Goal: Information Seeking & Learning: Learn about a topic

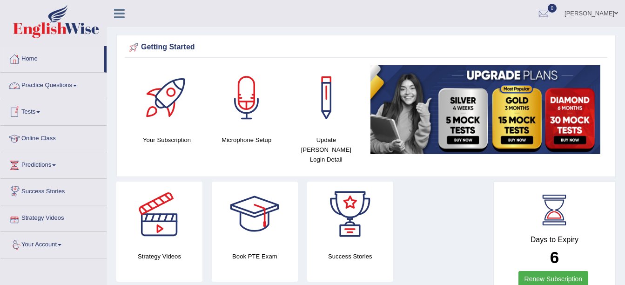
click at [49, 88] on link "Practice Questions" at bounding box center [53, 84] width 106 height 23
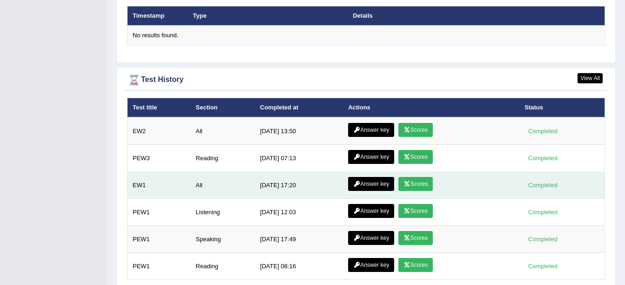
scroll to position [1152, 0]
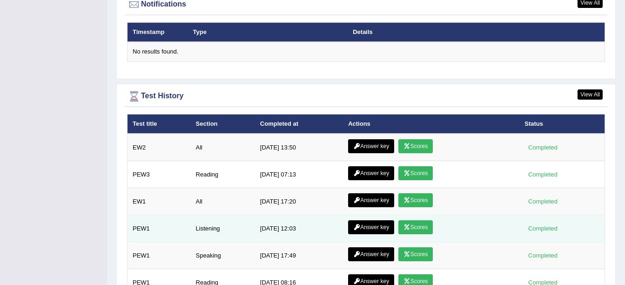
click at [365, 223] on link "Answer key" at bounding box center [371, 227] width 46 height 14
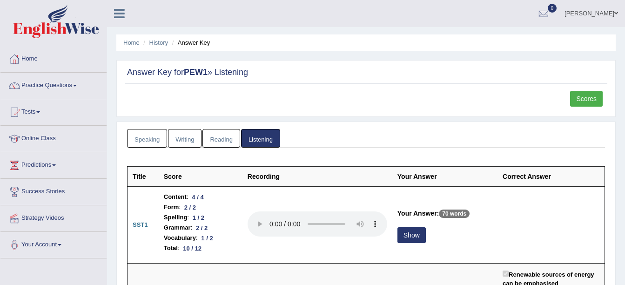
click at [146, 138] on link "Speaking" at bounding box center [147, 138] width 40 height 19
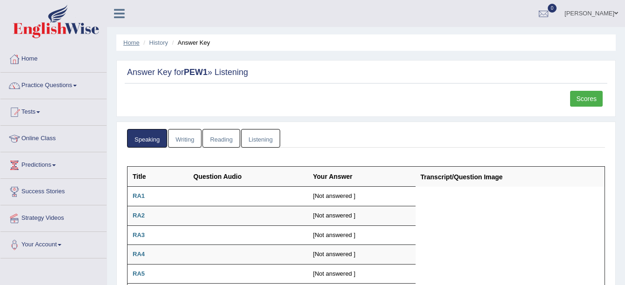
click at [130, 41] on link "Home" at bounding box center [131, 42] width 16 height 7
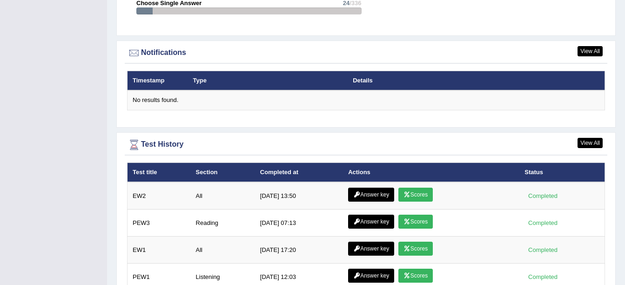
scroll to position [1198, 0]
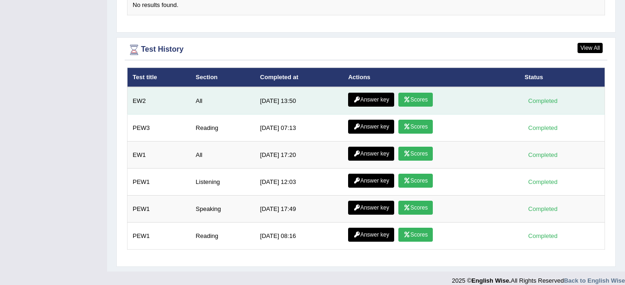
click at [366, 93] on link "Answer key" at bounding box center [371, 100] width 46 height 14
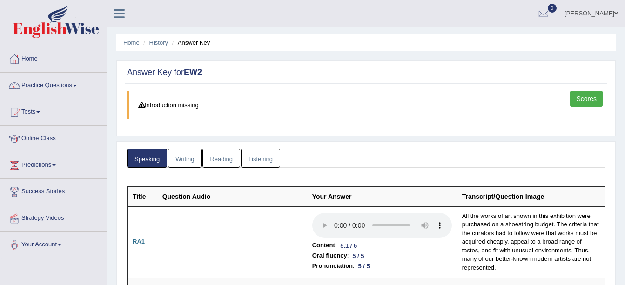
click at [269, 162] on link "Listening" at bounding box center [260, 157] width 39 height 19
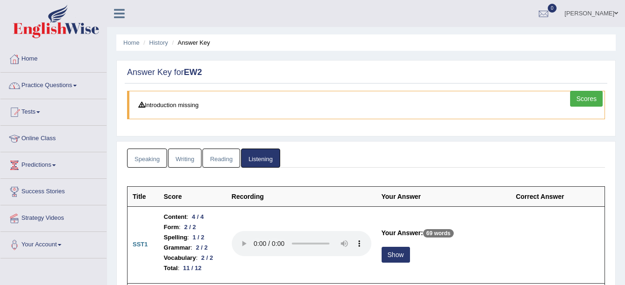
click at [30, 63] on link "Home" at bounding box center [53, 57] width 106 height 23
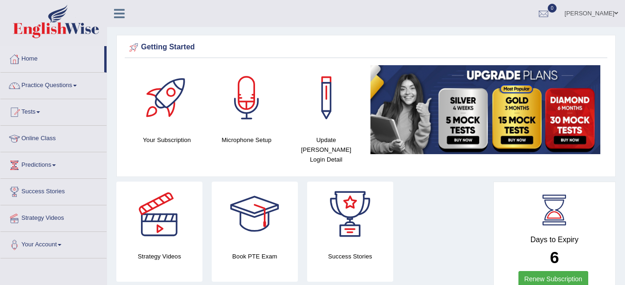
click at [539, 271] on link "Renew Subscription" at bounding box center [554, 279] width 70 height 16
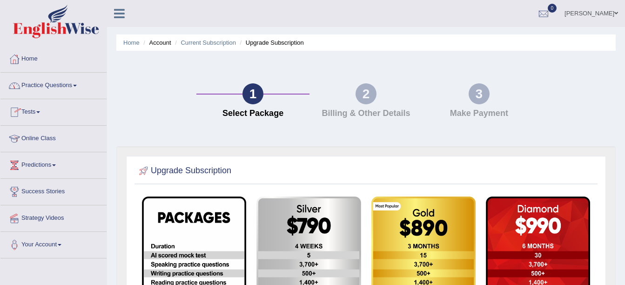
click at [47, 88] on link "Practice Questions" at bounding box center [53, 84] width 106 height 23
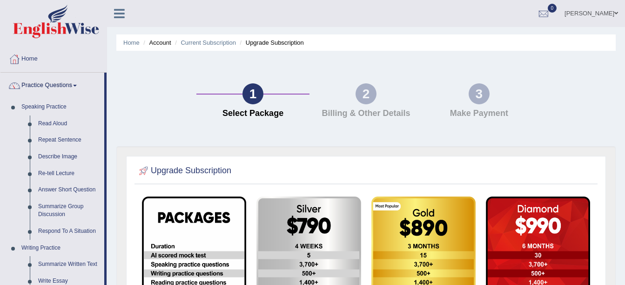
click at [26, 60] on link "Home" at bounding box center [53, 57] width 106 height 23
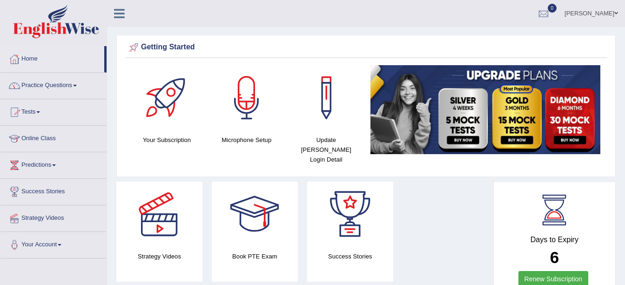
click at [75, 84] on link "Practice Questions" at bounding box center [53, 84] width 106 height 23
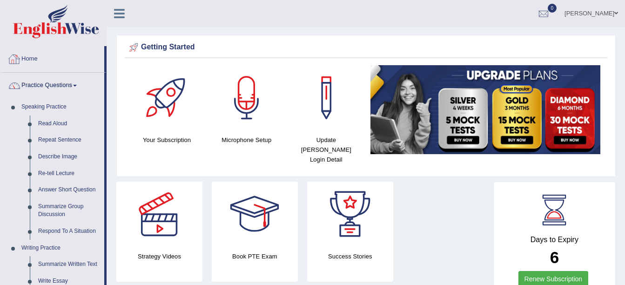
drag, startPoint x: 93, startPoint y: 62, endPoint x: 110, endPoint y: 63, distance: 17.3
click at [72, 85] on link "Practice Questions" at bounding box center [52, 84] width 104 height 23
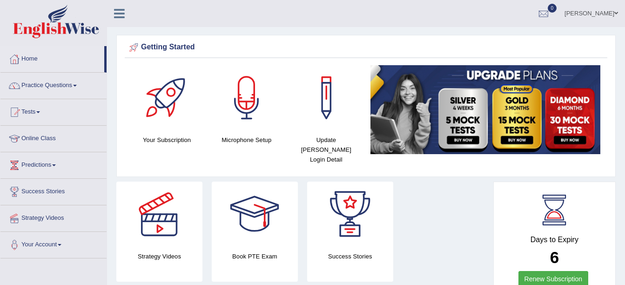
click at [72, 85] on link "Practice Questions" at bounding box center [53, 84] width 106 height 23
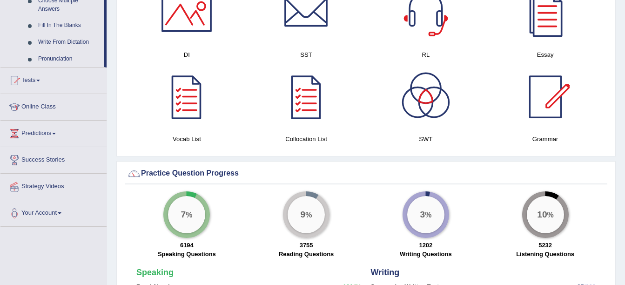
scroll to position [512, 0]
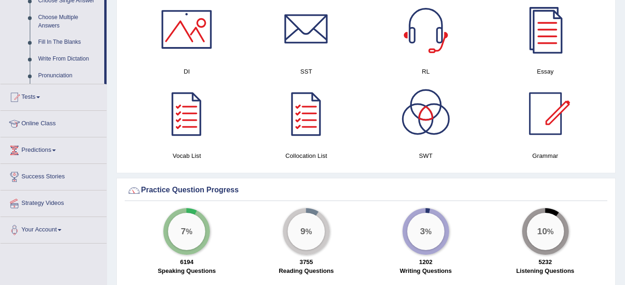
click at [106, 81] on div "Toggle navigation Home Practice Questions Speaking Practice Read Aloud Repeat S…" at bounding box center [312, 232] width 625 height 1488
drag, startPoint x: 105, startPoint y: 80, endPoint x: 105, endPoint y: 121, distance: 40.5
click at [424, 110] on div at bounding box center [425, 113] width 65 height 65
click at [312, 112] on div at bounding box center [306, 113] width 65 height 65
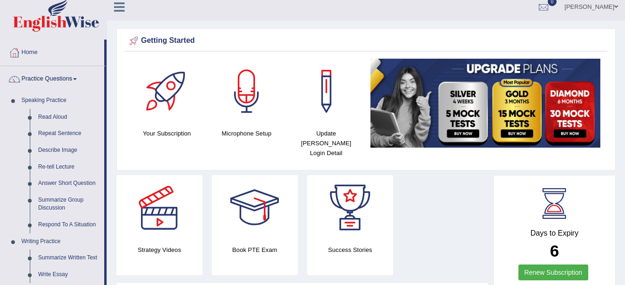
scroll to position [0, 0]
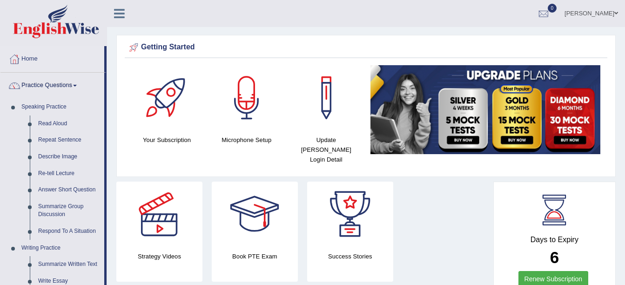
click at [124, 12] on icon at bounding box center [119, 13] width 11 height 12
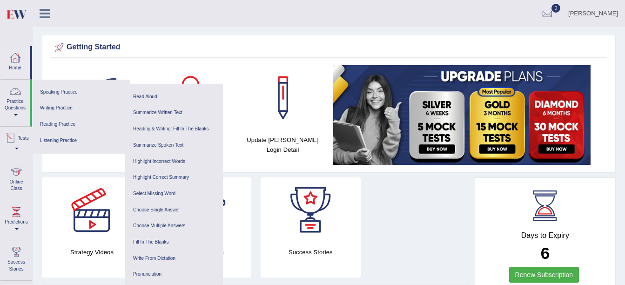
click at [8, 115] on link "Practice Questions" at bounding box center [14, 102] width 29 height 44
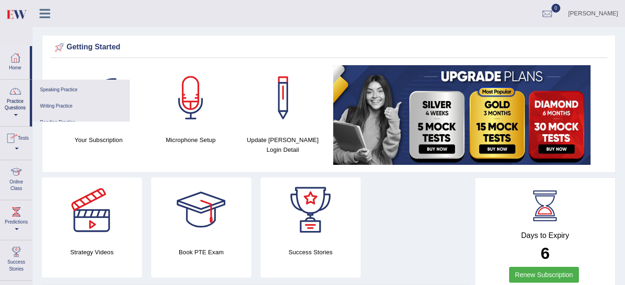
click at [15, 113] on link "Practice Questions" at bounding box center [14, 102] width 29 height 44
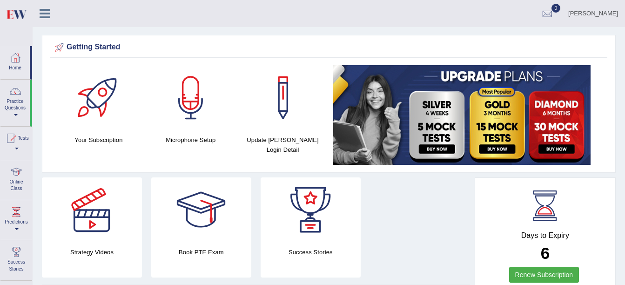
click at [17, 104] on link "Practice Questions" at bounding box center [14, 102] width 29 height 44
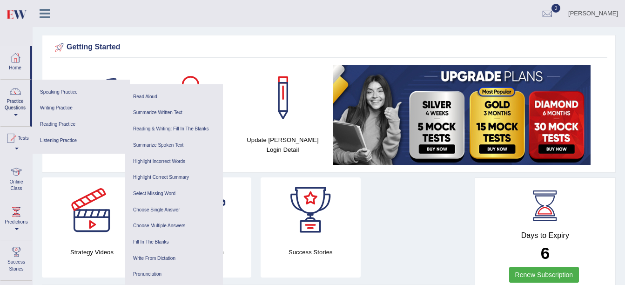
click at [15, 117] on link "Practice Questions" at bounding box center [14, 102] width 29 height 44
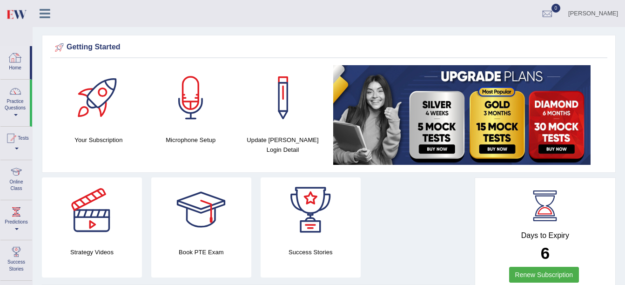
click at [46, 14] on icon at bounding box center [45, 13] width 11 height 12
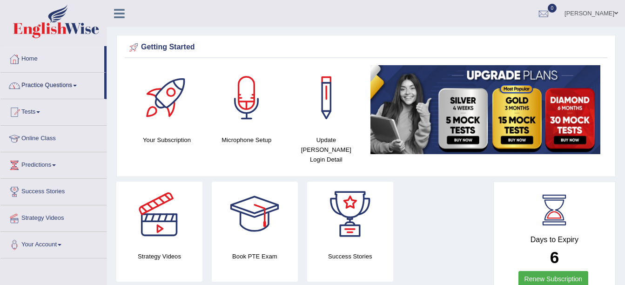
click at [67, 84] on link "Practice Questions" at bounding box center [52, 84] width 104 height 23
click at [66, 80] on link "Practice Questions" at bounding box center [53, 84] width 106 height 23
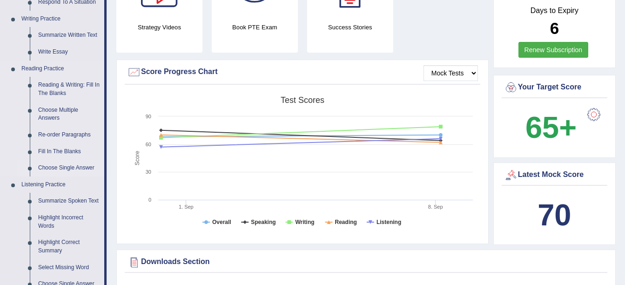
scroll to position [140, 0]
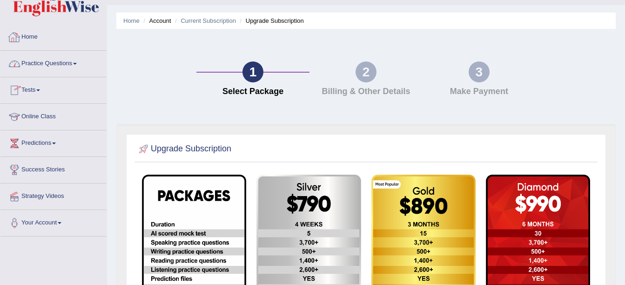
scroll to position [23, 0]
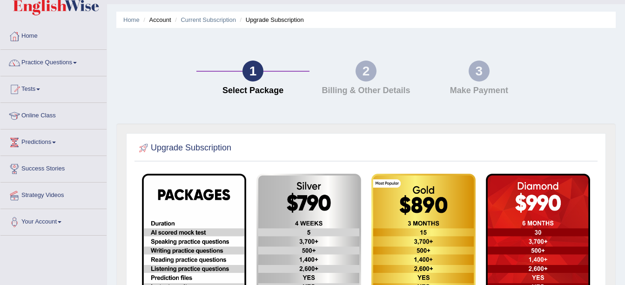
click at [61, 55] on link "Practice Questions" at bounding box center [53, 61] width 106 height 23
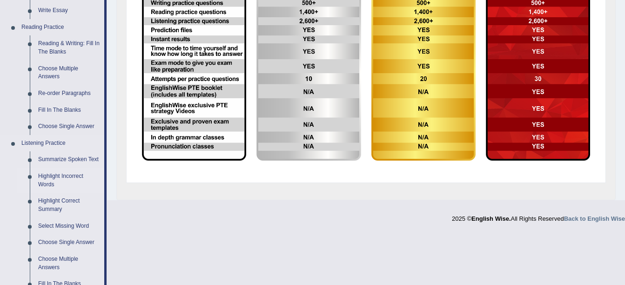
scroll to position [302, 0]
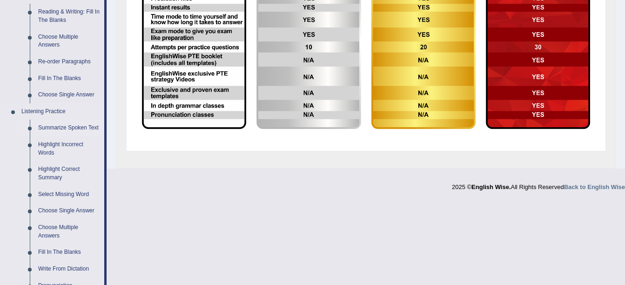
click at [61, 127] on link "Summarize Spoken Text" at bounding box center [69, 128] width 70 height 17
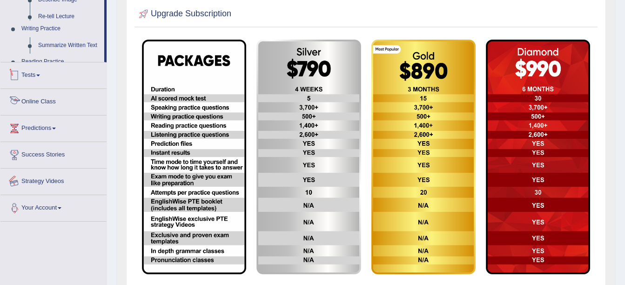
scroll to position [218, 0]
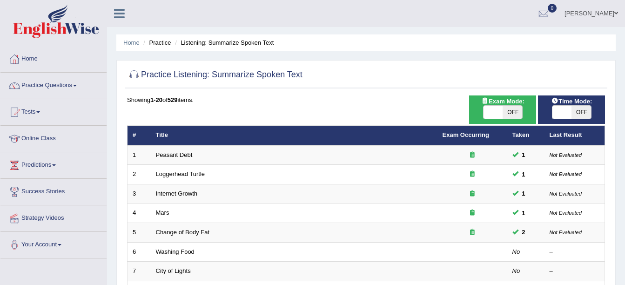
click at [518, 114] on span "OFF" at bounding box center [513, 112] width 20 height 13
checkbox input "true"
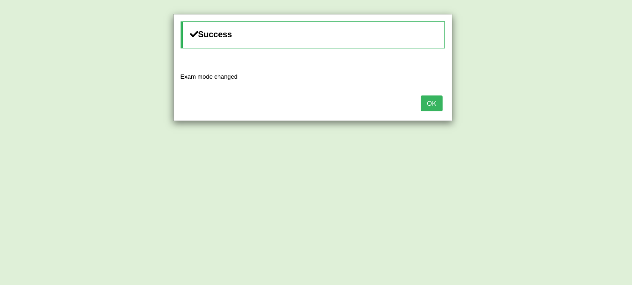
click at [432, 107] on button "OK" at bounding box center [431, 103] width 21 height 16
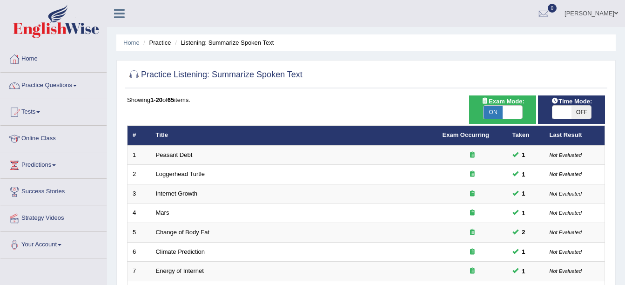
click at [580, 115] on span "OFF" at bounding box center [582, 112] width 20 height 13
checkbox input "true"
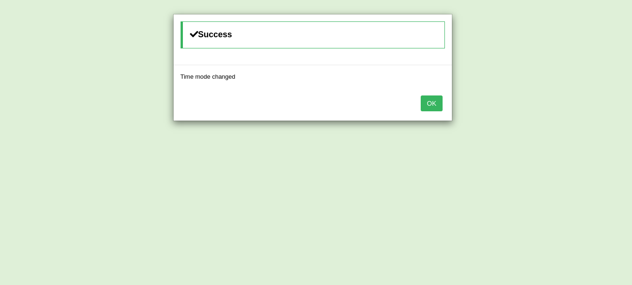
click at [440, 99] on button "OK" at bounding box center [431, 103] width 21 height 16
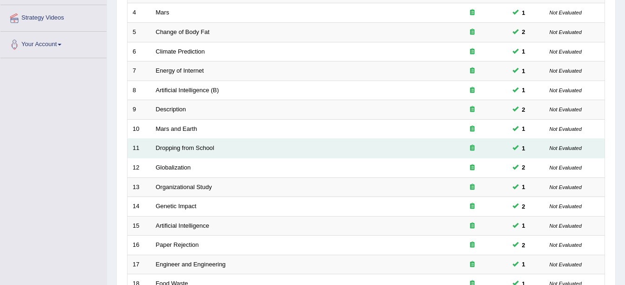
scroll to position [331, 0]
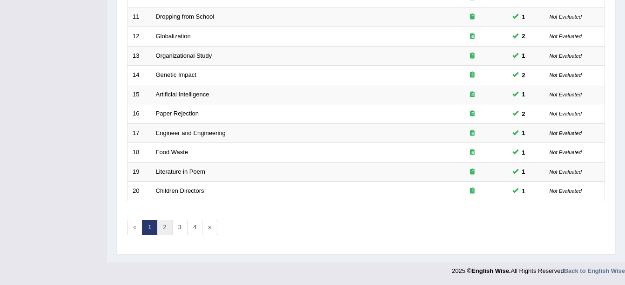
click at [166, 229] on link "2" at bounding box center [164, 227] width 15 height 15
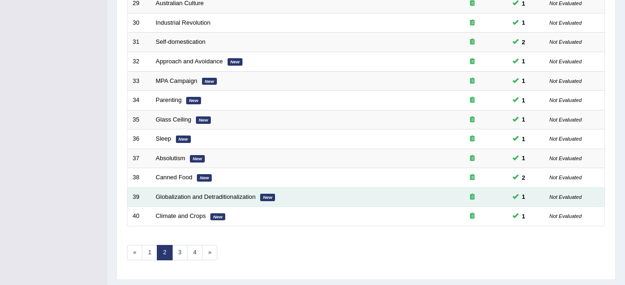
scroll to position [331, 0]
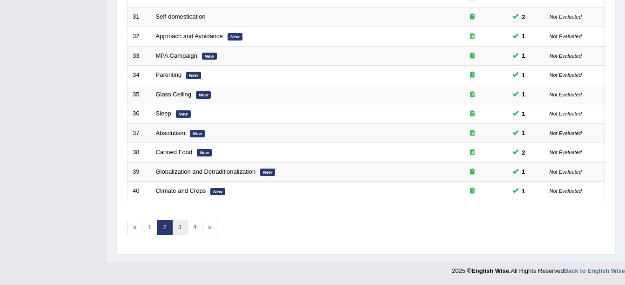
click at [179, 228] on link "3" at bounding box center [179, 227] width 15 height 15
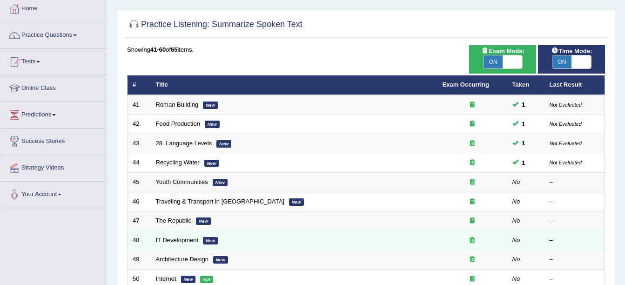
scroll to position [93, 0]
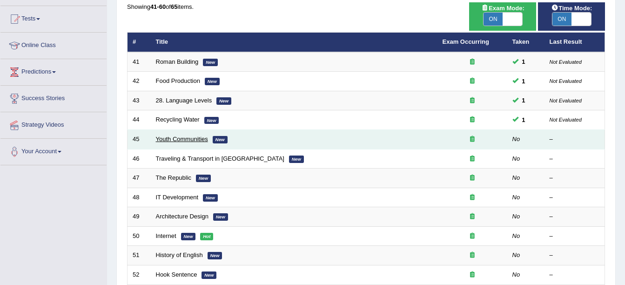
click at [202, 142] on link "Youth Communities" at bounding box center [182, 138] width 52 height 7
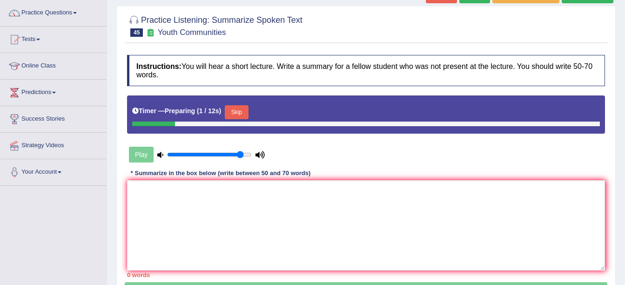
scroll to position [93, 0]
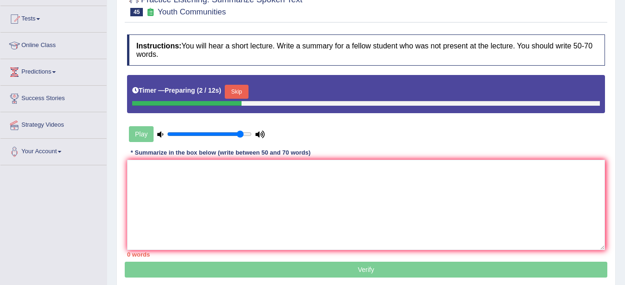
click at [236, 89] on button "Skip" at bounding box center [236, 92] width 23 height 14
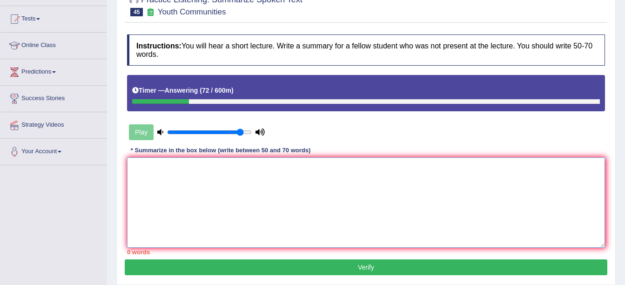
drag, startPoint x: 402, startPoint y: 183, endPoint x: 401, endPoint y: 172, distance: 11.7
click at [403, 177] on textarea at bounding box center [366, 202] width 478 height 90
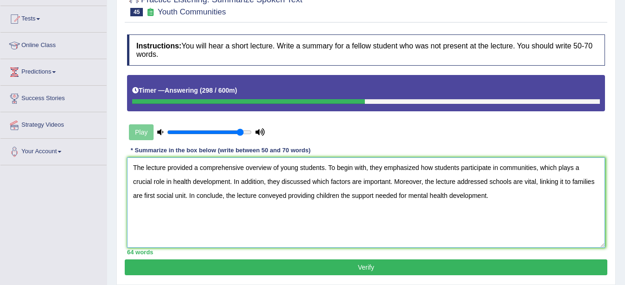
type textarea "The lecture provided a comprehensive overview of young students. To begin with,…"
click at [335, 262] on button "Verify" at bounding box center [366, 267] width 483 height 16
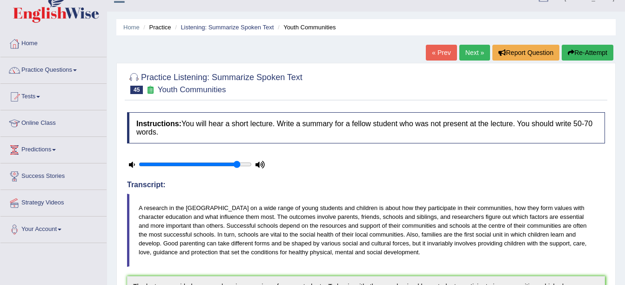
scroll to position [0, 0]
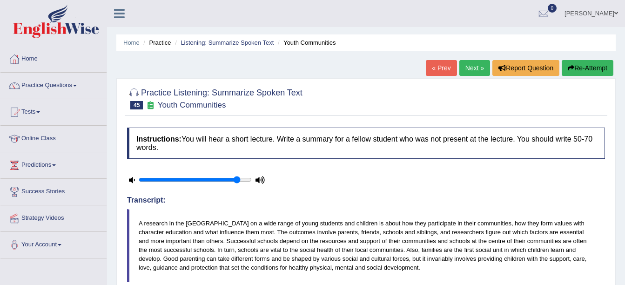
click at [480, 63] on link "Next »" at bounding box center [474, 68] width 31 height 16
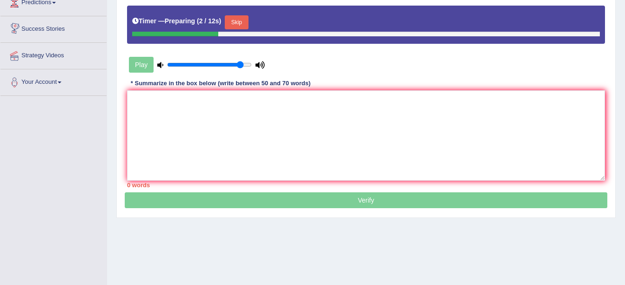
scroll to position [140, 0]
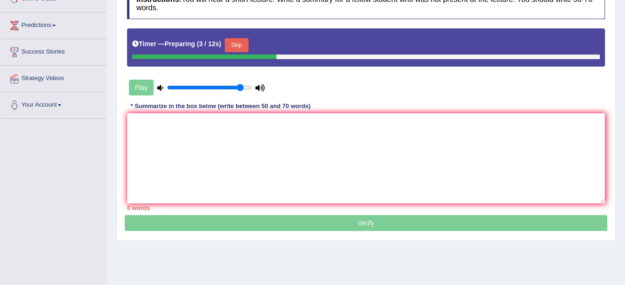
click at [239, 43] on button "Skip" at bounding box center [236, 45] width 23 height 14
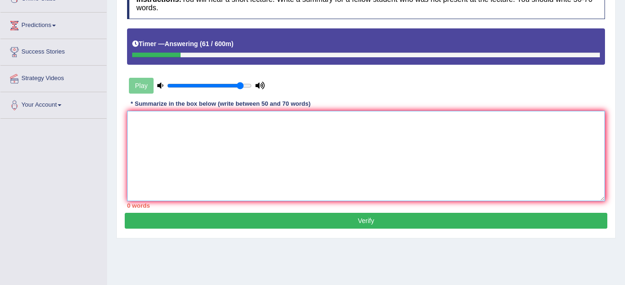
click at [229, 130] on textarea at bounding box center [366, 156] width 478 height 90
type textarea "t"
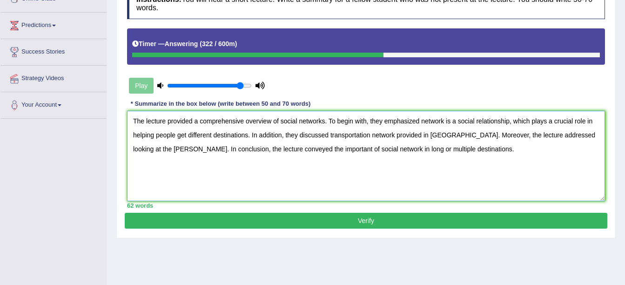
type textarea "The lecture provided a comprehensive overview of social networks. To begin with…"
click at [248, 223] on button "Verify" at bounding box center [366, 221] width 483 height 16
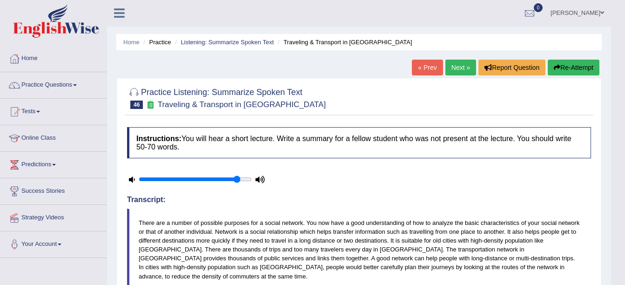
scroll to position [0, 0]
click at [460, 69] on link "Next »" at bounding box center [460, 68] width 31 height 16
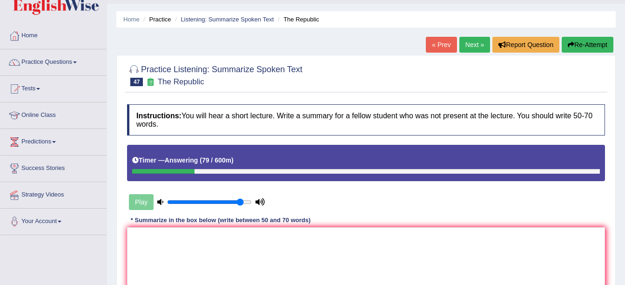
scroll to position [47, 0]
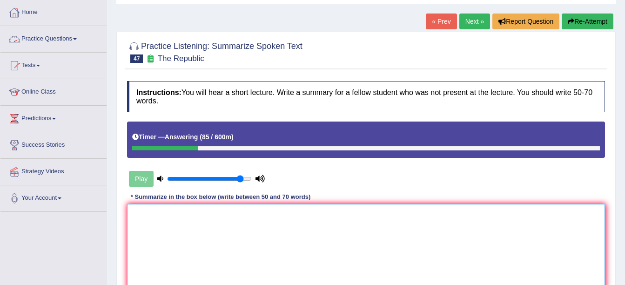
click at [295, 241] on textarea at bounding box center [366, 249] width 478 height 90
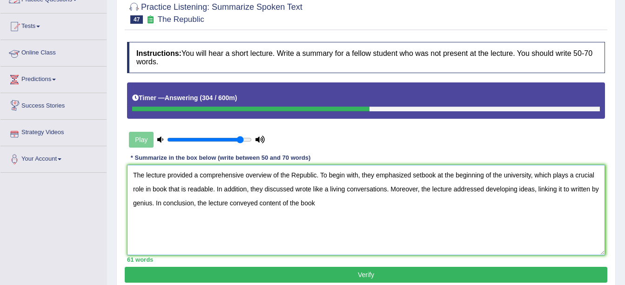
scroll to position [140, 0]
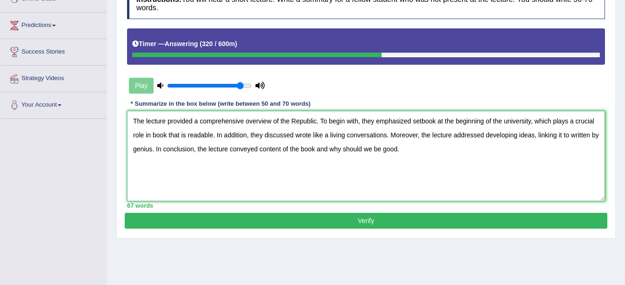
type textarea "The lecture provided a comprehensive overview of the Republic. To begin with, t…"
click at [500, 220] on button "Verify" at bounding box center [366, 221] width 483 height 16
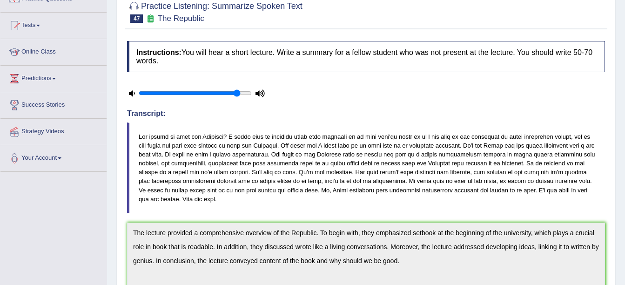
scroll to position [47, 0]
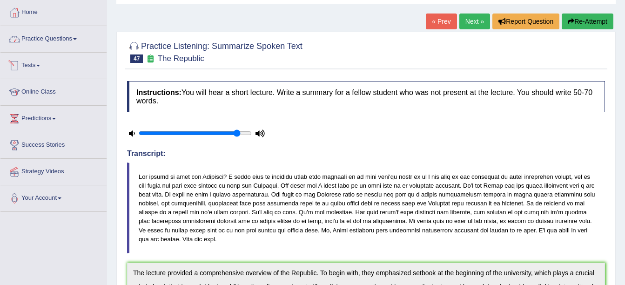
click at [68, 36] on link "Practice Questions" at bounding box center [53, 37] width 106 height 23
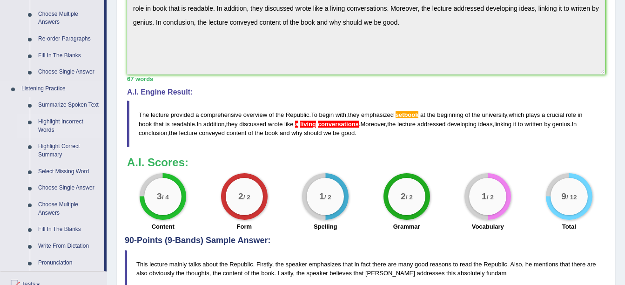
scroll to position [326, 0]
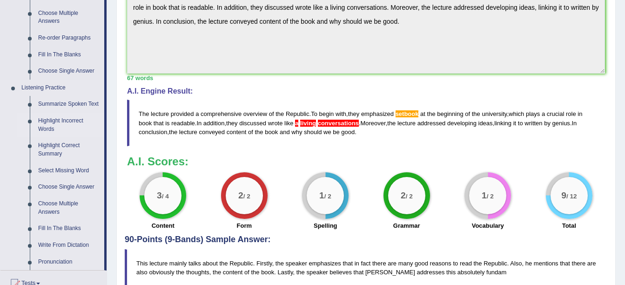
click at [64, 121] on link "Highlight Incorrect Words" at bounding box center [69, 125] width 70 height 25
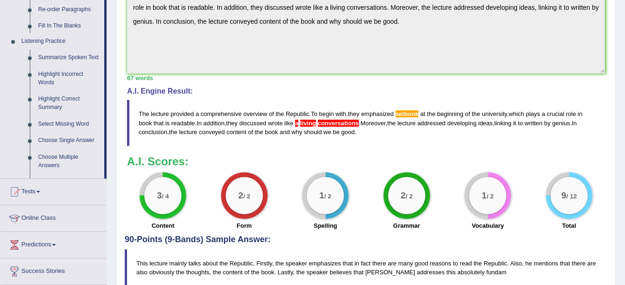
scroll to position [126, 0]
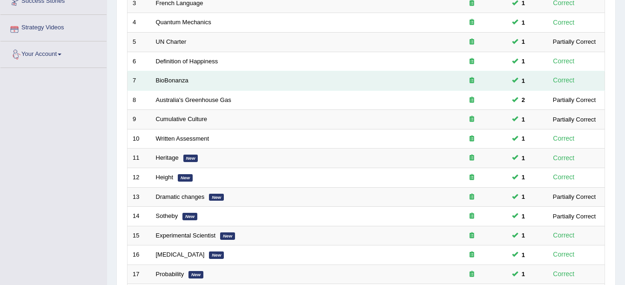
scroll to position [47, 0]
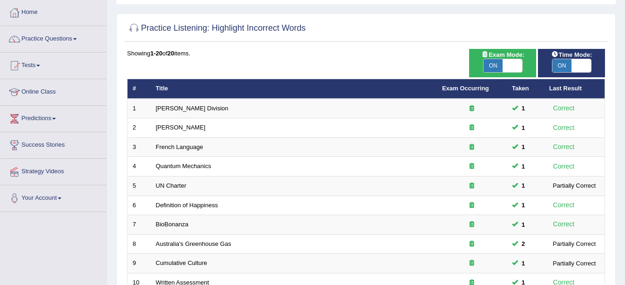
click at [492, 66] on span "ON" at bounding box center [494, 65] width 20 height 13
checkbox input "false"
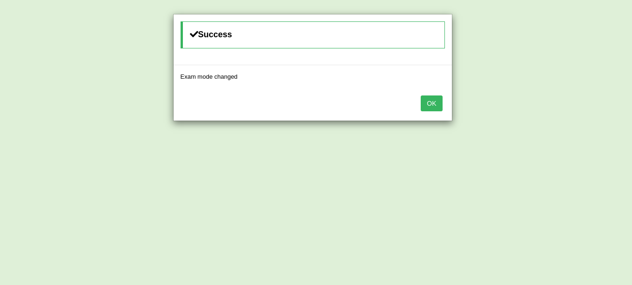
drag, startPoint x: 428, startPoint y: 107, endPoint x: 497, endPoint y: 49, distance: 89.9
click at [457, 70] on div "Success Exam mode changed OK" at bounding box center [316, 142] width 632 height 285
click at [428, 105] on button "OK" at bounding box center [431, 103] width 21 height 16
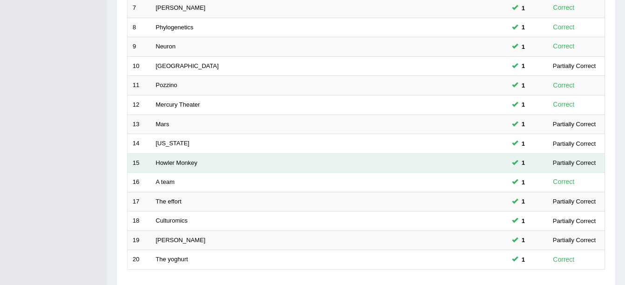
scroll to position [331, 0]
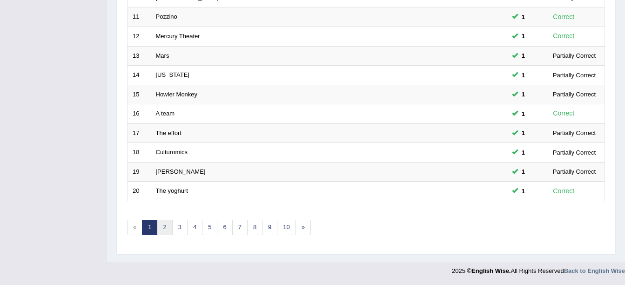
click at [168, 224] on link "2" at bounding box center [164, 227] width 15 height 15
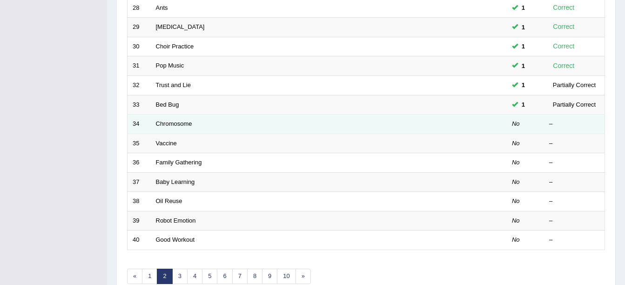
scroll to position [331, 0]
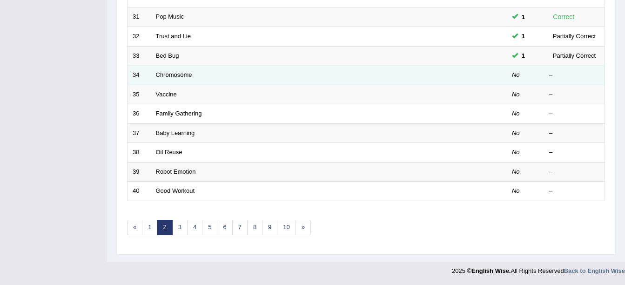
click at [155, 69] on td "Chromosome" at bounding box center [294, 76] width 286 height 20
click at [162, 73] on link "Chromosome" at bounding box center [174, 74] width 36 height 7
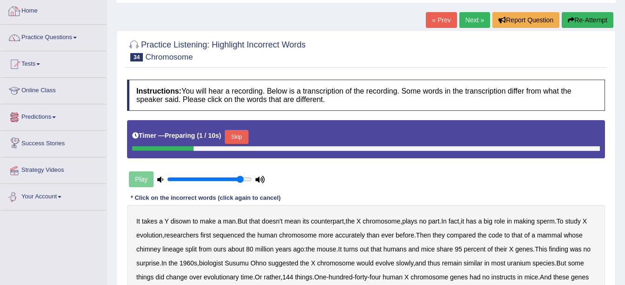
scroll to position [93, 0]
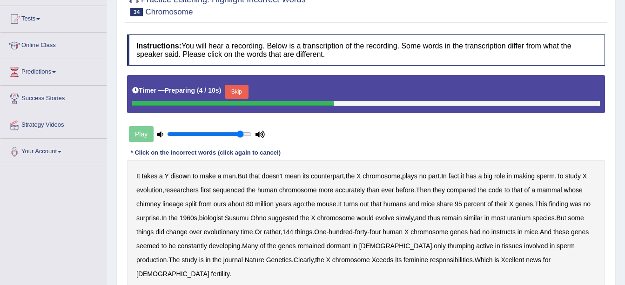
click at [237, 87] on button "Skip" at bounding box center [236, 92] width 23 height 14
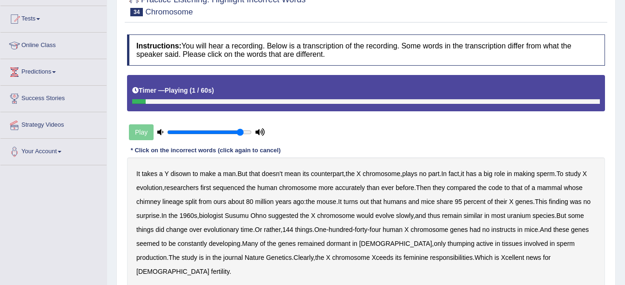
click at [177, 171] on b "disown" at bounding box center [180, 173] width 20 height 7
click at [153, 200] on b "chimney" at bounding box center [148, 201] width 24 height 7
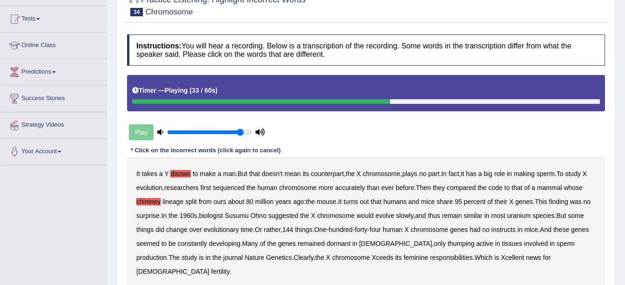
click at [440, 215] on b "thus" at bounding box center [434, 215] width 12 height 7
click at [440, 216] on b "thus" at bounding box center [434, 215] width 12 height 7
click at [516, 229] on b "instructs" at bounding box center [504, 229] width 24 height 7
click at [448, 240] on b "thumping" at bounding box center [461, 243] width 27 height 7
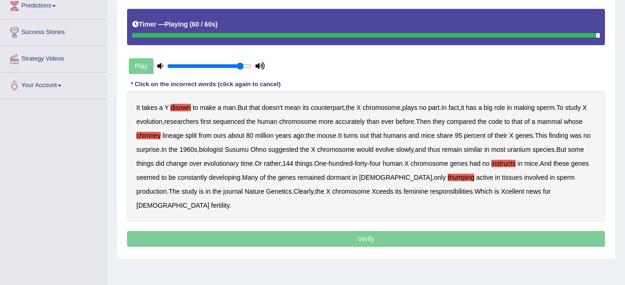
scroll to position [186, 0]
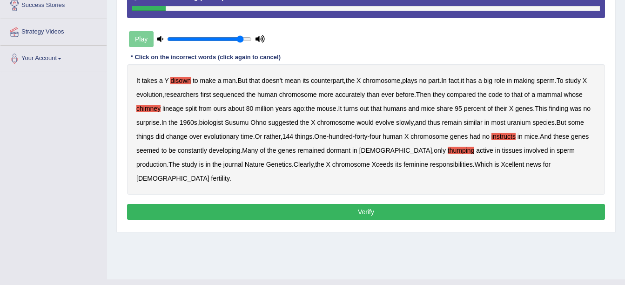
click at [485, 204] on button "Verify" at bounding box center [366, 212] width 478 height 16
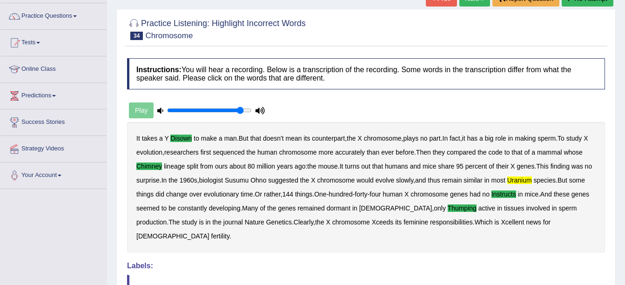
scroll to position [64, 0]
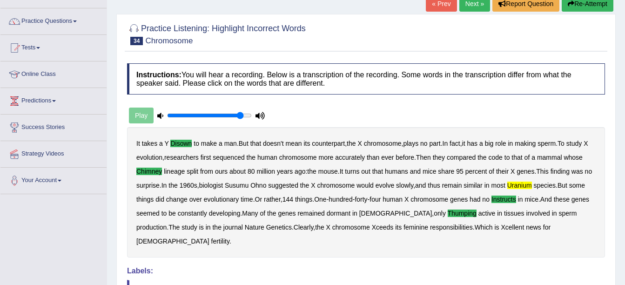
click at [473, 10] on link "Next »" at bounding box center [474, 4] width 31 height 16
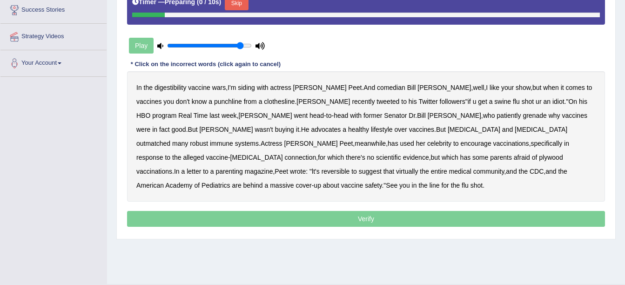
scroll to position [186, 0]
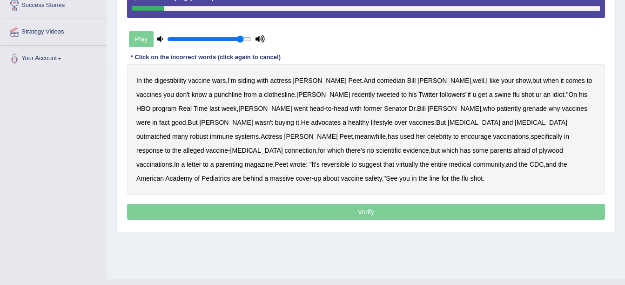
click at [175, 79] on b "digestibility" at bounding box center [171, 80] width 32 height 7
click at [523, 106] on b "grenade" at bounding box center [535, 108] width 24 height 7
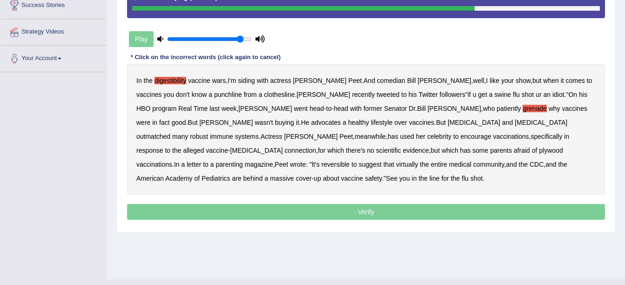
drag, startPoint x: 209, startPoint y: 149, endPoint x: 213, endPoint y: 155, distance: 7.7
click at [539, 152] on b "plywood" at bounding box center [551, 150] width 24 height 7
click at [350, 161] on b "reversible" at bounding box center [336, 164] width 28 height 7
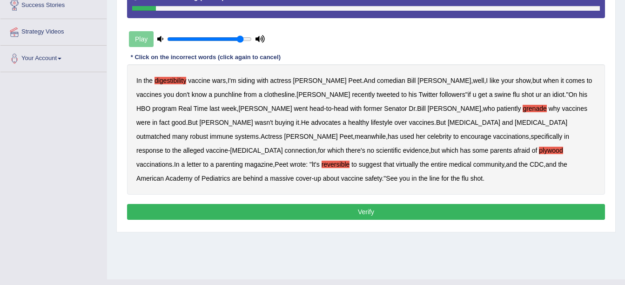
click at [452, 204] on button "Verify" at bounding box center [366, 212] width 478 height 16
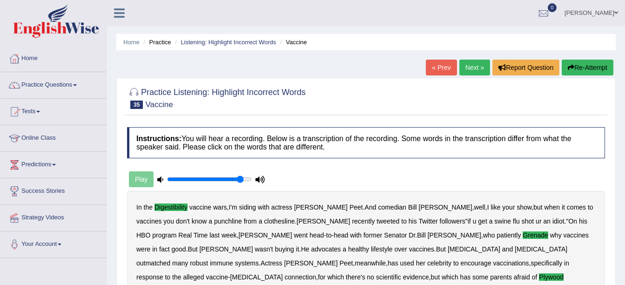
scroll to position [0, 0]
click at [473, 65] on link "Next »" at bounding box center [474, 68] width 31 height 16
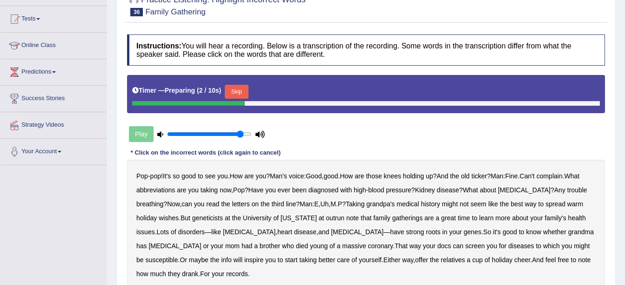
click at [240, 93] on button "Skip" at bounding box center [236, 92] width 23 height 14
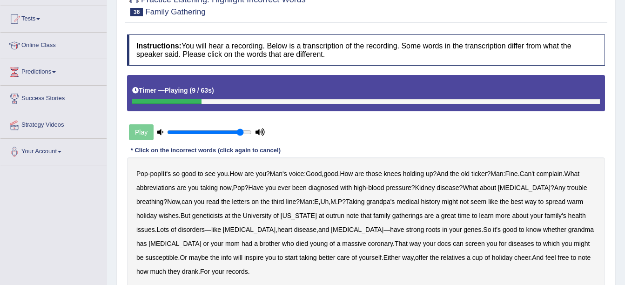
click at [141, 183] on div "Pop - pop ! It's so good to see you . How are you ? Man's voice : Good , good .…" at bounding box center [366, 222] width 478 height 130
click at [145, 182] on div "Pop - pop ! It's so good to see you . How are you ? Man's voice : Good , good .…" at bounding box center [366, 222] width 478 height 130
click at [163, 188] on b "abbreviations" at bounding box center [155, 187] width 39 height 7
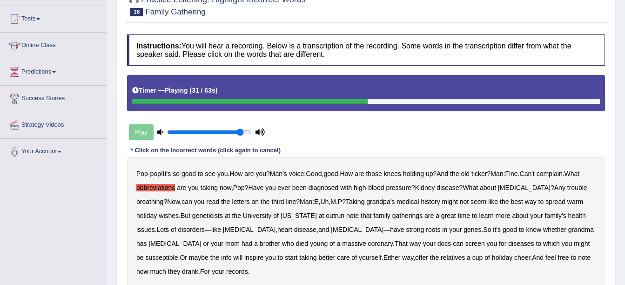
click at [326, 216] on b "outrun" at bounding box center [335, 215] width 19 height 7
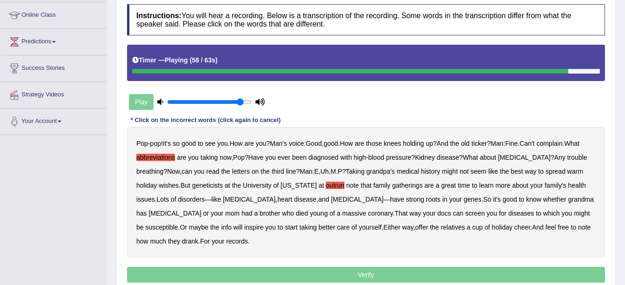
scroll to position [140, 0]
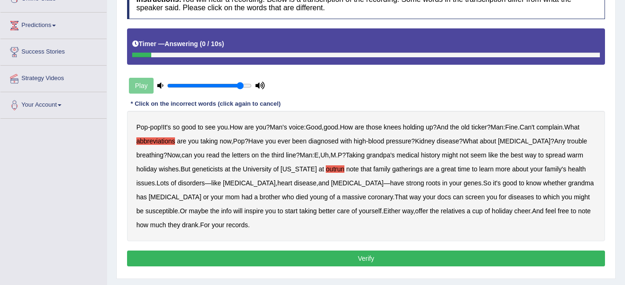
click at [431, 252] on button "Verify" at bounding box center [366, 258] width 478 height 16
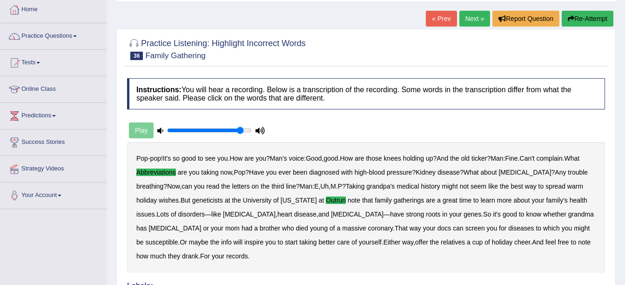
scroll to position [0, 0]
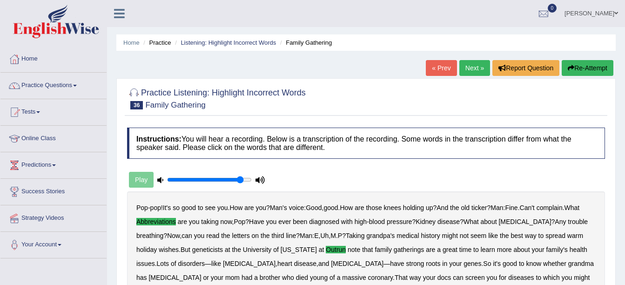
click at [478, 63] on link "Next »" at bounding box center [474, 68] width 31 height 16
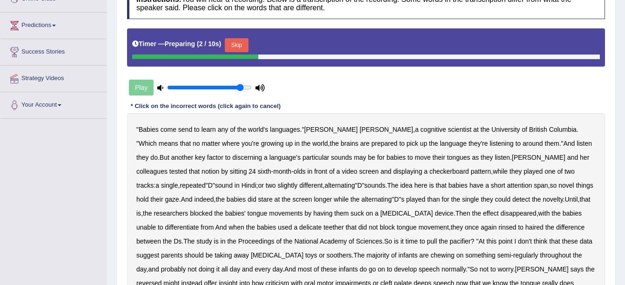
click at [238, 42] on button "Skip" at bounding box center [236, 45] width 23 height 14
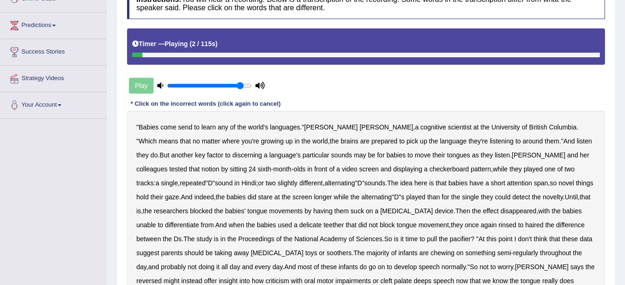
click at [186, 127] on b "send" at bounding box center [185, 126] width 14 height 7
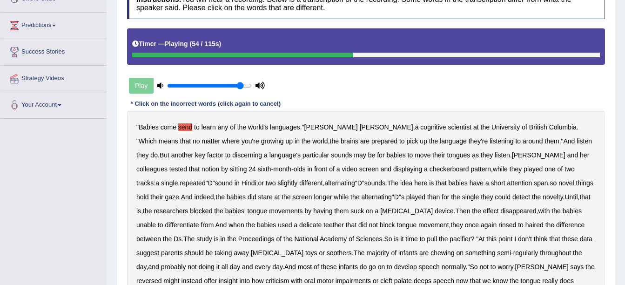
click at [512, 195] on b "detect" at bounding box center [521, 196] width 18 height 7
click at [462, 196] on b "single" at bounding box center [470, 196] width 17 height 7
click at [512, 195] on b "detect" at bounding box center [521, 196] width 18 height 7
click at [202, 219] on div "" Babies come send to learn any of the world's languages ." Alison Bruderer , a…" at bounding box center [366, 211] width 478 height 200
click at [212, 225] on div "" Babies come send to learn any of the world's languages ." Alison Bruderer , a…" at bounding box center [366, 211] width 478 height 200
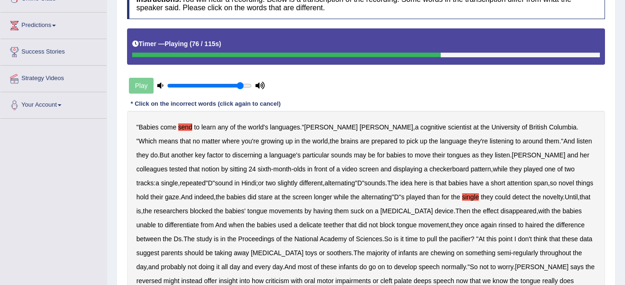
click at [299, 226] on b "delicate" at bounding box center [310, 224] width 22 height 7
click at [481, 222] on b "again" at bounding box center [489, 224] width 16 height 7
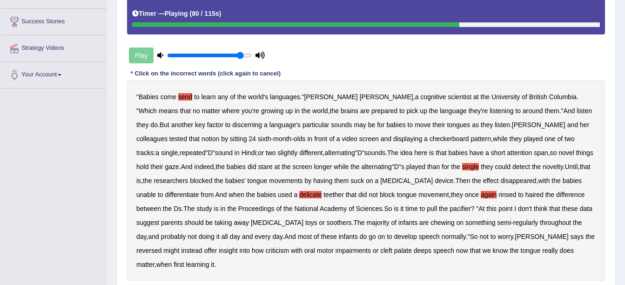
scroll to position [186, 0]
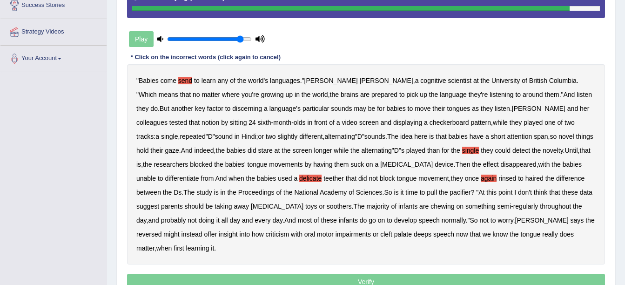
click at [162, 230] on b "reversed" at bounding box center [148, 233] width 25 height 7
click at [290, 230] on b "criticism" at bounding box center [278, 233] width 24 height 7
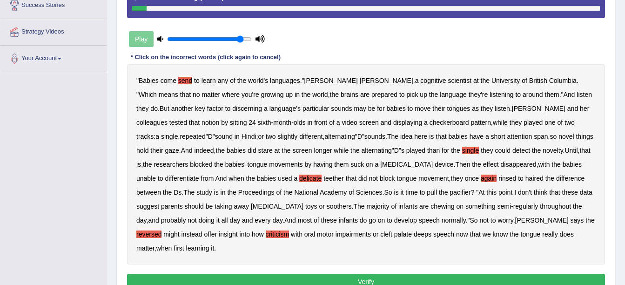
click at [378, 274] on button "Verify" at bounding box center [366, 282] width 478 height 16
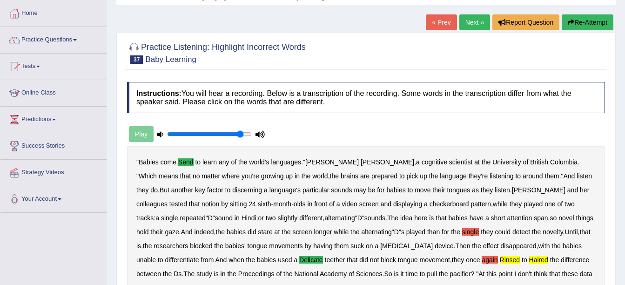
scroll to position [0, 0]
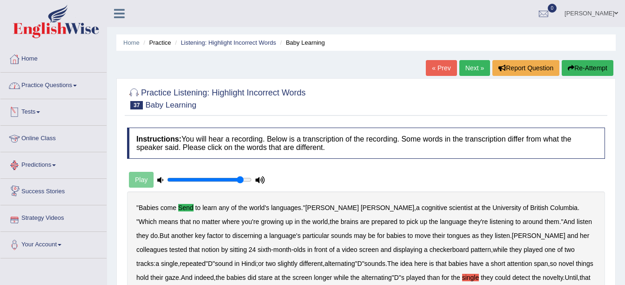
click at [51, 94] on link "Practice Questions" at bounding box center [53, 84] width 106 height 23
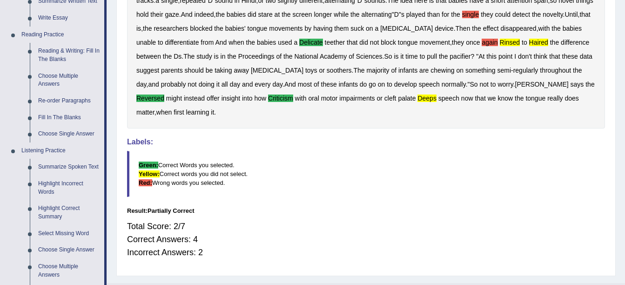
scroll to position [279, 0]
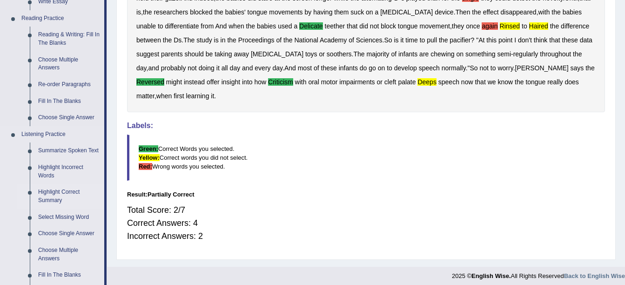
click at [67, 188] on link "Highlight Correct Summary" at bounding box center [69, 196] width 70 height 25
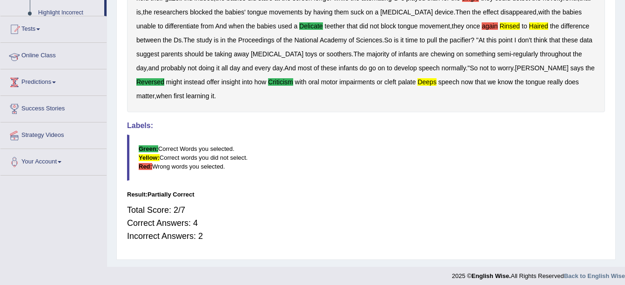
scroll to position [114, 0]
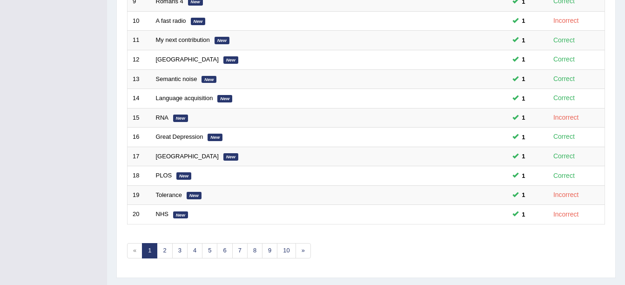
scroll to position [331, 0]
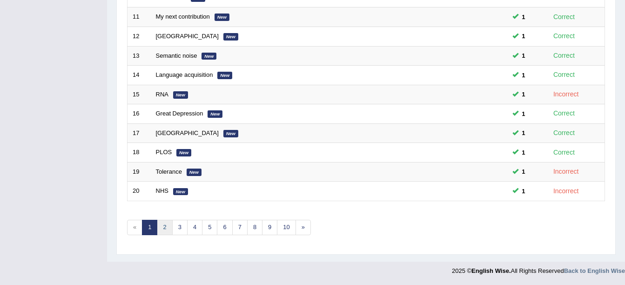
click at [168, 232] on link "2" at bounding box center [164, 227] width 15 height 15
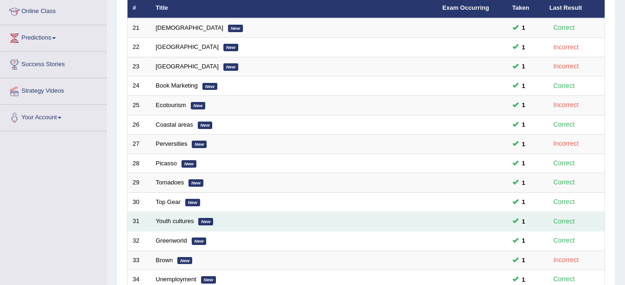
scroll to position [233, 0]
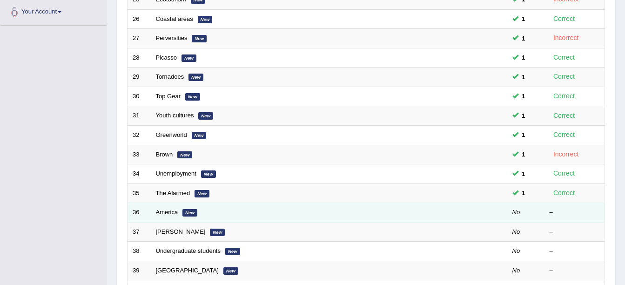
click at [174, 208] on td "America New" at bounding box center [294, 213] width 287 height 20
click at [174, 213] on link "America" at bounding box center [167, 212] width 22 height 7
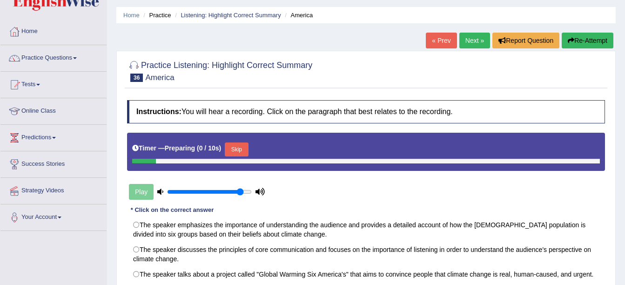
scroll to position [140, 0]
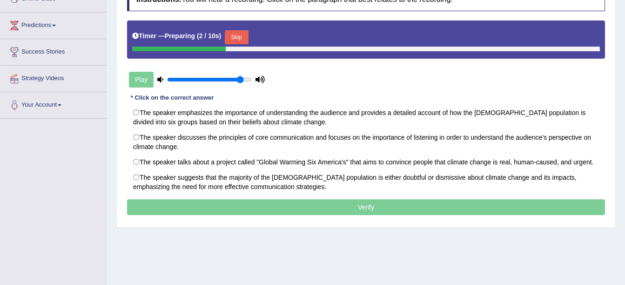
click at [238, 36] on button "Skip" at bounding box center [236, 37] width 23 height 14
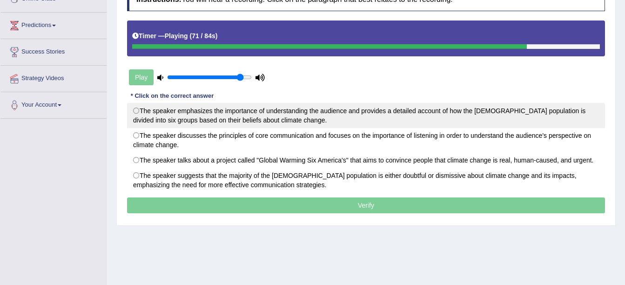
click at [227, 107] on label "The speaker emphasizes the importance of understanding the audience and provide…" at bounding box center [366, 115] width 478 height 25
radio input "true"
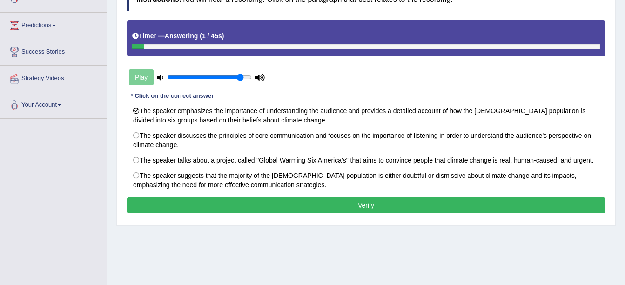
click at [386, 207] on button "Verify" at bounding box center [366, 205] width 478 height 16
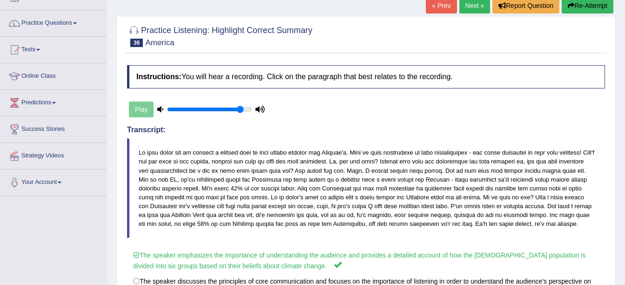
scroll to position [47, 0]
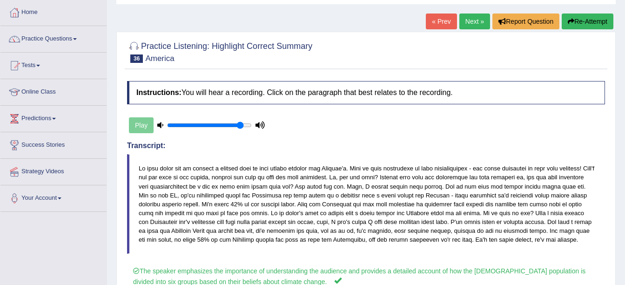
click at [473, 26] on link "Next »" at bounding box center [474, 21] width 31 height 16
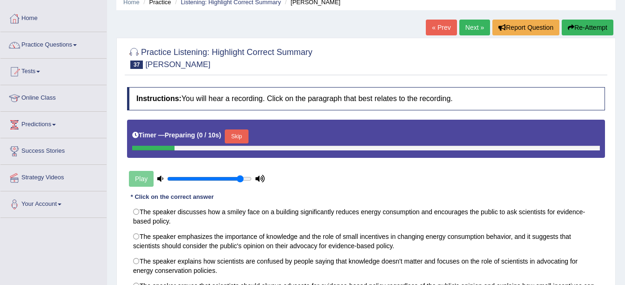
scroll to position [93, 0]
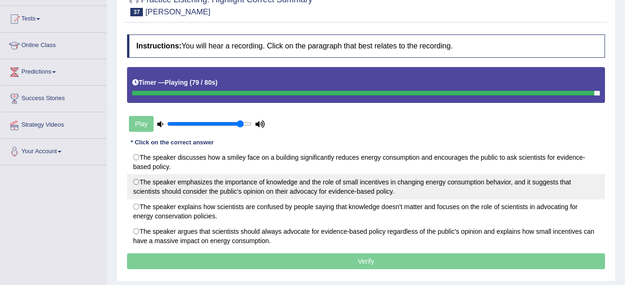
click at [448, 195] on label "The speaker emphasizes the importance of knowledge and the role of small incent…" at bounding box center [366, 186] width 478 height 25
radio input "true"
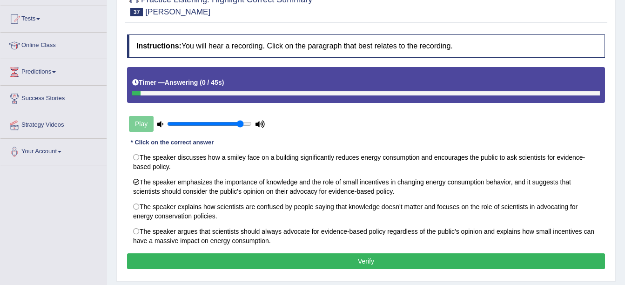
click at [417, 257] on button "Verify" at bounding box center [366, 261] width 478 height 16
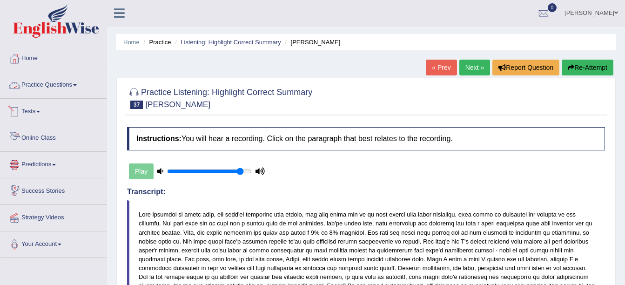
scroll to position [0, 0]
click at [61, 83] on link "Practice Questions" at bounding box center [53, 84] width 106 height 23
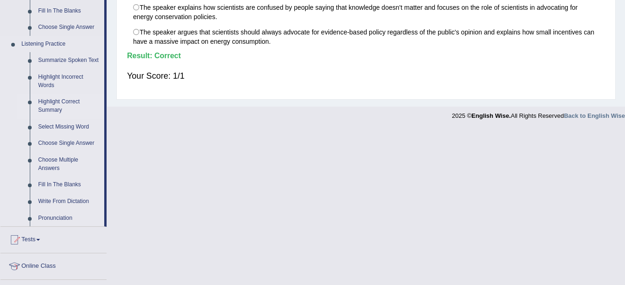
scroll to position [372, 0]
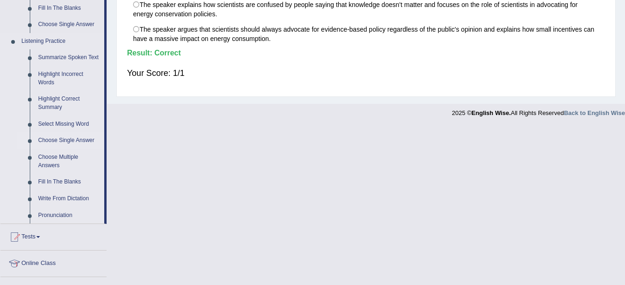
click at [75, 142] on link "Choose Single Answer" at bounding box center [69, 140] width 70 height 17
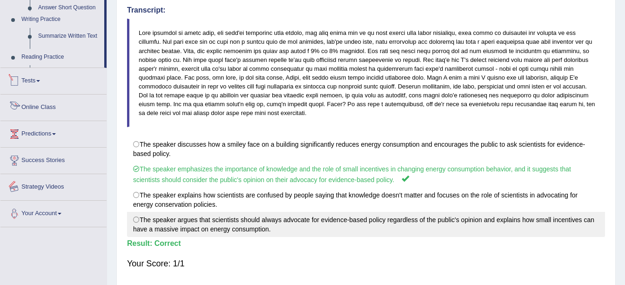
scroll to position [217, 0]
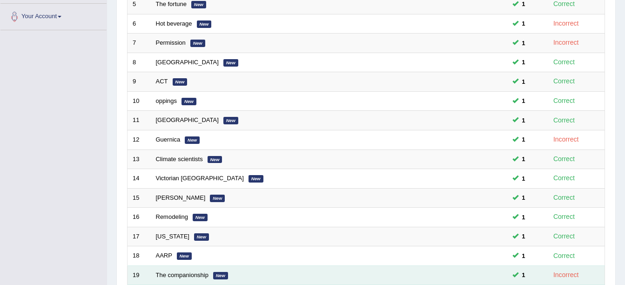
scroll to position [331, 0]
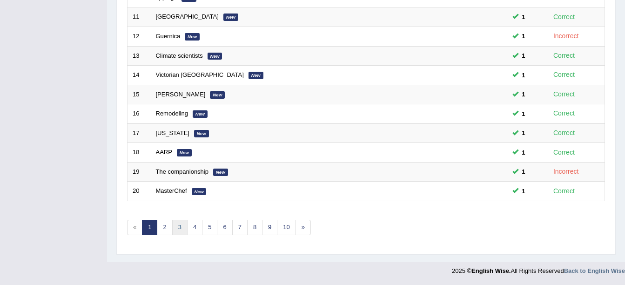
click at [182, 234] on div "Showing 1-20 of 250 items. # Title Exam Occurring Taken Last Result 1 Green 1 C…" at bounding box center [366, 5] width 478 height 483
click at [167, 232] on link "2" at bounding box center [164, 227] width 15 height 15
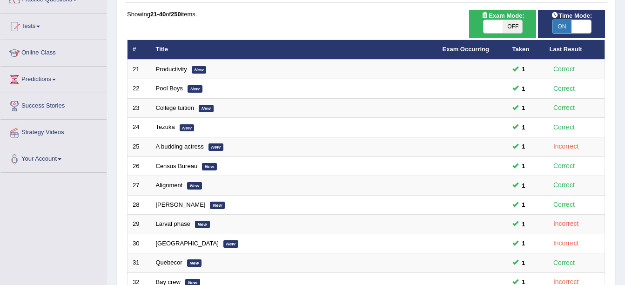
scroll to position [186, 0]
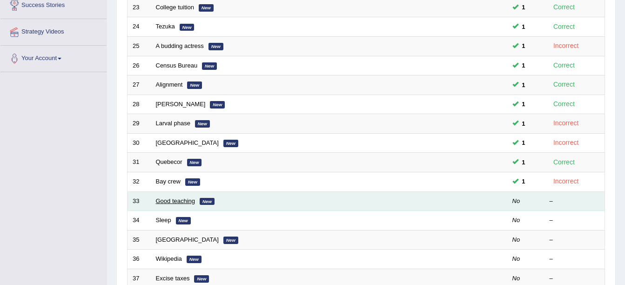
click at [183, 203] on td "Good teaching New" at bounding box center [294, 201] width 287 height 20
click at [183, 201] on link "Good teaching" at bounding box center [176, 200] width 40 height 7
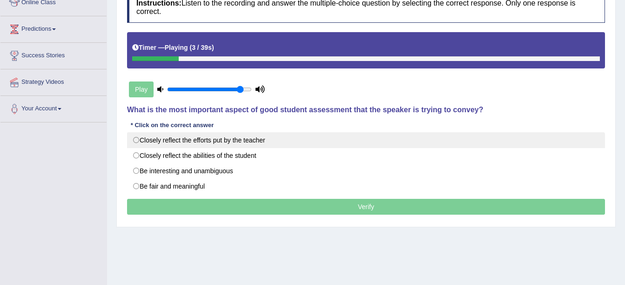
scroll to position [140, 0]
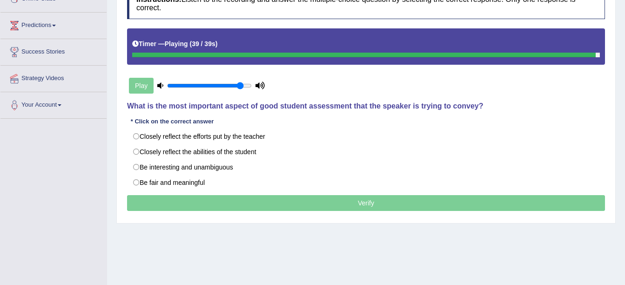
drag, startPoint x: 234, startPoint y: 210, endPoint x: 228, endPoint y: 205, distance: 8.3
click at [228, 207] on p "Verify" at bounding box center [366, 203] width 478 height 16
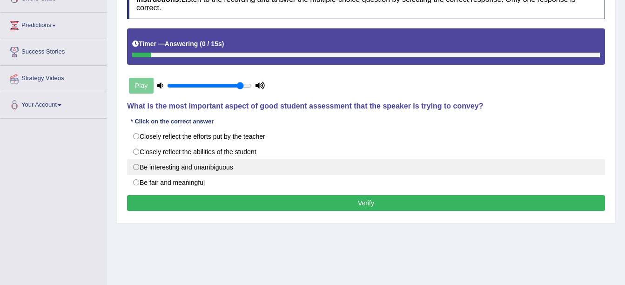
drag, startPoint x: 222, startPoint y: 180, endPoint x: 221, endPoint y: 174, distance: 6.1
click at [225, 168] on div "Closely reflect the efforts put by the teacher Closely reflect the abilities of…" at bounding box center [366, 159] width 478 height 62
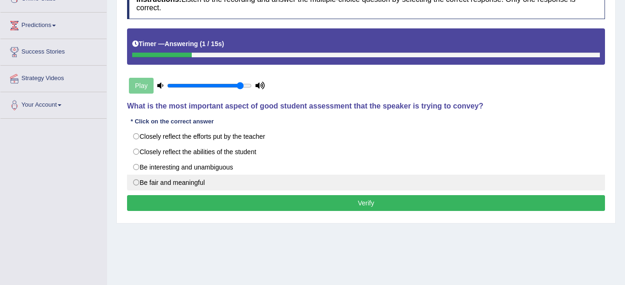
drag, startPoint x: 219, startPoint y: 187, endPoint x: 218, endPoint y: 181, distance: 5.7
click at [219, 184] on label "Be fair and meaningful" at bounding box center [366, 183] width 478 height 16
radio input "true"
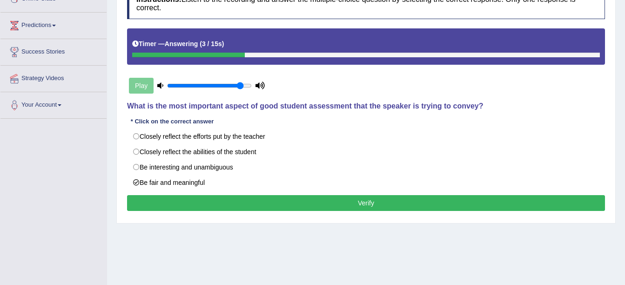
click at [253, 205] on button "Verify" at bounding box center [366, 203] width 478 height 16
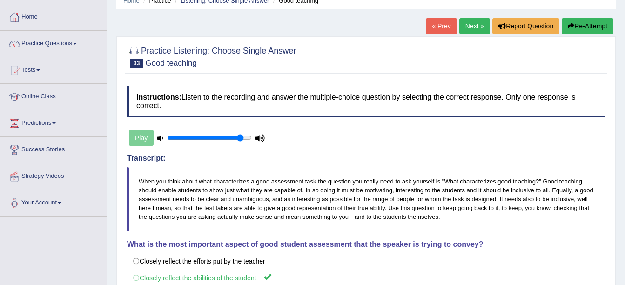
scroll to position [0, 0]
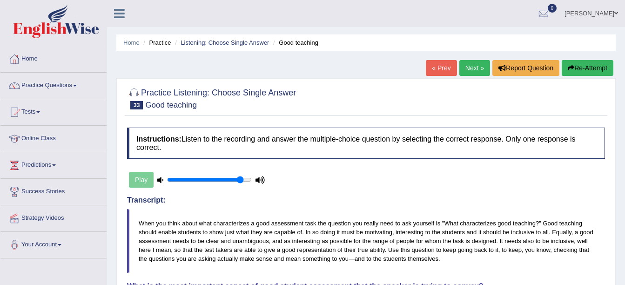
click at [472, 73] on link "Next »" at bounding box center [474, 68] width 31 height 16
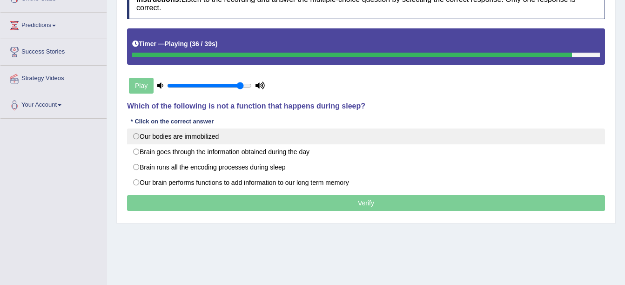
click at [195, 129] on label "Our bodies are immobilized" at bounding box center [366, 136] width 478 height 16
radio input "true"
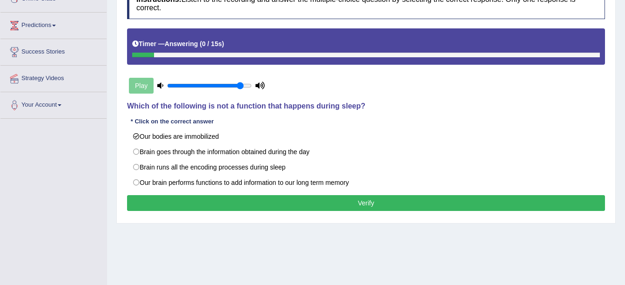
drag, startPoint x: 337, startPoint y: 195, endPoint x: 331, endPoint y: 219, distance: 23.8
click at [335, 199] on div "Instructions: Listen to the recording and answer the multiple-choice question b…" at bounding box center [366, 100] width 483 height 235
drag, startPoint x: 332, startPoint y: 204, endPoint x: 325, endPoint y: 226, distance: 22.7
click at [328, 216] on div "Instructions: Listen to the recording and answer the multiple-choice question b…" at bounding box center [366, 100] width 483 height 235
click at [329, 203] on div "Instructions: Listen to the recording and answer the multiple-choice question b…" at bounding box center [366, 100] width 483 height 235
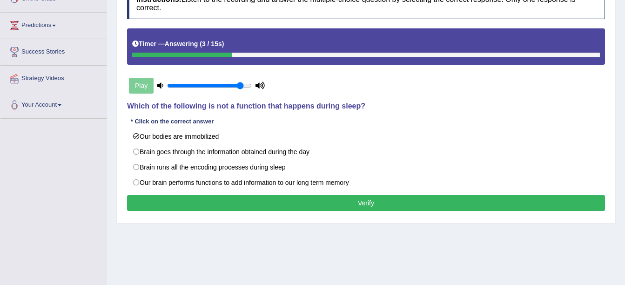
drag, startPoint x: 329, startPoint y: 205, endPoint x: 326, endPoint y: 218, distance: 12.9
click at [328, 205] on button "Verify" at bounding box center [366, 203] width 478 height 16
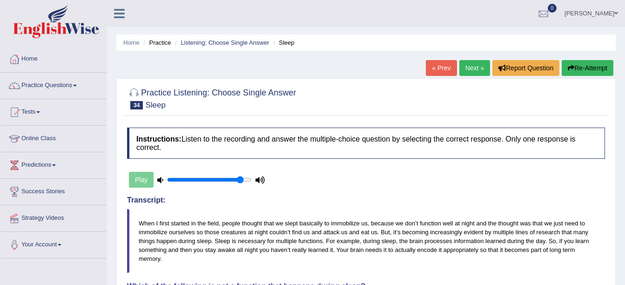
click at [474, 73] on link "Next »" at bounding box center [474, 68] width 31 height 16
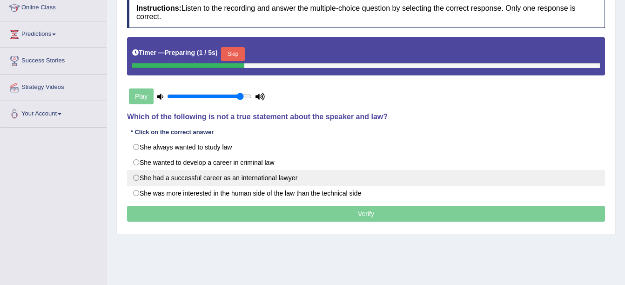
scroll to position [140, 0]
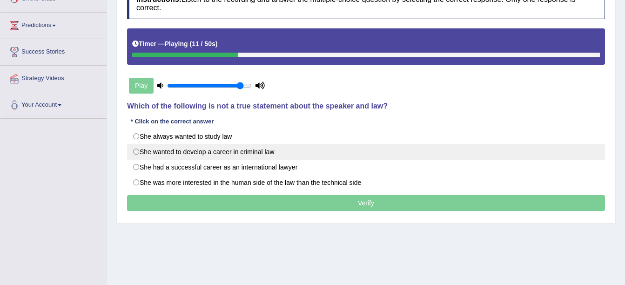
click at [279, 156] on label "She wanted to develop a career in criminal law" at bounding box center [366, 152] width 478 height 16
radio input "true"
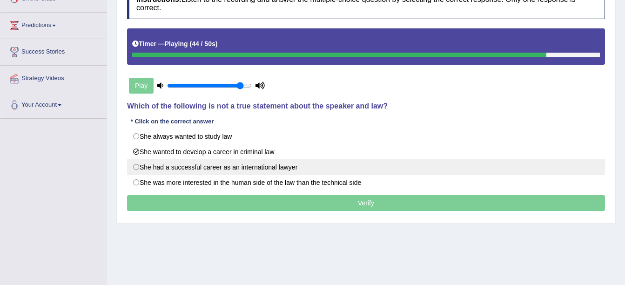
click at [236, 167] on label "She had a successful career as an international lawyer" at bounding box center [366, 167] width 478 height 16
radio input "true"
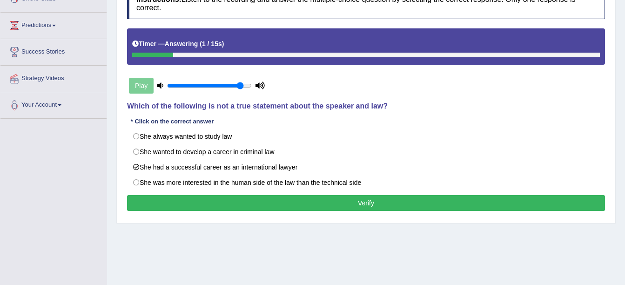
click at [303, 202] on button "Verify" at bounding box center [366, 203] width 478 height 16
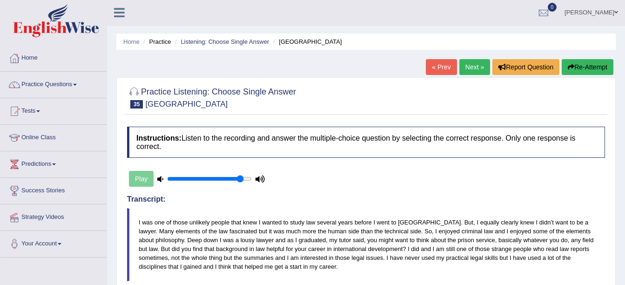
scroll to position [0, 0]
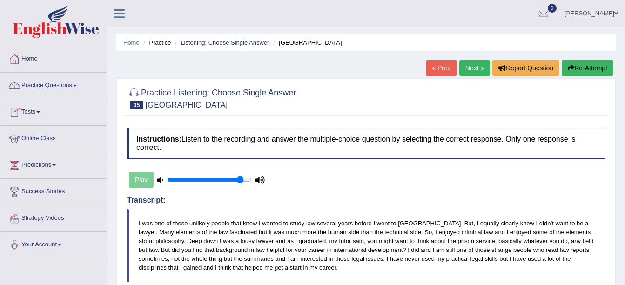
click at [84, 74] on link "Practice Questions" at bounding box center [53, 84] width 106 height 23
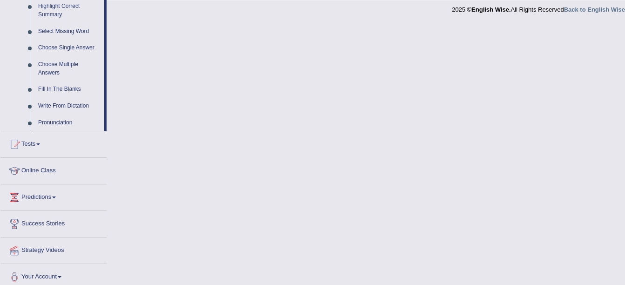
scroll to position [465, 0]
click at [61, 76] on link "Choose Multiple Answers" at bounding box center [69, 68] width 70 height 25
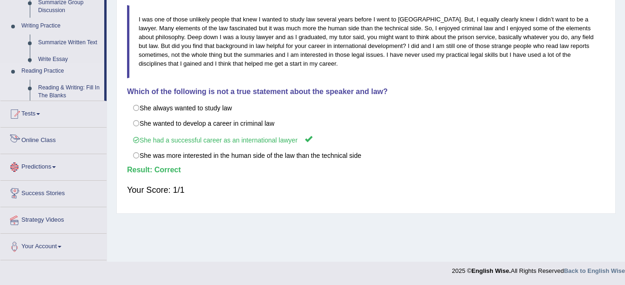
scroll to position [205, 0]
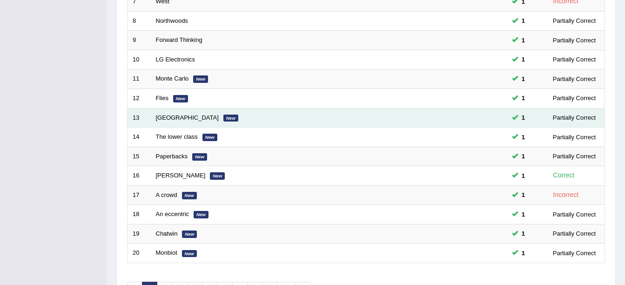
scroll to position [331, 0]
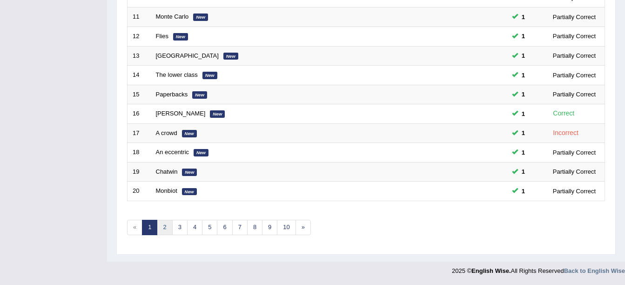
click at [168, 229] on link "2" at bounding box center [164, 227] width 15 height 15
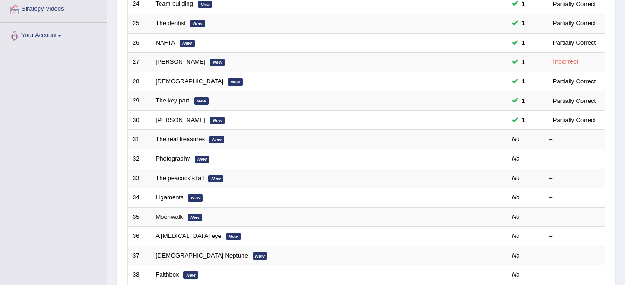
scroll to position [192, 0]
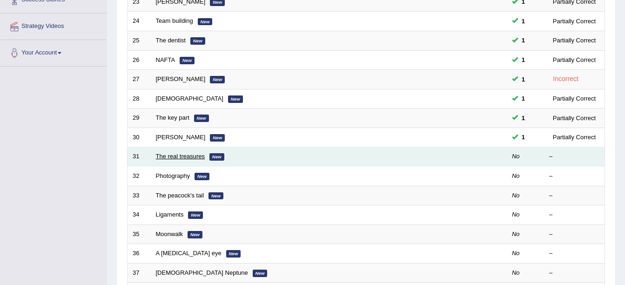
click at [182, 157] on link "The real treasures" at bounding box center [180, 156] width 49 height 7
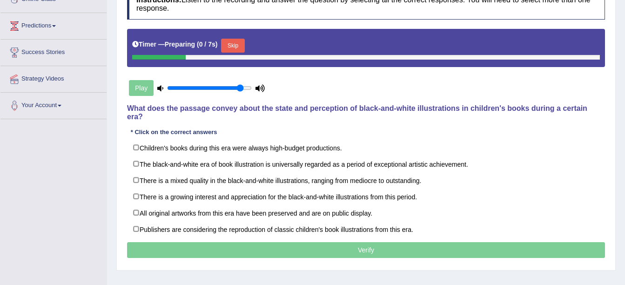
scroll to position [140, 0]
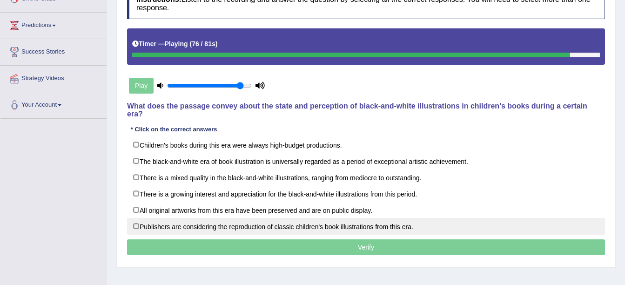
click at [242, 222] on label "Publishers are considering the reproduction of classic children's book illustra…" at bounding box center [366, 226] width 478 height 17
checkbox input "true"
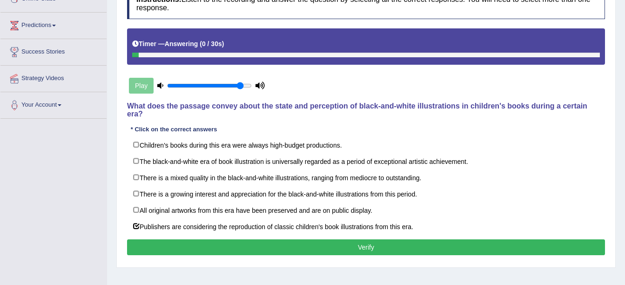
click at [236, 243] on button "Verify" at bounding box center [366, 247] width 478 height 16
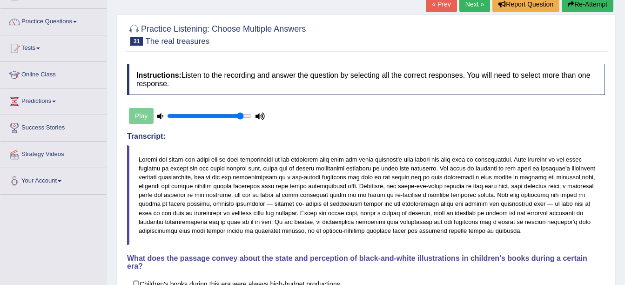
scroll to position [0, 0]
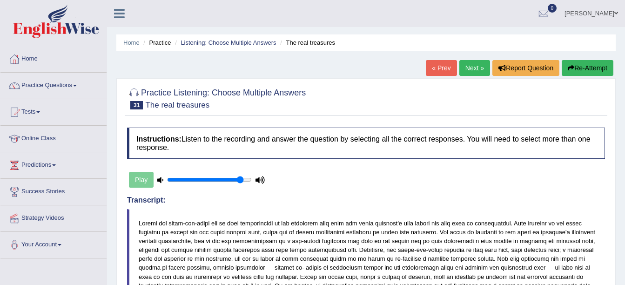
click at [475, 71] on link "Next »" at bounding box center [474, 68] width 31 height 16
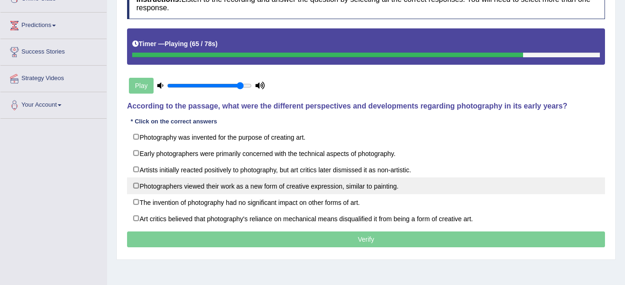
click at [337, 189] on label "Photographers viewed their work as a new form of creative expression, similar t…" at bounding box center [366, 185] width 478 height 17
checkbox input "true"
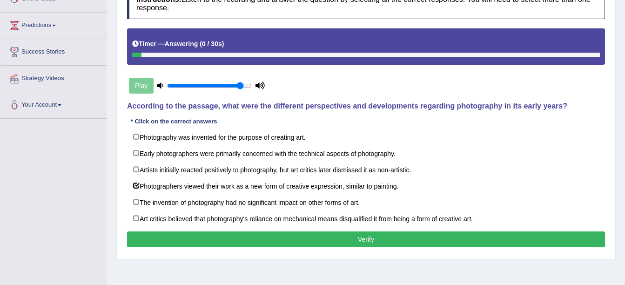
click at [354, 240] on button "Verify" at bounding box center [366, 239] width 478 height 16
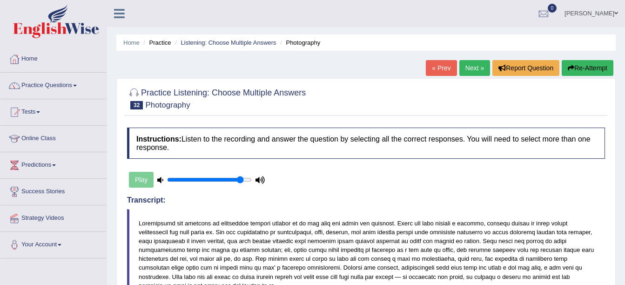
click at [472, 65] on link "Next »" at bounding box center [474, 68] width 31 height 16
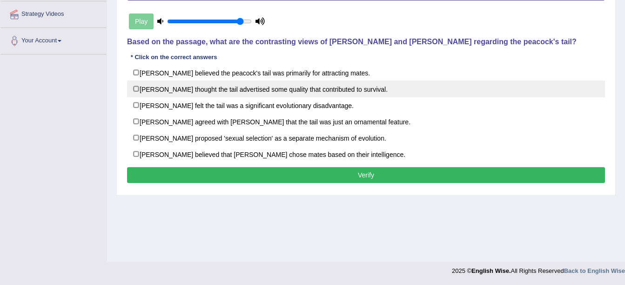
click at [326, 92] on label "[PERSON_NAME] thought the tail advertised some quality that contributed to surv…" at bounding box center [366, 89] width 478 height 17
checkbox input "true"
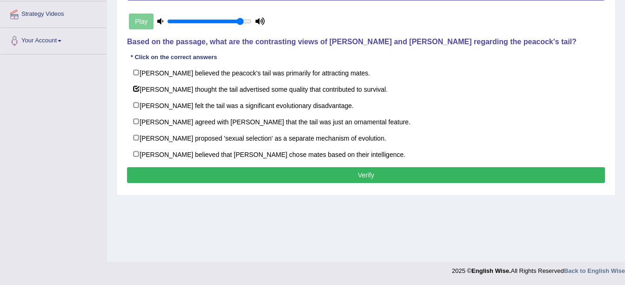
click at [333, 176] on button "Verify" at bounding box center [366, 175] width 478 height 16
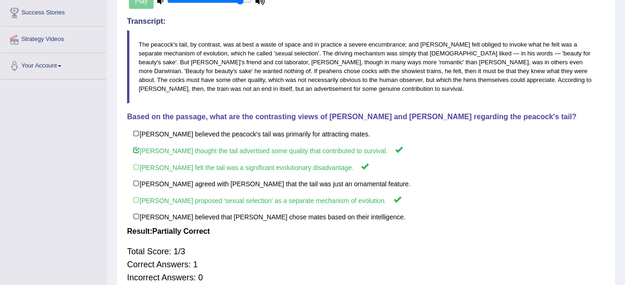
scroll to position [42, 0]
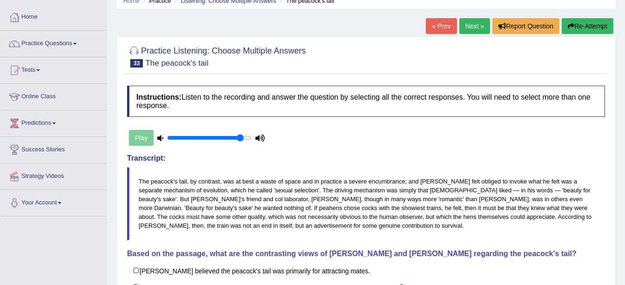
click at [64, 46] on link "Practice Questions" at bounding box center [53, 42] width 106 height 23
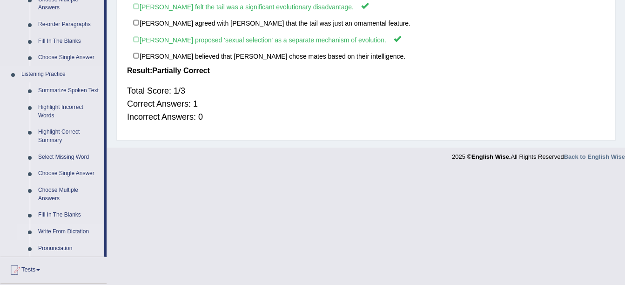
scroll to position [368, 0]
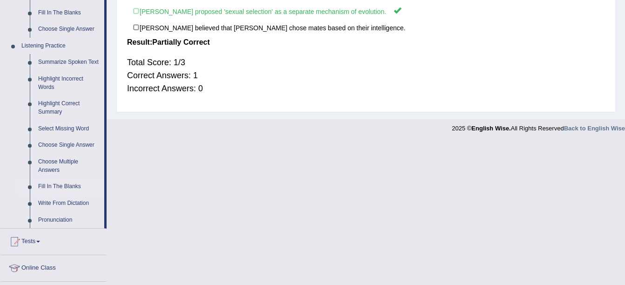
click at [50, 192] on link "Fill In The Blanks" at bounding box center [69, 186] width 70 height 17
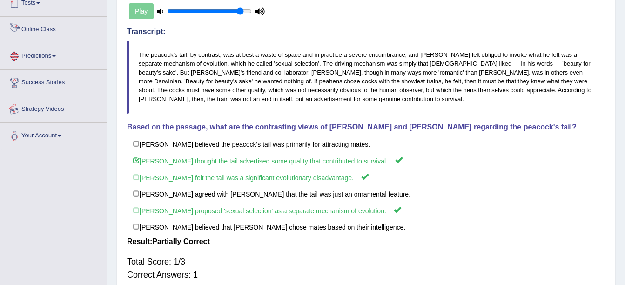
scroll to position [228, 0]
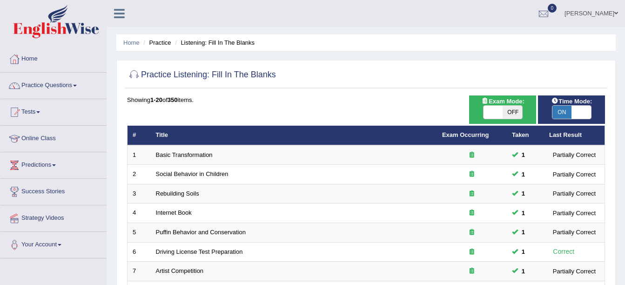
click at [512, 114] on span "OFF" at bounding box center [513, 112] width 20 height 13
checkbox input "true"
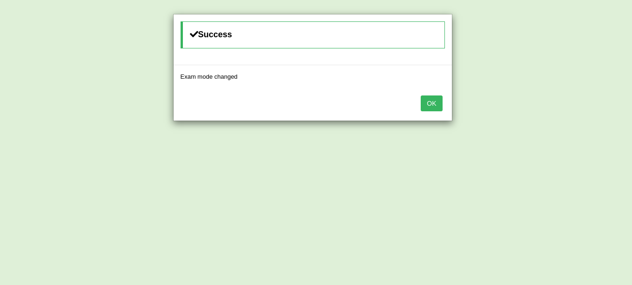
drag, startPoint x: 433, startPoint y: 97, endPoint x: 442, endPoint y: 107, distance: 13.2
click at [438, 103] on button "OK" at bounding box center [431, 103] width 21 height 16
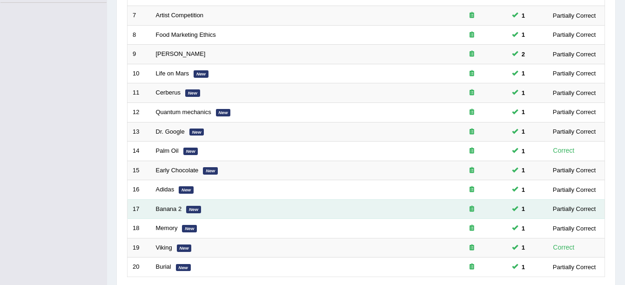
scroll to position [331, 0]
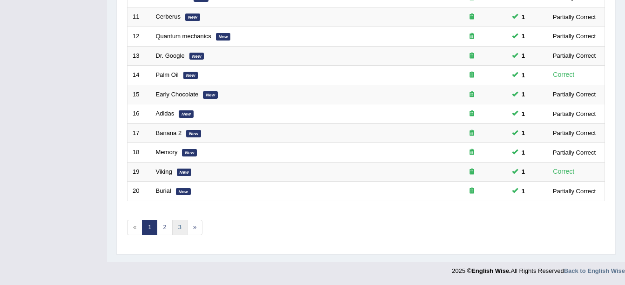
click at [185, 229] on link "3" at bounding box center [179, 227] width 15 height 15
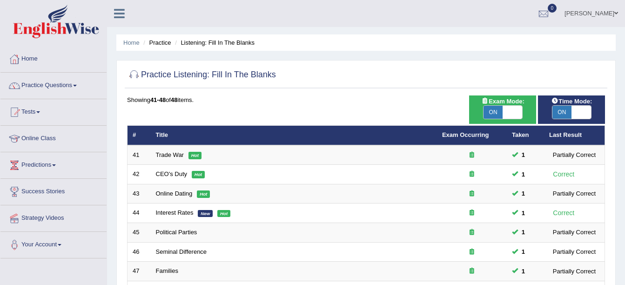
click at [495, 114] on span "ON" at bounding box center [494, 112] width 20 height 13
checkbox input "false"
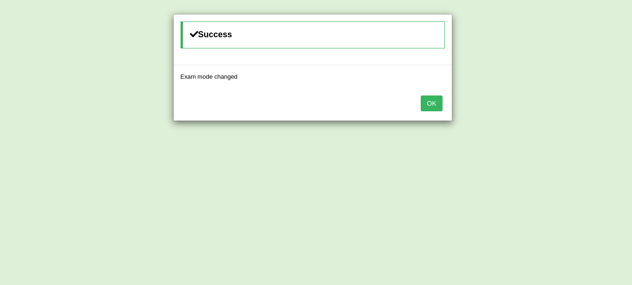
click at [439, 105] on button "OK" at bounding box center [431, 103] width 21 height 16
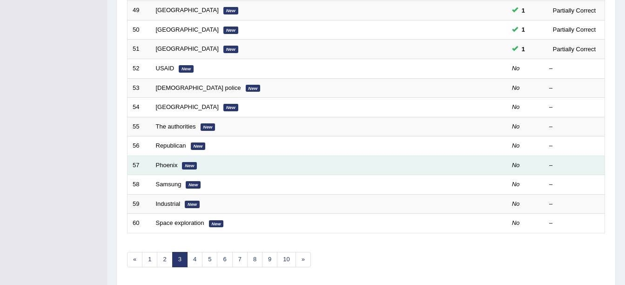
scroll to position [331, 0]
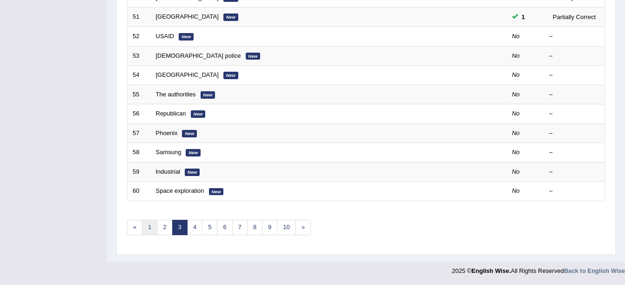
click at [151, 232] on link "1" at bounding box center [149, 227] width 15 height 15
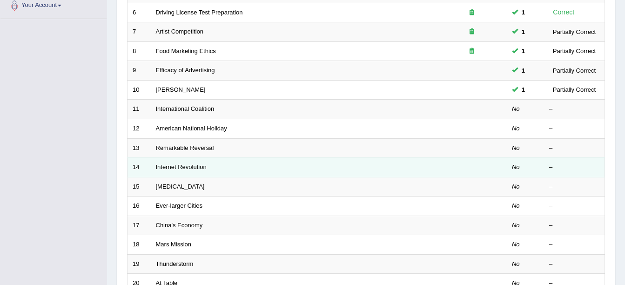
scroll to position [238, 0]
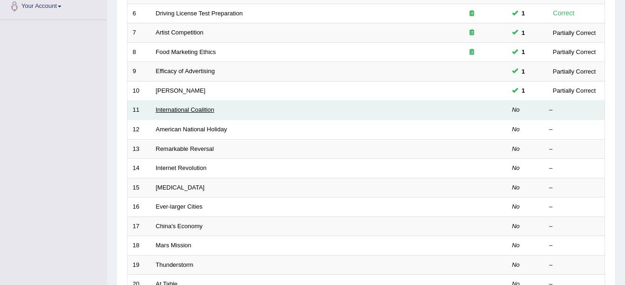
click at [183, 107] on link "International Coalition" at bounding box center [185, 109] width 59 height 7
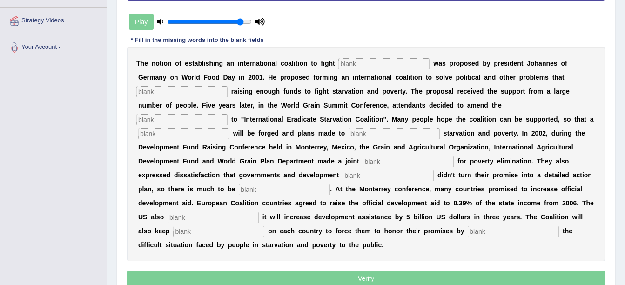
scroll to position [181, 0]
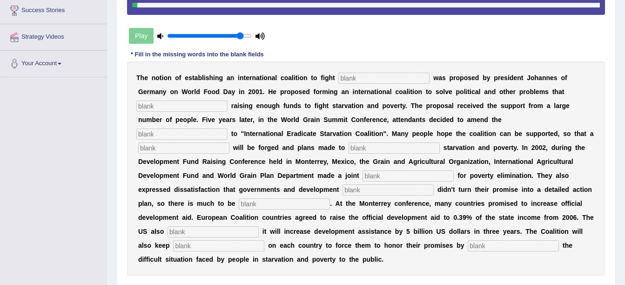
click at [364, 73] on input "text" at bounding box center [383, 78] width 91 height 11
type input "stravation"
click at [228, 101] on input "text" at bounding box center [181, 106] width 91 height 11
type input "obtract"
click at [228, 128] on input "text" at bounding box center [181, 133] width 91 height 11
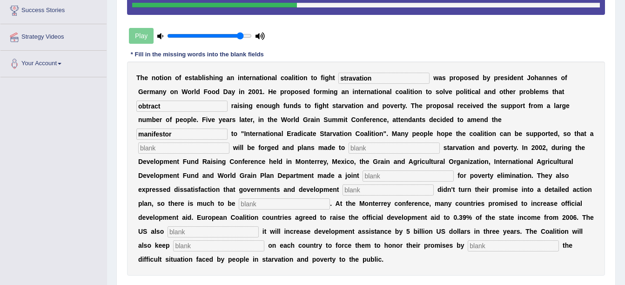
type input "manifestor"
click at [229, 142] on input "text" at bounding box center [183, 147] width 91 height 11
type input "resolution"
click at [525, 127] on div "T h e n o t i o n o f e s t a b l i s h i n g a n i n t e r n a t i o n a l c o…" at bounding box center [366, 168] width 478 height 214
type input "eliminate"
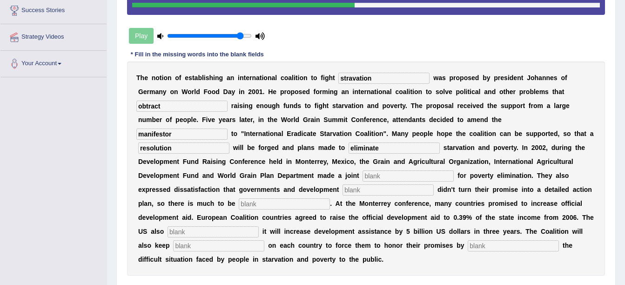
click at [454, 170] on input "text" at bounding box center [408, 175] width 91 height 11
type input "apeal"
click at [434, 184] on input "text" at bounding box center [388, 189] width 91 height 11
type input "patners"
click at [322, 198] on input "text" at bounding box center [284, 203] width 91 height 11
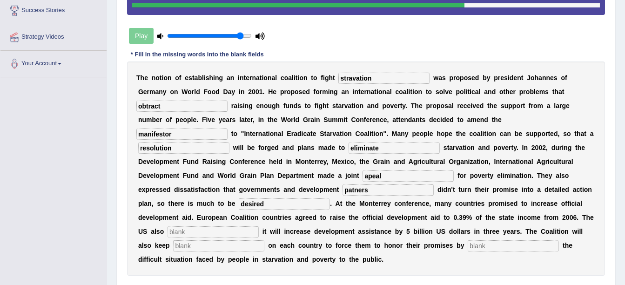
type input "desired"
click at [211, 226] on input "text" at bounding box center [213, 231] width 91 height 11
type input "annouced"
click at [210, 240] on input "text" at bounding box center [218, 245] width 91 height 11
type input "pressure"
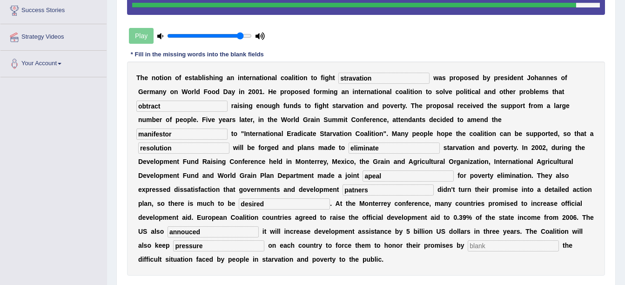
click at [468, 240] on input "text" at bounding box center [513, 245] width 91 height 11
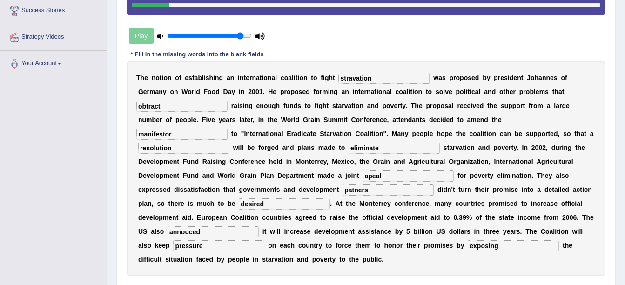
type input "exposing"
click at [411, 184] on input "patners" at bounding box center [388, 189] width 91 height 11
type input "partners"
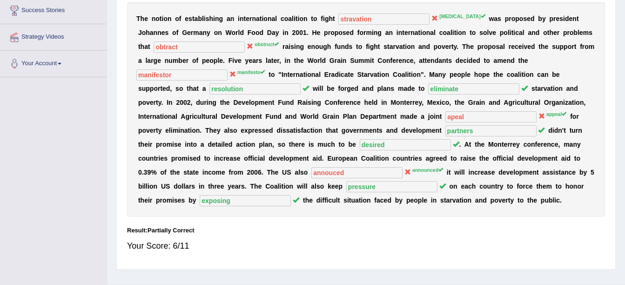
scroll to position [0, 0]
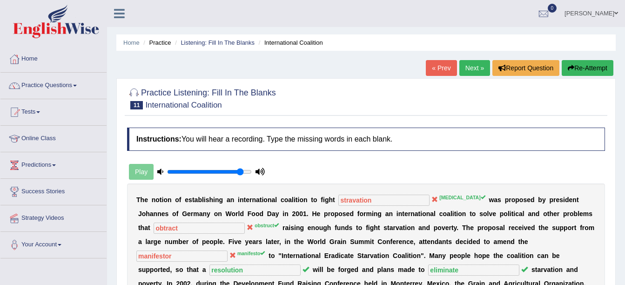
click at [469, 67] on link "Next »" at bounding box center [474, 68] width 31 height 16
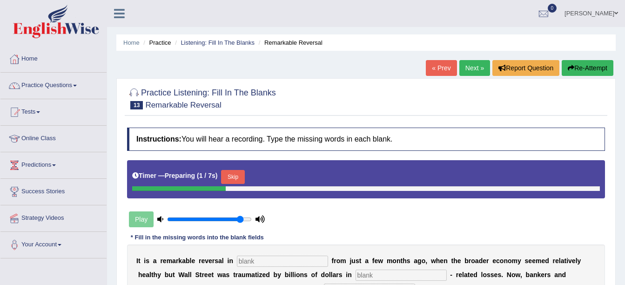
click at [444, 68] on link "« Prev" at bounding box center [441, 68] width 31 height 16
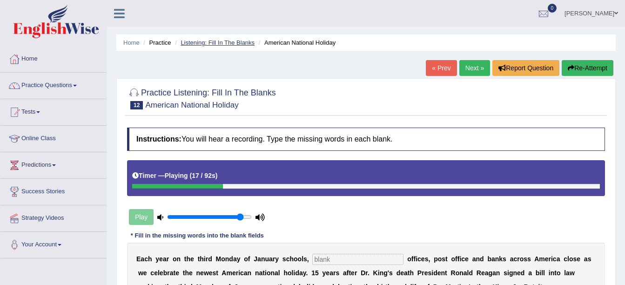
click at [242, 45] on link "Listening: Fill In The Blanks" at bounding box center [218, 42] width 74 height 7
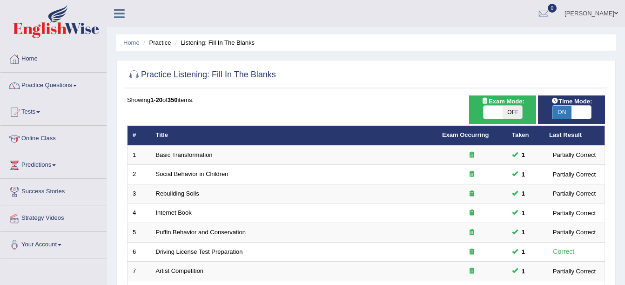
click at [565, 112] on span "ON" at bounding box center [562, 112] width 20 height 13
checkbox input "false"
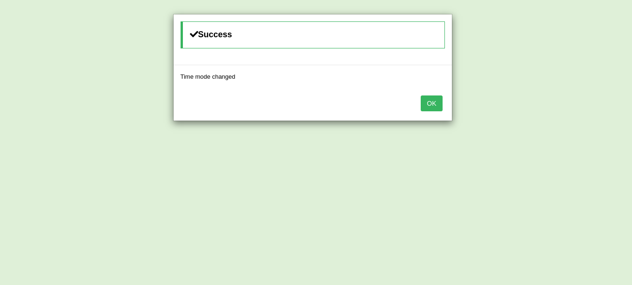
drag, startPoint x: 439, startPoint y: 101, endPoint x: 429, endPoint y: 101, distance: 10.3
click at [438, 101] on button "OK" at bounding box center [431, 103] width 21 height 16
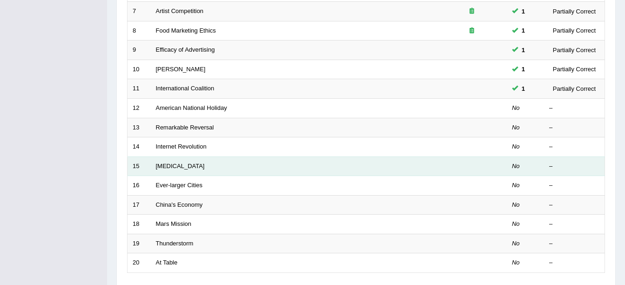
scroll to position [331, 0]
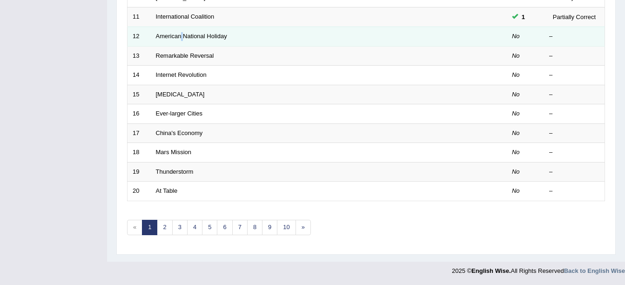
click at [183, 40] on td "American National Holiday" at bounding box center [294, 37] width 286 height 20
click at [186, 37] on link "American National Holiday" at bounding box center [191, 36] width 71 height 7
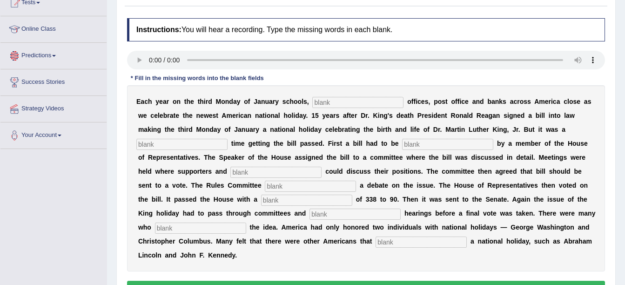
scroll to position [140, 0]
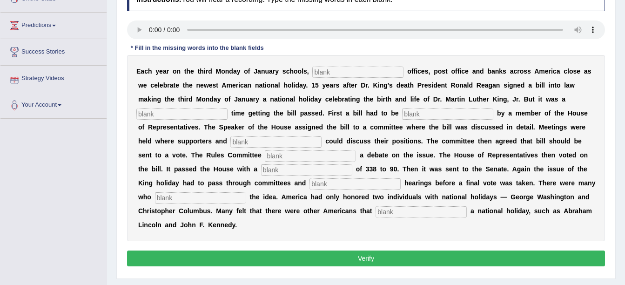
click at [150, 38] on div "Instructions: You will hear a recording. Type the missing words in each blank. …" at bounding box center [366, 128] width 483 height 290
click at [376, 210] on input "text" at bounding box center [421, 211] width 91 height 11
type input "deserved"
click at [310, 188] on input "text" at bounding box center [355, 183] width 91 height 11
click at [246, 192] on input "text" at bounding box center [200, 197] width 91 height 11
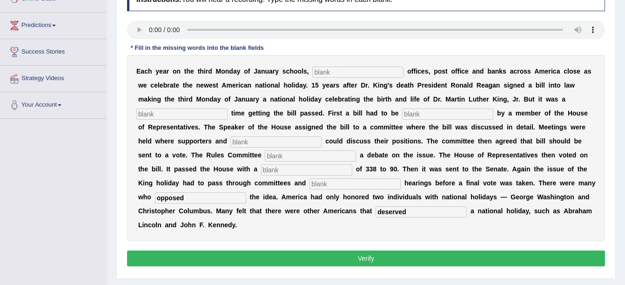
type input "opposed"
click at [310, 184] on input "text" at bounding box center [355, 183] width 91 height 11
type input "public"
click at [261, 171] on input "text" at bounding box center [306, 169] width 91 height 11
type input "vote"
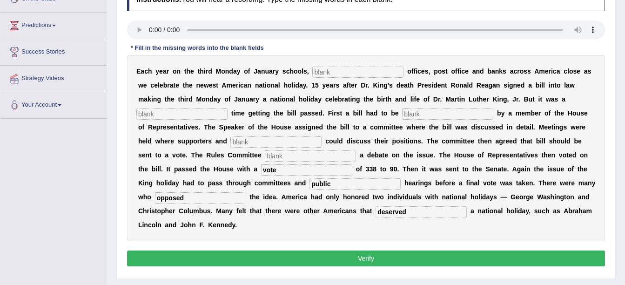
click at [265, 159] on input "text" at bounding box center [310, 155] width 91 height 11
type input "schedule"
click at [230, 142] on input "text" at bounding box center [275, 141] width 91 height 11
type input "opponents"
click at [402, 117] on input "text" at bounding box center [447, 113] width 91 height 11
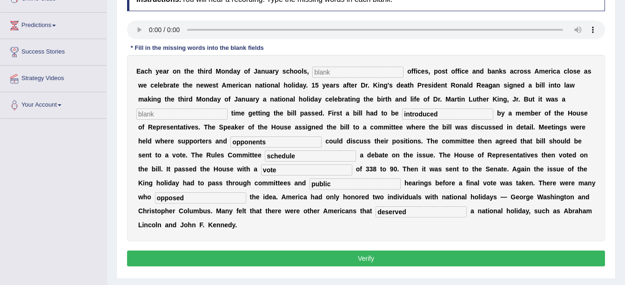
type input "introduced"
click at [228, 108] on input "text" at bounding box center [181, 113] width 91 height 11
type input "tough"
click at [349, 72] on input "text" at bounding box center [357, 72] width 91 height 11
type input "Fedrial"
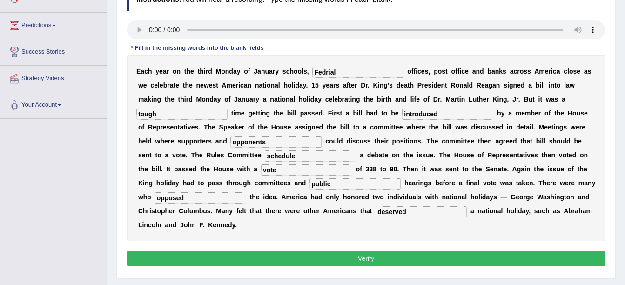
click at [344, 250] on button "Verify" at bounding box center [366, 258] width 478 height 16
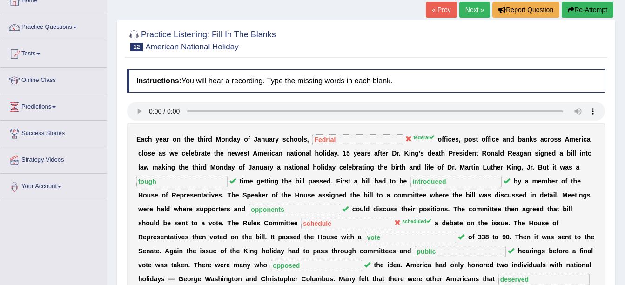
scroll to position [0, 0]
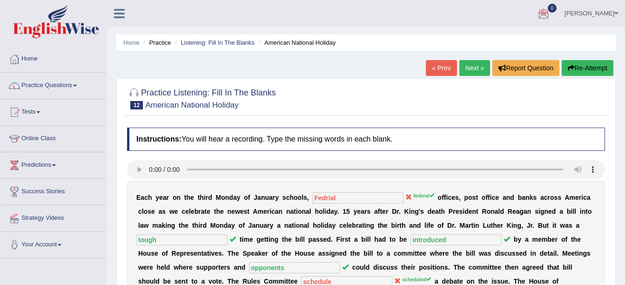
click at [472, 67] on link "Next »" at bounding box center [474, 68] width 31 height 16
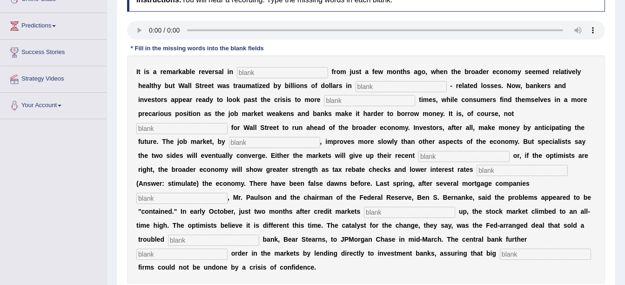
scroll to position [140, 0]
click at [500, 253] on input "text" at bounding box center [545, 253] width 91 height 11
type input "security"
click at [228, 248] on input "text" at bounding box center [181, 253] width 91 height 11
type input "restore"
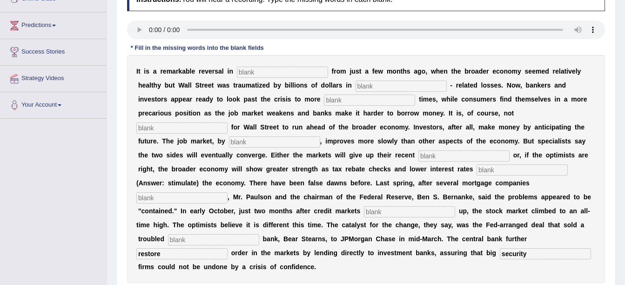
click at [259, 234] on input "text" at bounding box center [213, 239] width 91 height 11
type input "investment"
click at [265, 203] on div "I t i s a r e m a r k a b l e r e v e r s a l i n f r o m j u s t a f e w m o n…" at bounding box center [366, 169] width 478 height 228
click at [364, 215] on input "text" at bounding box center [409, 211] width 91 height 11
type input "frozen"
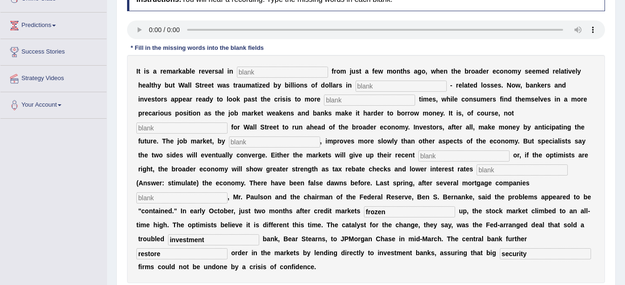
click at [228, 192] on input "text" at bounding box center [181, 197] width 91 height 11
type input "collapes"
drag, startPoint x: 203, startPoint y: 168, endPoint x: 204, endPoint y: 162, distance: 6.1
click at [477, 166] on input "text" at bounding box center [522, 169] width 91 height 11
type input "stimulate"
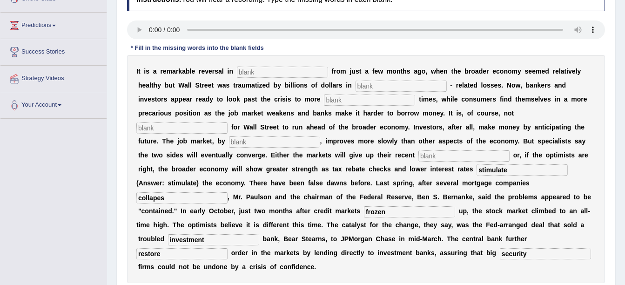
click at [418, 158] on input "text" at bounding box center [463, 155] width 91 height 11
type input "gains"
click at [320, 136] on input "text" at bounding box center [274, 141] width 91 height 11
type input "contrast"
click at [228, 122] on input "text" at bounding box center [181, 127] width 91 height 11
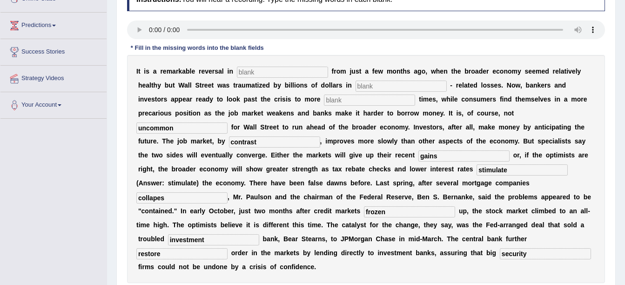
type input "uncommon"
click at [324, 99] on input "text" at bounding box center [369, 99] width 91 height 11
type input "profitable"
click at [356, 85] on input "text" at bounding box center [401, 86] width 91 height 11
click at [356, 86] on input "mortages" at bounding box center [401, 86] width 91 height 11
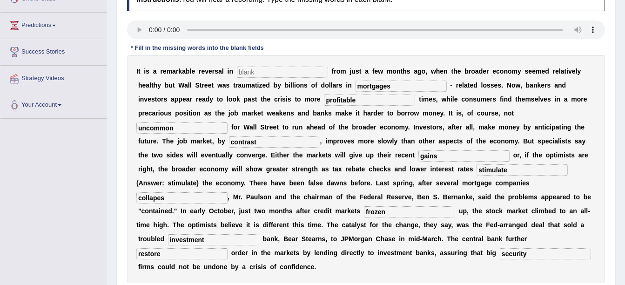
click at [356, 86] on input "mortgages" at bounding box center [401, 86] width 91 height 11
type input "mortgage"
click at [252, 68] on input "text" at bounding box center [282, 72] width 91 height 11
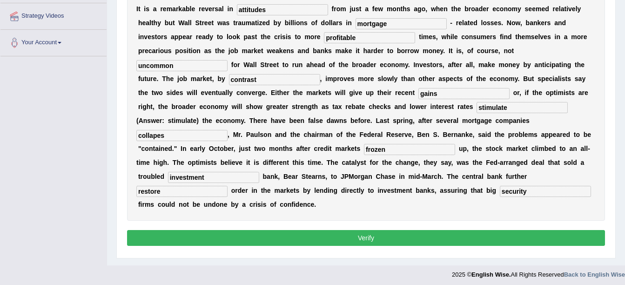
scroll to position [204, 0]
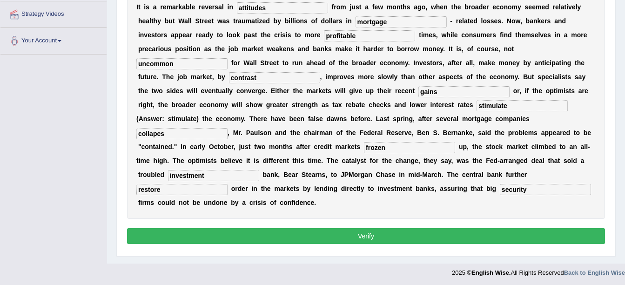
type input "attitudes"
click at [410, 228] on button "Verify" at bounding box center [366, 236] width 478 height 16
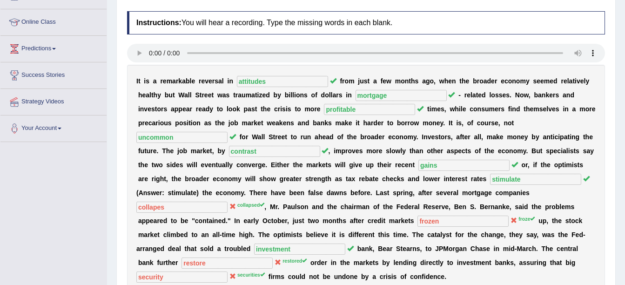
scroll to position [64, 0]
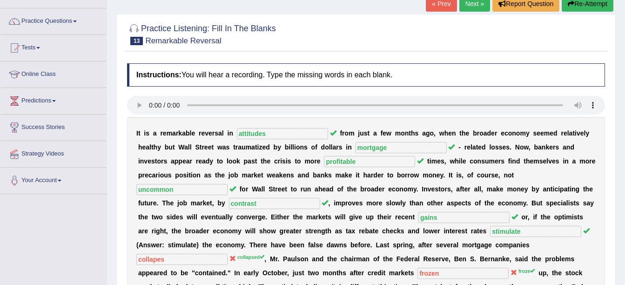
click at [471, 7] on link "Next »" at bounding box center [474, 4] width 31 height 16
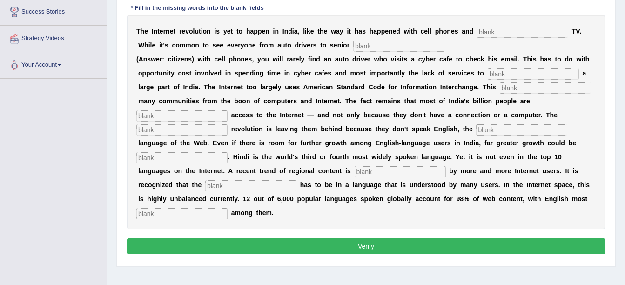
scroll to position [186, 0]
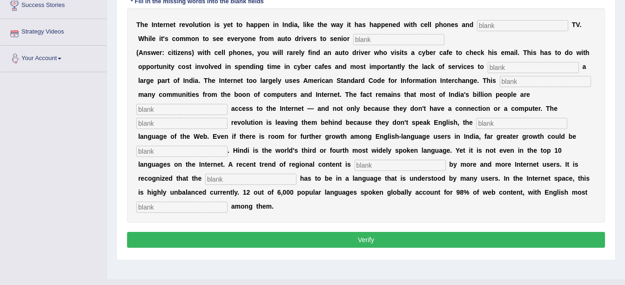
click at [192, 198] on div "T h e I n t e r n e t r e v o l u t i o n i s y e t t o h a p p e n i n I n d i…" at bounding box center [366, 115] width 478 height 214
click at [182, 202] on input "text" at bounding box center [181, 207] width 91 height 11
type input "prominant"
click at [248, 170] on div "T h e I n t e r n e t r e v o l u t i o n i s y e t t o h a p p e n i n I n d i…" at bounding box center [366, 115] width 478 height 214
type input "content"
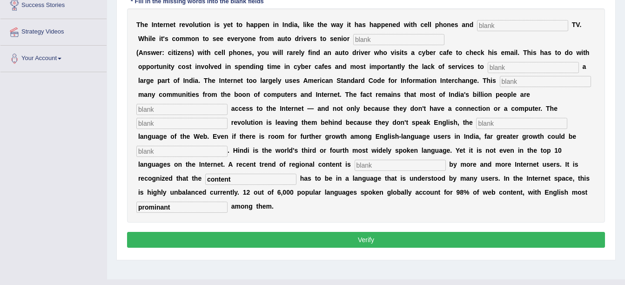
click at [418, 160] on input "text" at bounding box center [400, 165] width 91 height 11
type input "prefered"
click at [228, 146] on input "text" at bounding box center [181, 151] width 91 height 11
type input "unleased"
click at [476, 126] on input "text" at bounding box center [521, 123] width 91 height 11
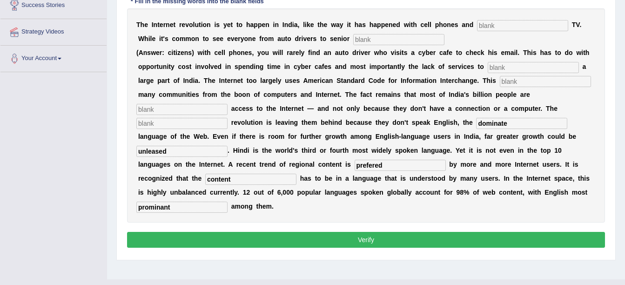
type input "dominate"
click at [228, 118] on input "text" at bounding box center [181, 123] width 91 height 11
type input "digital"
click at [228, 104] on input "text" at bounding box center [181, 109] width 91 height 11
type input "denied"
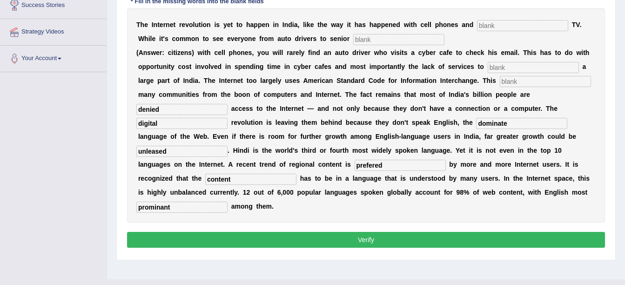
click at [500, 83] on input "text" at bounding box center [545, 81] width 91 height 11
type input "alleginate"
click at [503, 69] on input "text" at bounding box center [533, 67] width 91 height 11
type input "target"
click at [353, 40] on input "text" at bounding box center [398, 39] width 91 height 11
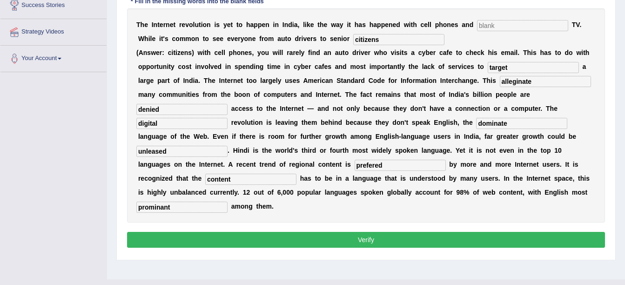
type input "citizens"
click at [477, 24] on input "text" at bounding box center [522, 25] width 91 height 11
type input "cable"
click at [362, 232] on button "Verify" at bounding box center [366, 240] width 478 height 16
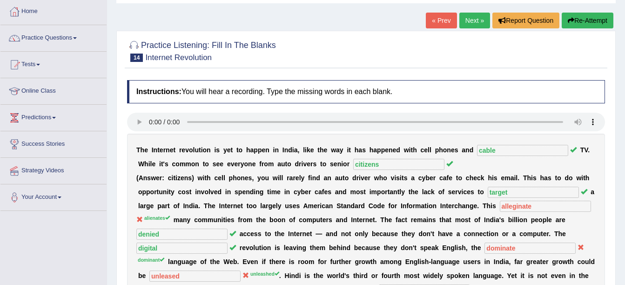
scroll to position [47, 0]
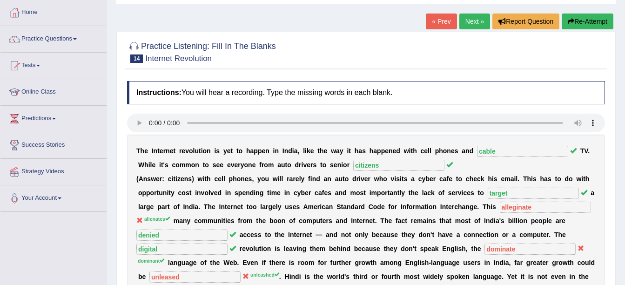
click at [473, 26] on link "Next »" at bounding box center [474, 21] width 31 height 16
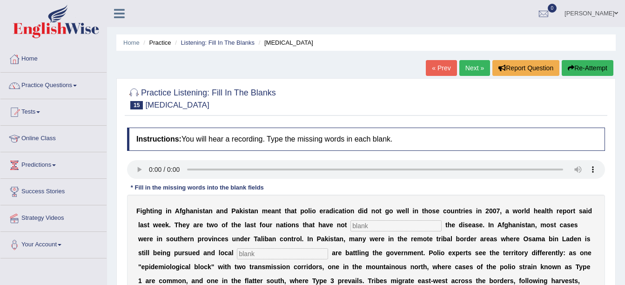
drag, startPoint x: 379, startPoint y: 229, endPoint x: 377, endPoint y: 235, distance: 5.8
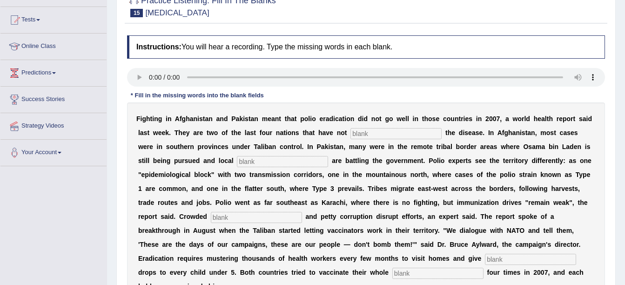
scroll to position [93, 0]
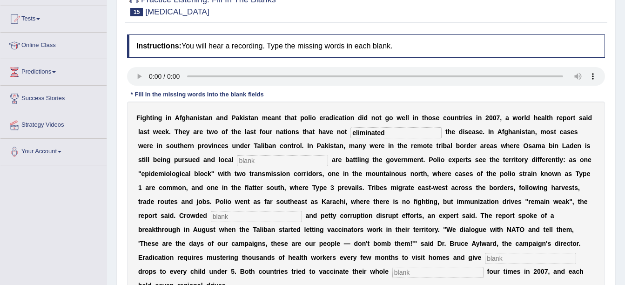
type input "eliminated"
click at [237, 162] on input "text" at bounding box center [282, 160] width 91 height 11
type input "militants"
click at [302, 211] on input "text" at bounding box center [256, 216] width 91 height 11
drag, startPoint x: 158, startPoint y: 258, endPoint x: 157, endPoint y: 269, distance: 10.7
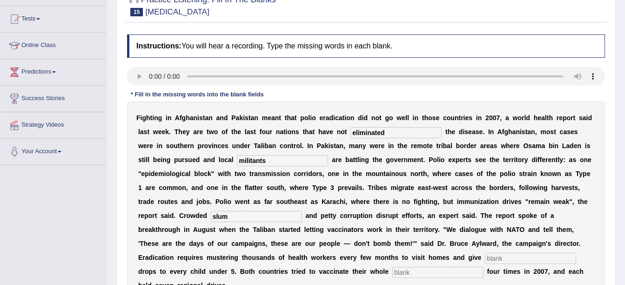
click at [157, 268] on div "F i g h t i n g i n A f g h a n i s t a n a n d P a k i s t a n m e a n t t h a…" at bounding box center [366, 201] width 478 height 200
click at [302, 211] on input "slum" at bounding box center [256, 216] width 91 height 11
type input "slums"
drag, startPoint x: 190, startPoint y: 260, endPoint x: 190, endPoint y: 270, distance: 9.8
click at [190, 265] on div "F i g h t i n g i n A f g h a n i s t a n a n d P a k i s t a n m e a n t t h a…" at bounding box center [366, 201] width 478 height 200
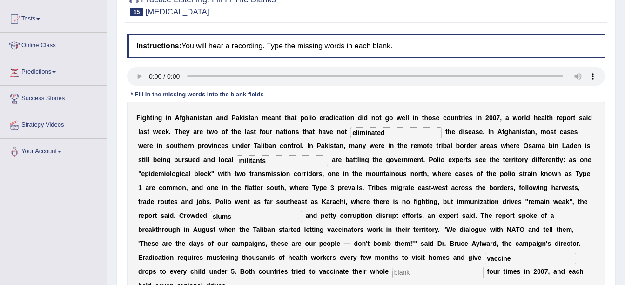
type input "vaccine"
click at [466, 267] on input "text" at bounding box center [437, 272] width 91 height 11
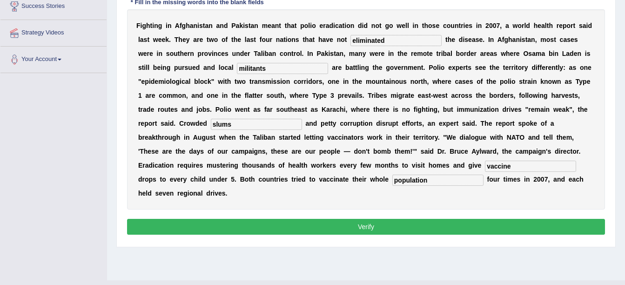
scroll to position [186, 0]
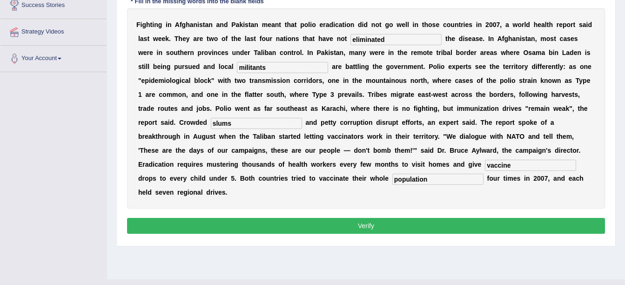
type input "population"
click at [461, 218] on button "Verify" at bounding box center [366, 226] width 478 height 16
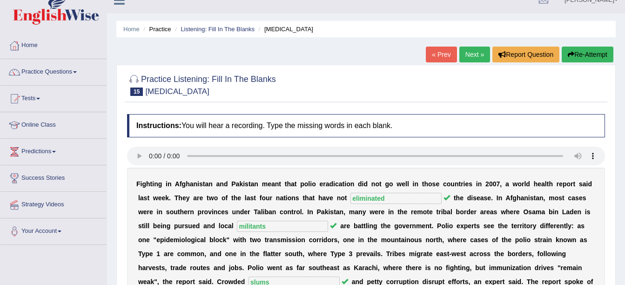
scroll to position [0, 0]
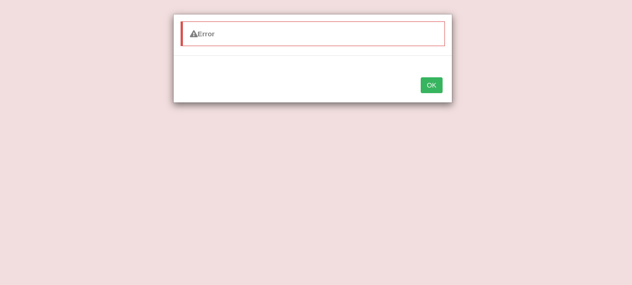
drag, startPoint x: 445, startPoint y: 79, endPoint x: 440, endPoint y: 80, distance: 5.1
click at [444, 78] on div "OK" at bounding box center [313, 86] width 278 height 33
click at [439, 84] on button "OK" at bounding box center [431, 85] width 21 height 16
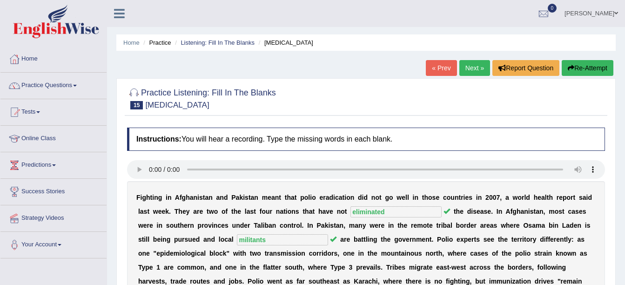
click at [63, 78] on link "Practice Questions" at bounding box center [53, 84] width 106 height 23
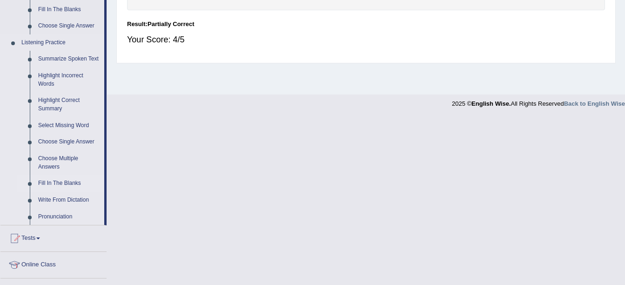
scroll to position [465, 0]
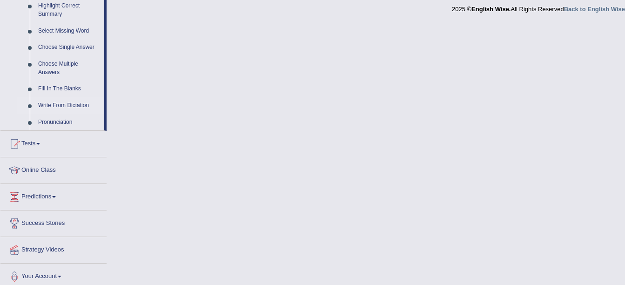
click at [57, 105] on link "Write From Dictation" at bounding box center [69, 105] width 70 height 17
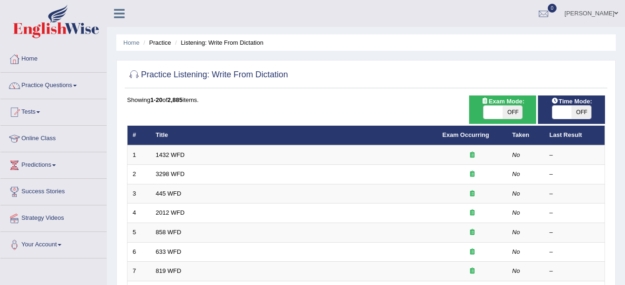
click at [199, 284] on html "Toggle navigation Home Practice Questions Speaking Practice Read Aloud Repeat S…" at bounding box center [312, 142] width 625 height 285
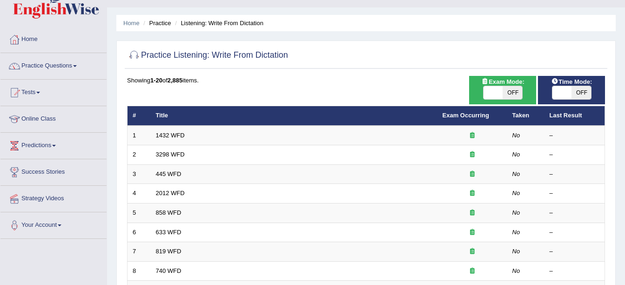
click at [508, 91] on span "OFF" at bounding box center [513, 92] width 20 height 13
checkbox input "true"
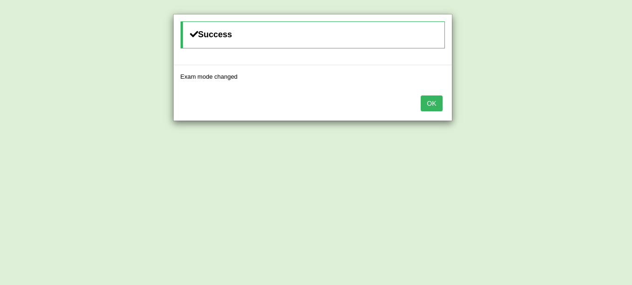
click at [429, 101] on button "OK" at bounding box center [431, 103] width 21 height 16
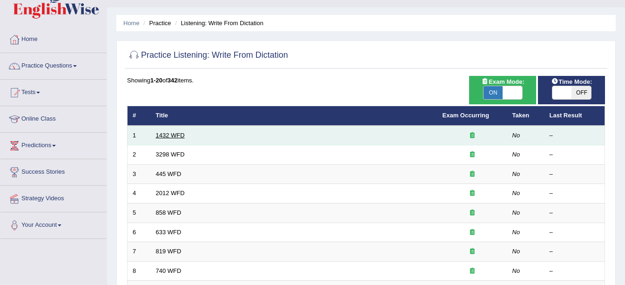
click at [176, 134] on link "1432 WFD" at bounding box center [170, 135] width 29 height 7
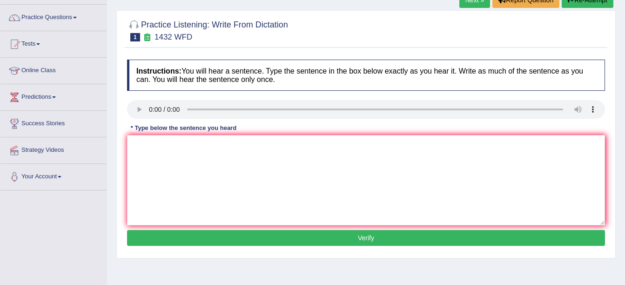
scroll to position [93, 0]
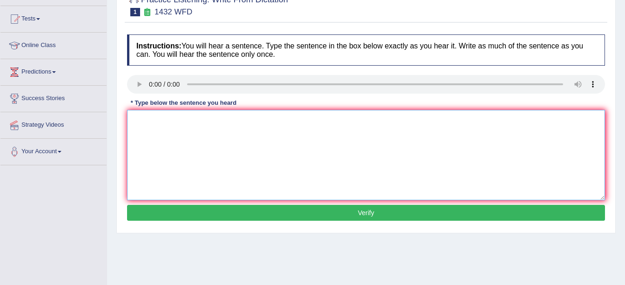
click at [285, 138] on textarea at bounding box center [366, 155] width 478 height 90
type textarea "What physical activity is beneficial for your health."
click at [309, 212] on button "Verify" at bounding box center [366, 213] width 478 height 16
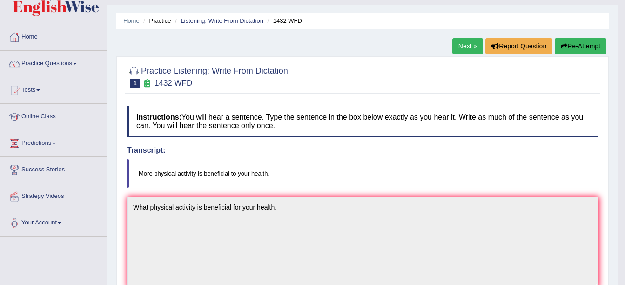
scroll to position [0, 0]
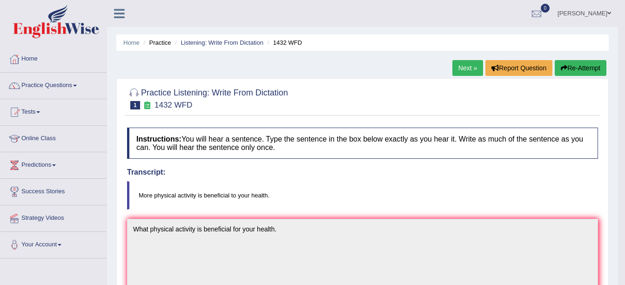
click at [467, 64] on link "Next »" at bounding box center [467, 68] width 31 height 16
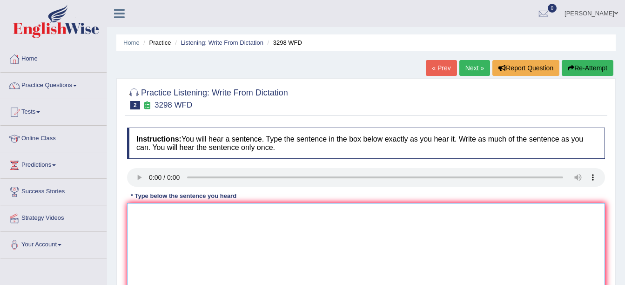
click at [173, 213] on textarea at bounding box center [366, 248] width 478 height 90
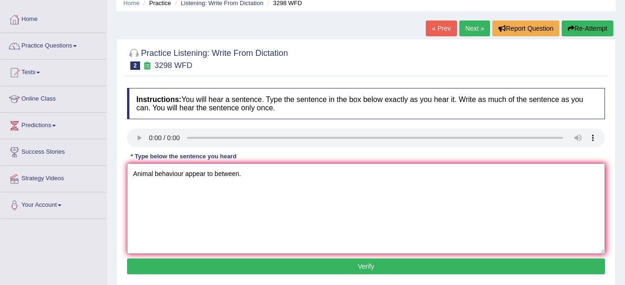
scroll to position [140, 0]
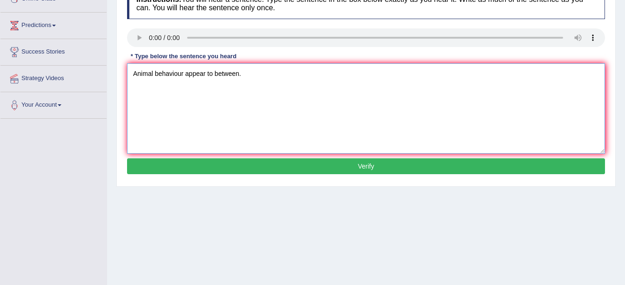
type textarea "Animal behaviour appear to between."
click at [324, 162] on button "Verify" at bounding box center [366, 166] width 478 height 16
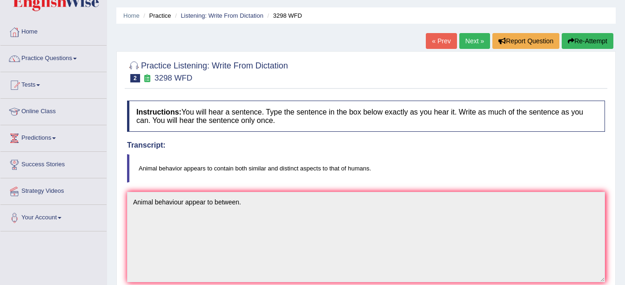
scroll to position [0, 0]
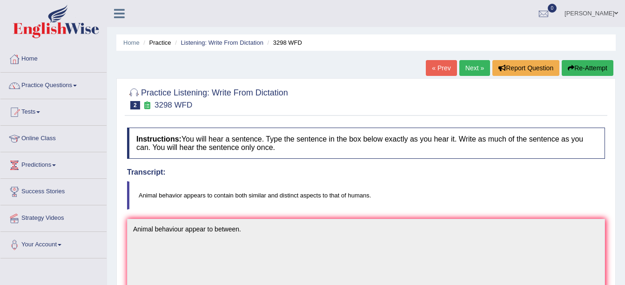
click at [475, 71] on link "Next »" at bounding box center [474, 68] width 31 height 16
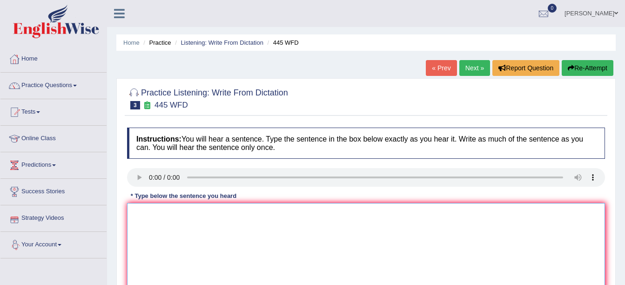
click at [166, 246] on textarea at bounding box center [366, 248] width 478 height 90
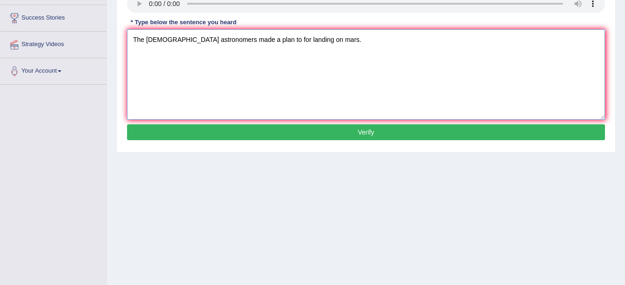
scroll to position [186, 0]
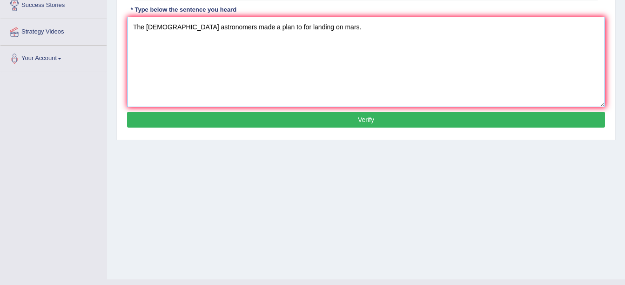
type textarea "The american astronomers made a plan to for landing on mars."
click at [266, 125] on button "Verify" at bounding box center [366, 120] width 478 height 16
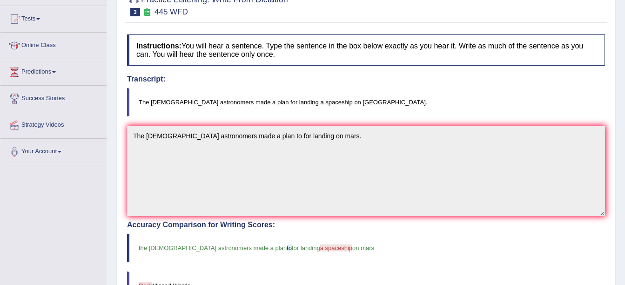
scroll to position [0, 0]
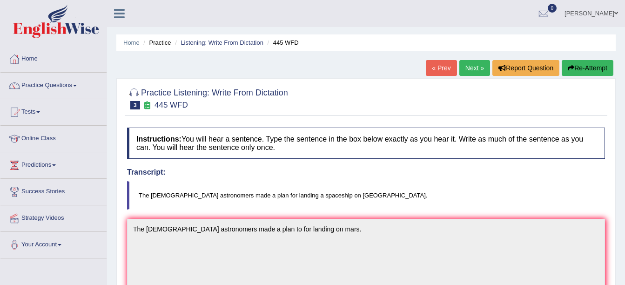
click at [229, 39] on li "Listening: Write From Dictation" at bounding box center [218, 42] width 91 height 9
click at [229, 38] on li "Listening: Write From Dictation" at bounding box center [218, 42] width 91 height 9
click at [229, 40] on link "Listening: Write From Dictation" at bounding box center [222, 42] width 83 height 7
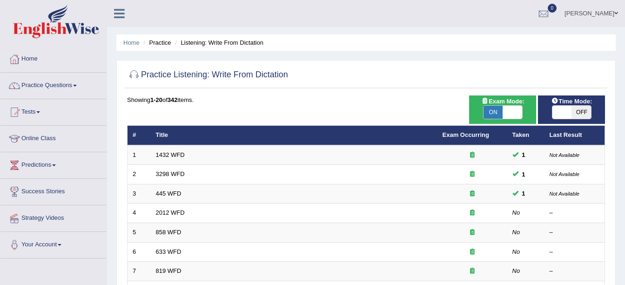
click at [583, 119] on div "Time Mode: ON OFF" at bounding box center [571, 109] width 67 height 28
click at [575, 113] on span "OFF" at bounding box center [582, 112] width 20 height 13
checkbox input "true"
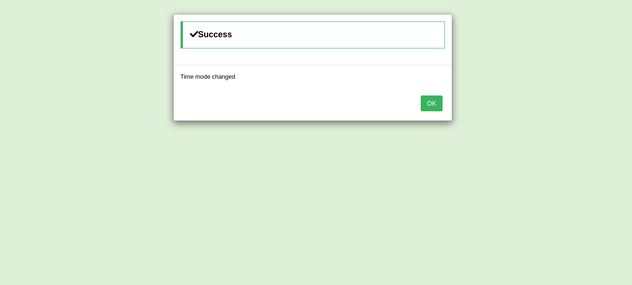
click at [437, 112] on div "OK" at bounding box center [313, 104] width 278 height 33
click at [434, 109] on button "OK" at bounding box center [431, 103] width 21 height 16
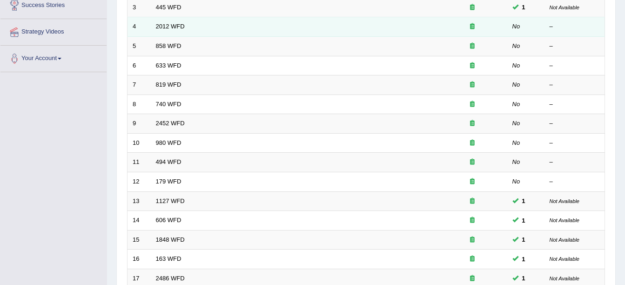
scroll to position [140, 0]
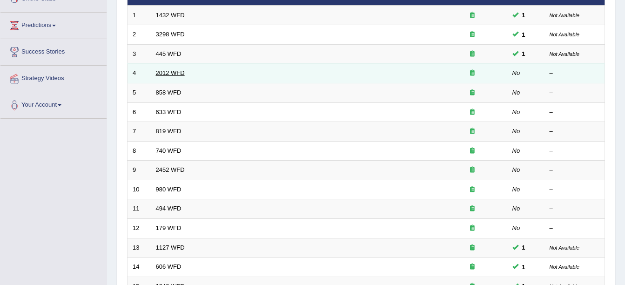
click at [162, 74] on link "2012 WFD" at bounding box center [170, 72] width 29 height 7
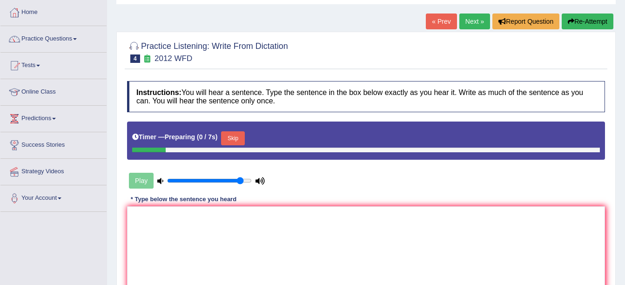
scroll to position [93, 0]
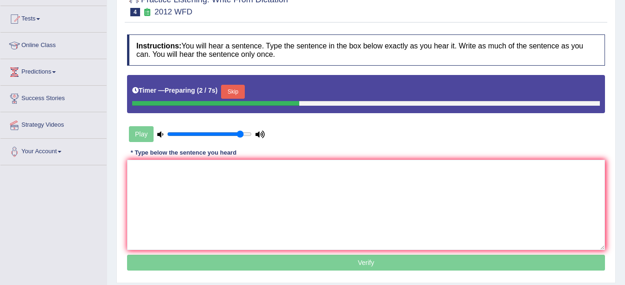
drag, startPoint x: 228, startPoint y: 85, endPoint x: 409, endPoint y: 104, distance: 182.5
click at [224, 92] on button "Skip" at bounding box center [232, 92] width 23 height 14
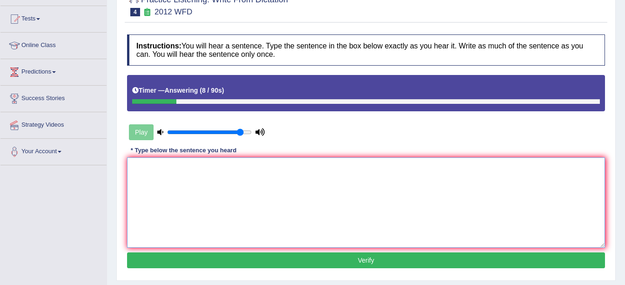
click at [277, 180] on textarea at bounding box center [366, 202] width 478 height 90
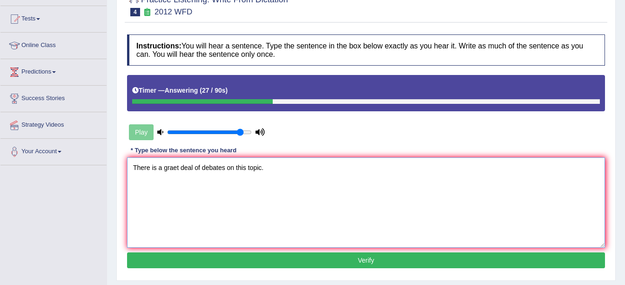
type textarea "There is a graet deal of debates on this topic."
click at [286, 259] on button "Verify" at bounding box center [366, 260] width 478 height 16
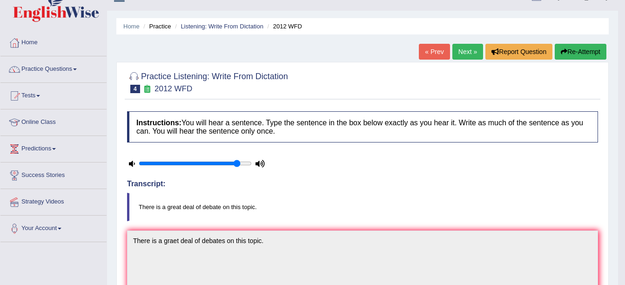
scroll to position [0, 0]
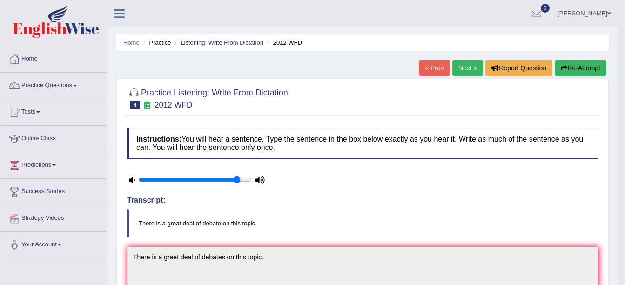
click at [468, 73] on link "Next »" at bounding box center [467, 68] width 31 height 16
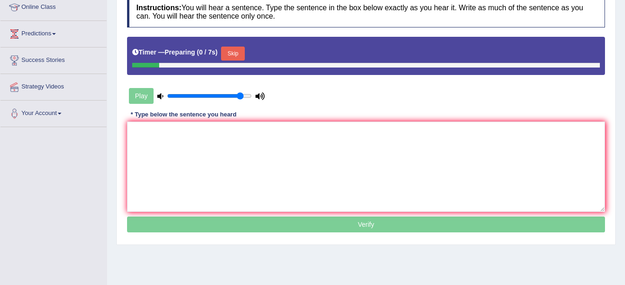
scroll to position [140, 0]
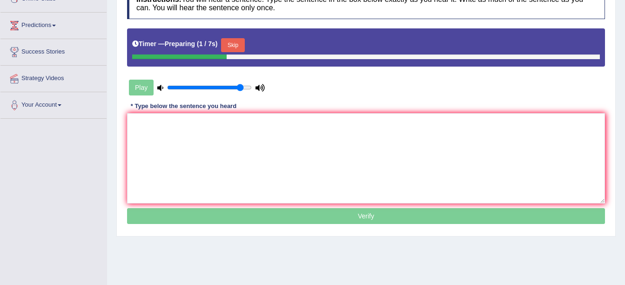
drag, startPoint x: 230, startPoint y: 37, endPoint x: 273, endPoint y: 47, distance: 43.9
click at [231, 36] on div "Timer — Preparing ( 1 / 7s ) Skip" at bounding box center [366, 45] width 468 height 19
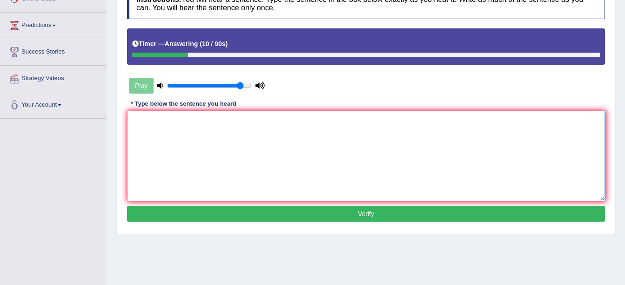
click at [172, 128] on textarea at bounding box center [366, 156] width 478 height 90
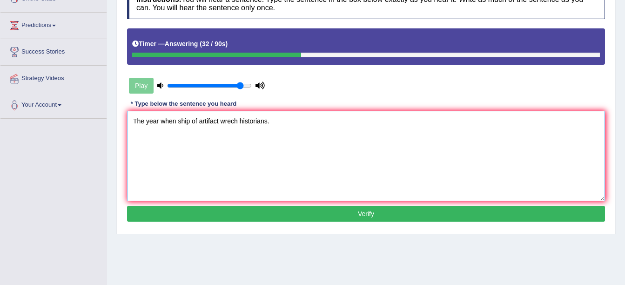
type textarea "The year when ship of artifact wrech historians."
click at [269, 208] on button "Verify" at bounding box center [366, 214] width 478 height 16
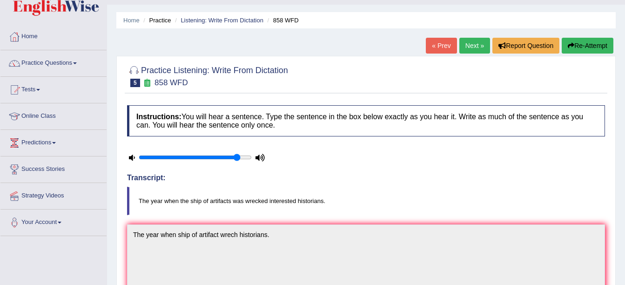
scroll to position [0, 0]
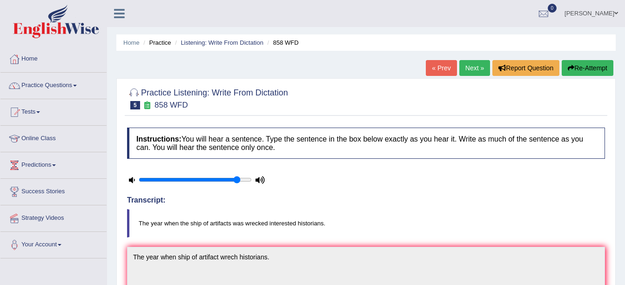
click at [477, 71] on link "Next »" at bounding box center [474, 68] width 31 height 16
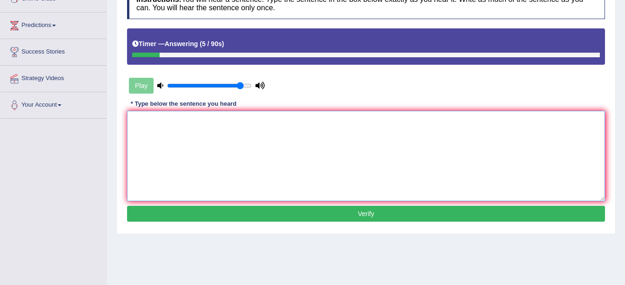
click at [282, 154] on textarea at bounding box center [366, 156] width 478 height 90
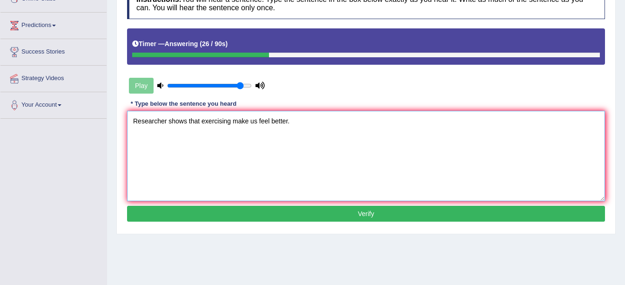
type textarea "Researcher shows that exercising make us feel better."
click at [311, 220] on button "Verify" at bounding box center [366, 214] width 478 height 16
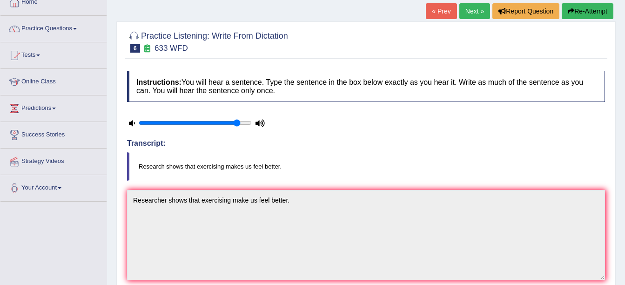
scroll to position [47, 0]
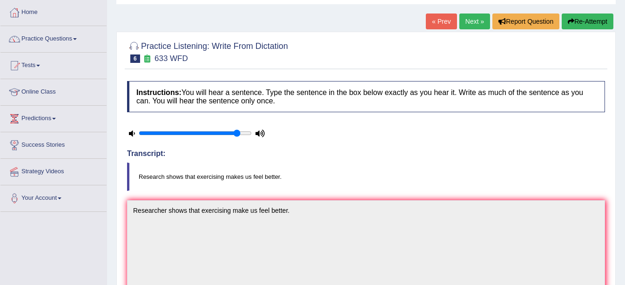
click at [469, 26] on link "Next »" at bounding box center [474, 21] width 31 height 16
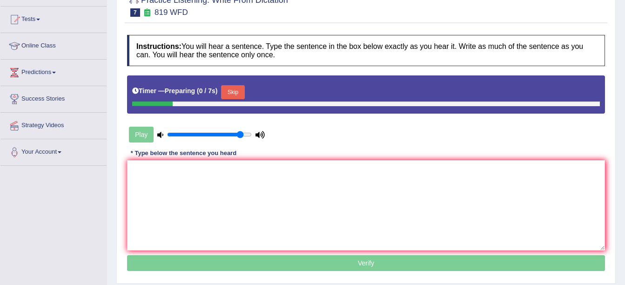
scroll to position [93, 0]
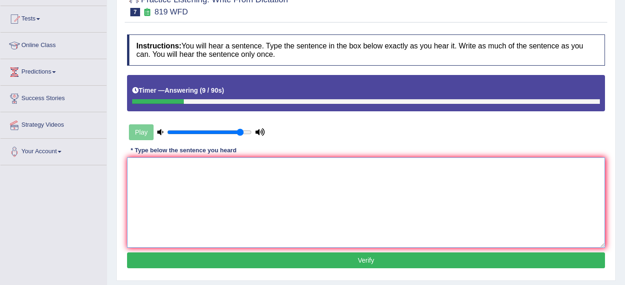
click at [220, 184] on textarea at bounding box center [366, 202] width 478 height 90
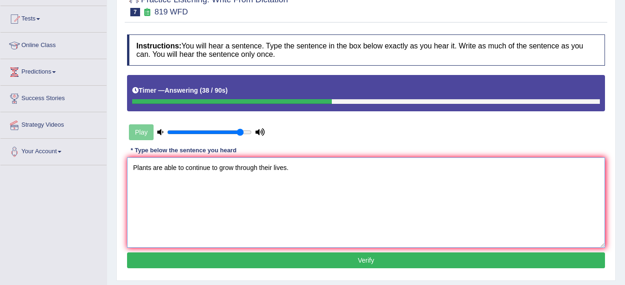
click at [259, 167] on textarea "Plants are able to continue to grow through their lives." at bounding box center [366, 202] width 478 height 90
type textarea "Plants are able to continue to grow throughout their lives."
click at [352, 258] on button "Verify" at bounding box center [366, 260] width 478 height 16
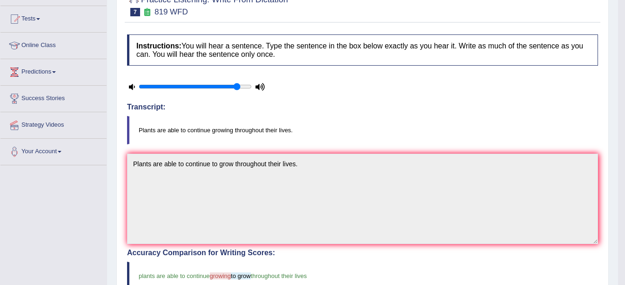
scroll to position [0, 0]
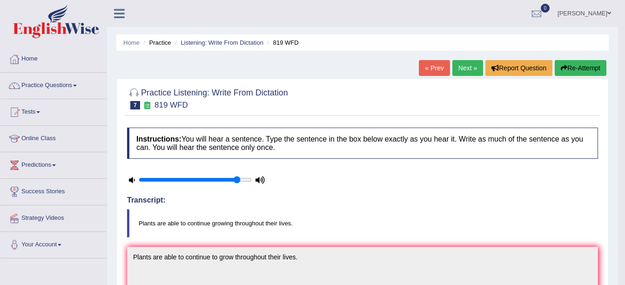
click at [456, 68] on link "Next »" at bounding box center [467, 68] width 31 height 16
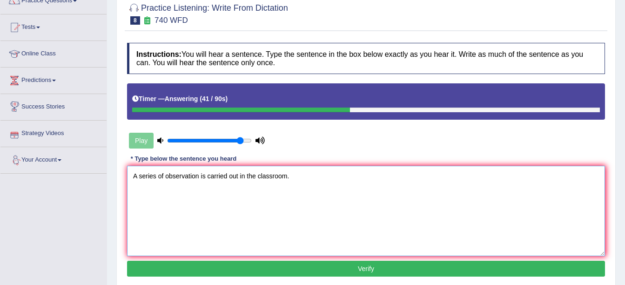
scroll to position [93, 0]
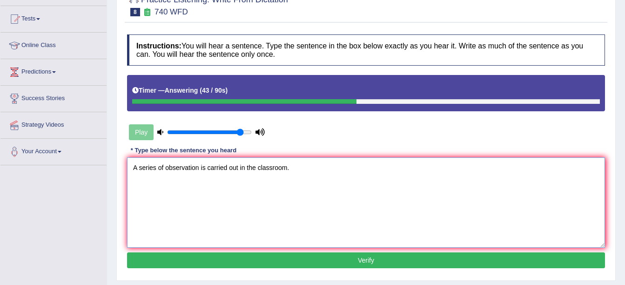
type textarea "A series of observation is carried out in the classroom."
click at [354, 269] on div "Instructions: You will hear a sentence. Type the sentence in the box below exac…" at bounding box center [366, 153] width 483 height 246
click at [356, 263] on button "Verify" at bounding box center [366, 260] width 478 height 16
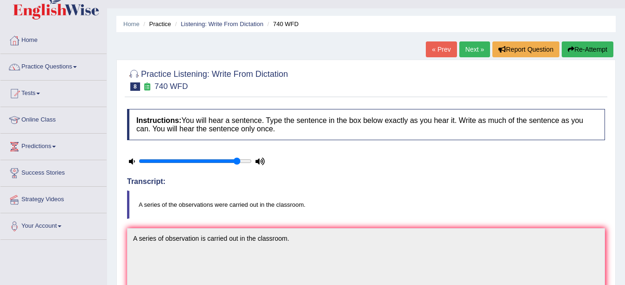
scroll to position [0, 0]
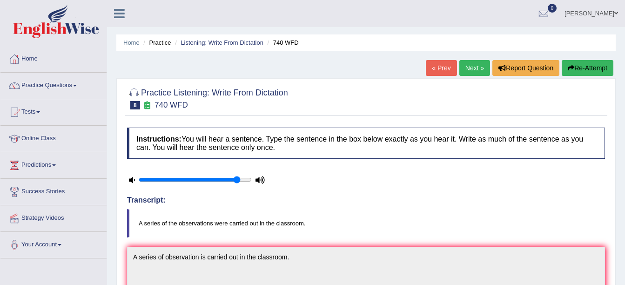
click at [471, 72] on link "Next »" at bounding box center [474, 68] width 31 height 16
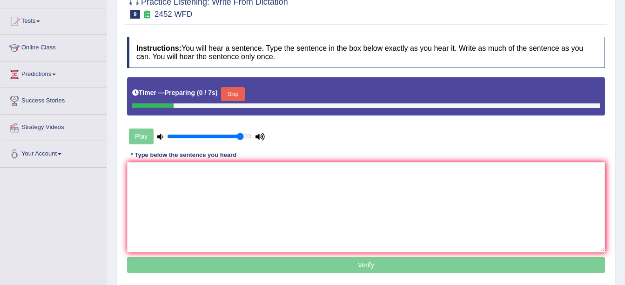
scroll to position [93, 0]
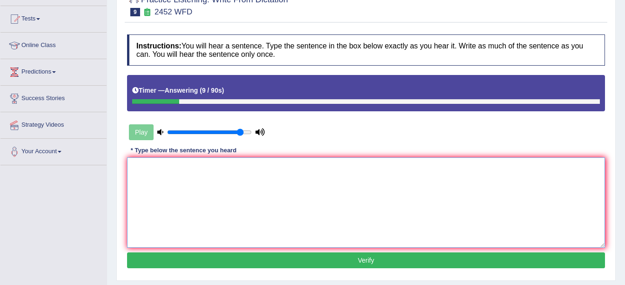
click at [212, 167] on textarea at bounding box center [366, 202] width 478 height 90
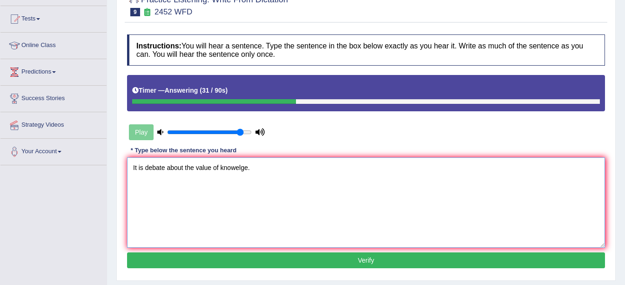
type textarea "It is debate about the value of knowelge."
click at [285, 258] on button "Verify" at bounding box center [366, 260] width 478 height 16
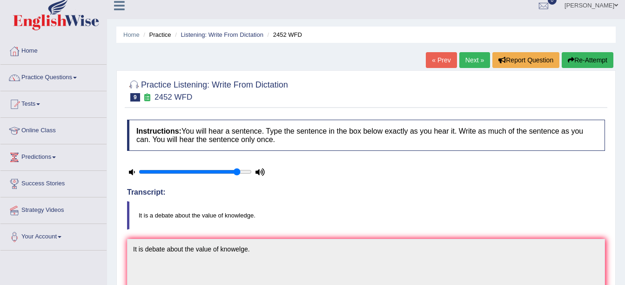
scroll to position [0, 0]
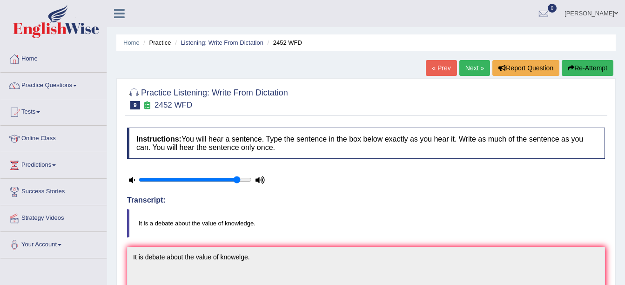
click at [477, 72] on link "Next »" at bounding box center [474, 68] width 31 height 16
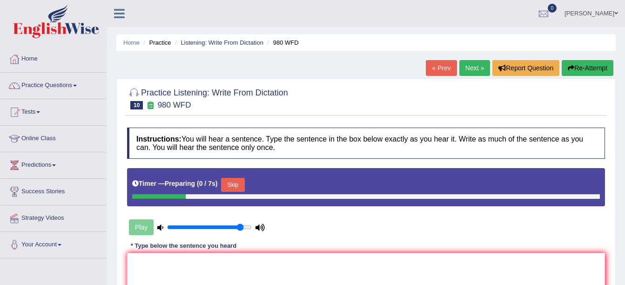
scroll to position [47, 0]
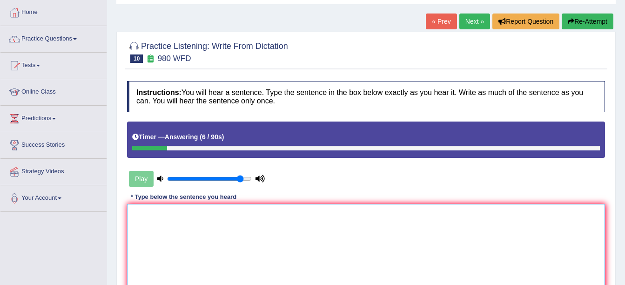
click at [193, 229] on textarea at bounding box center [366, 249] width 478 height 90
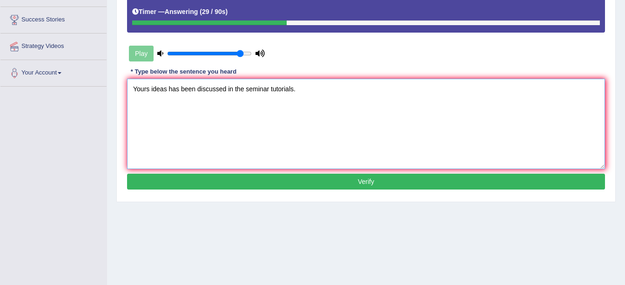
scroll to position [204, 0]
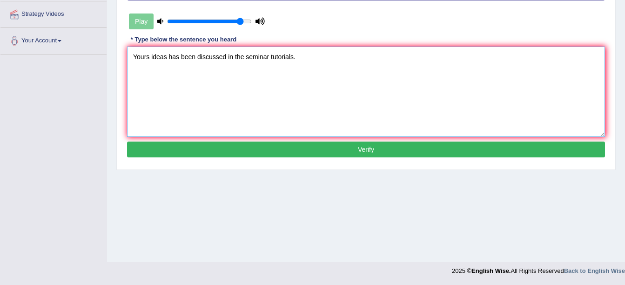
type textarea "Yours ideas has been discussed in the seminar tutorials."
click at [249, 147] on button "Verify" at bounding box center [366, 149] width 478 height 16
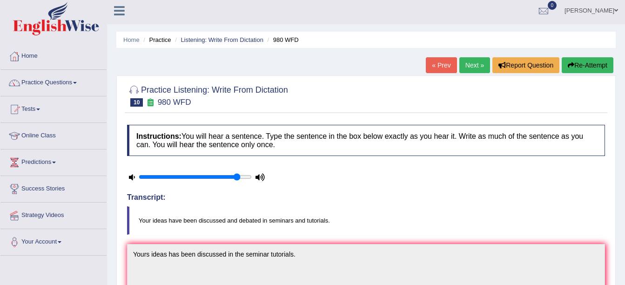
scroll to position [0, 0]
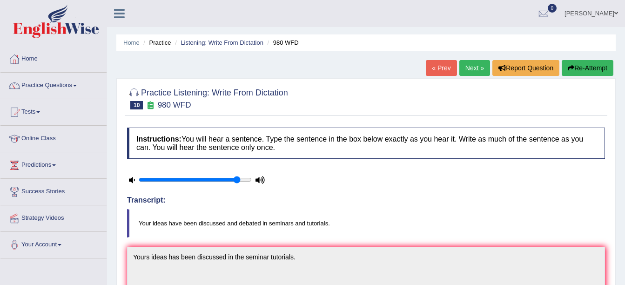
click at [469, 72] on link "Next »" at bounding box center [474, 68] width 31 height 16
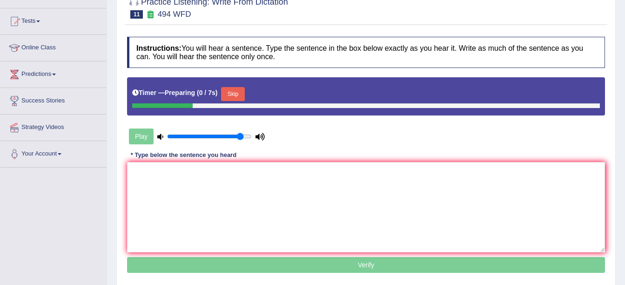
scroll to position [93, 0]
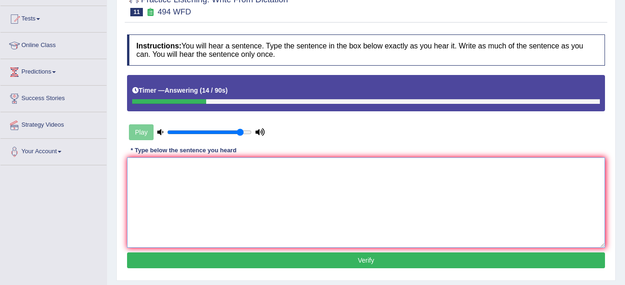
click at [164, 220] on textarea at bounding box center [366, 202] width 478 height 90
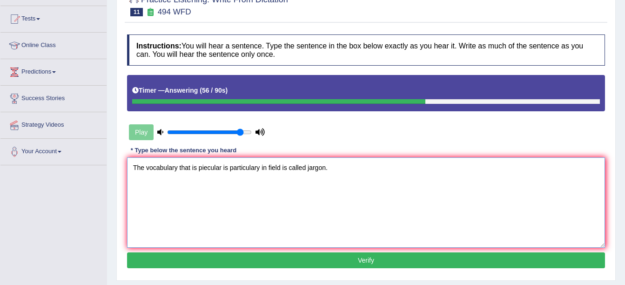
type textarea "The vocabulary that is piecular is particulary in field is called jargon."
click at [208, 252] on button "Verify" at bounding box center [366, 260] width 478 height 16
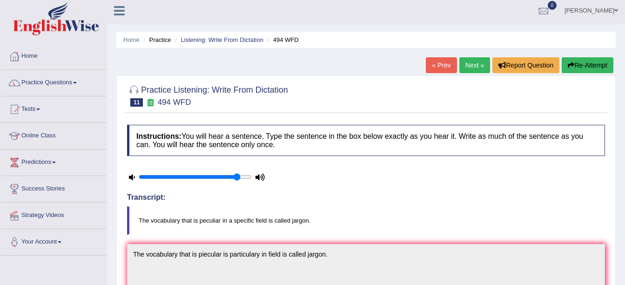
scroll to position [0, 0]
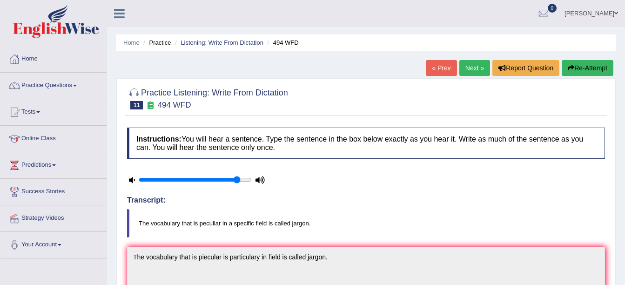
click at [468, 66] on link "Next »" at bounding box center [474, 68] width 31 height 16
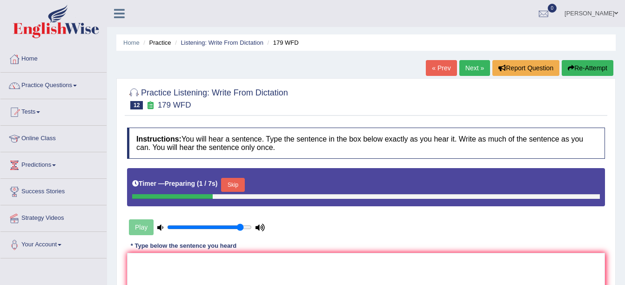
click at [233, 186] on button "Skip" at bounding box center [232, 185] width 23 height 14
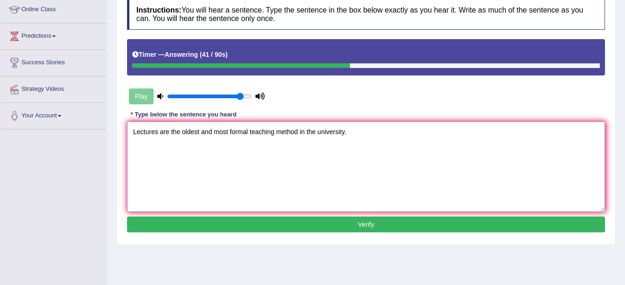
scroll to position [140, 0]
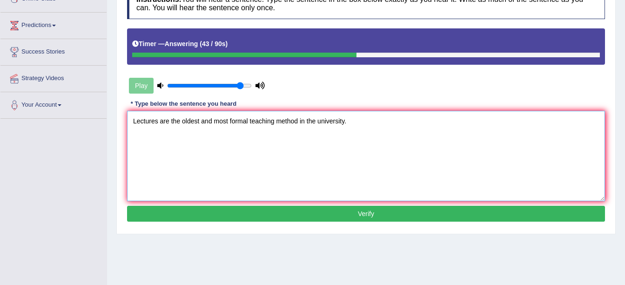
type textarea "Lectures are the oldest and most formal teaching method in the university."
click at [304, 209] on button "Verify" at bounding box center [366, 214] width 478 height 16
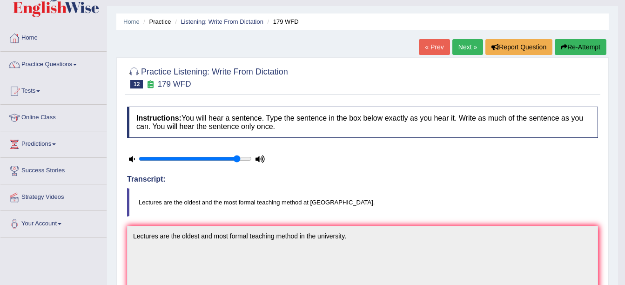
scroll to position [0, 0]
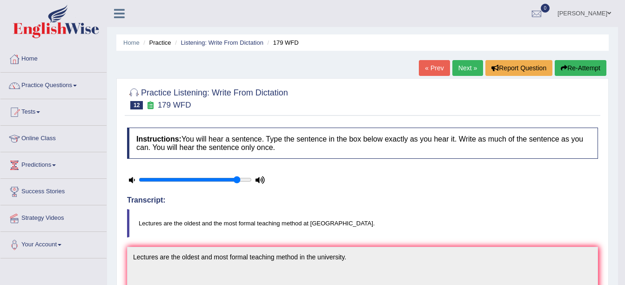
click at [463, 74] on link "Next »" at bounding box center [467, 68] width 31 height 16
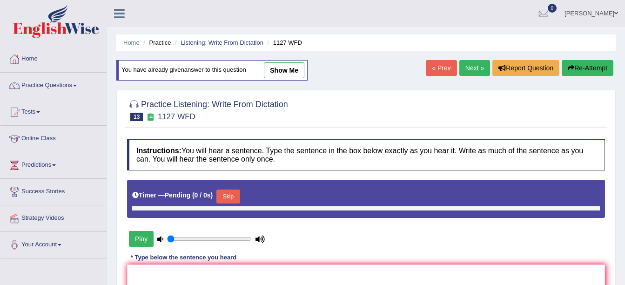
type input "0.9"
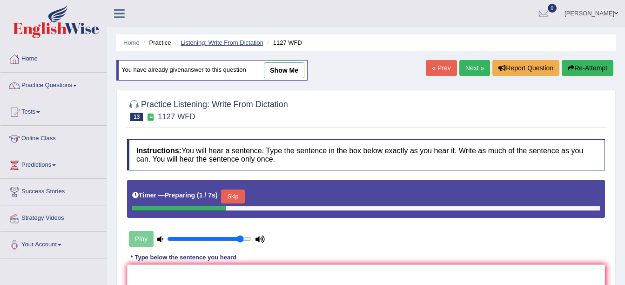
click at [209, 44] on link "Listening: Write From Dictation" at bounding box center [222, 42] width 83 height 7
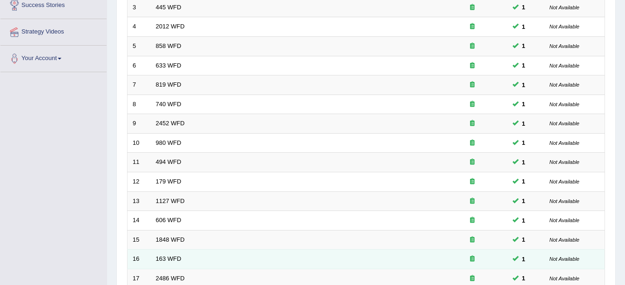
scroll to position [331, 0]
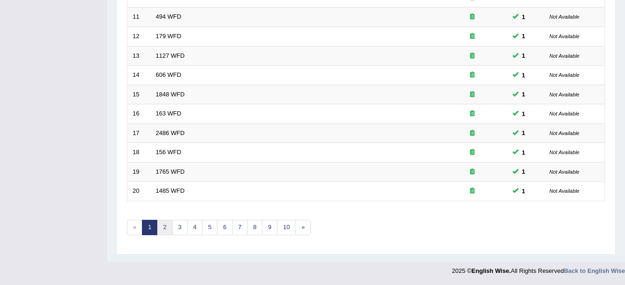
click at [165, 231] on link "2" at bounding box center [164, 227] width 15 height 15
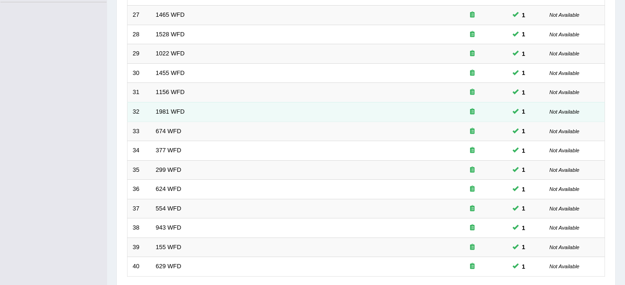
scroll to position [331, 0]
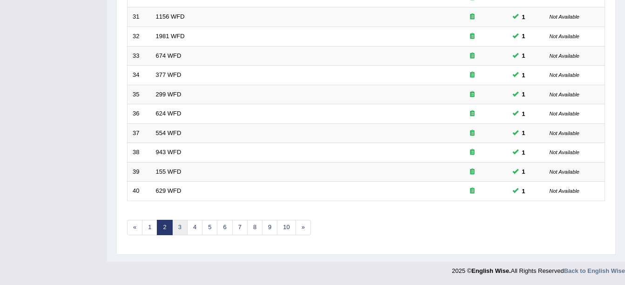
click at [179, 231] on link "3" at bounding box center [179, 227] width 15 height 15
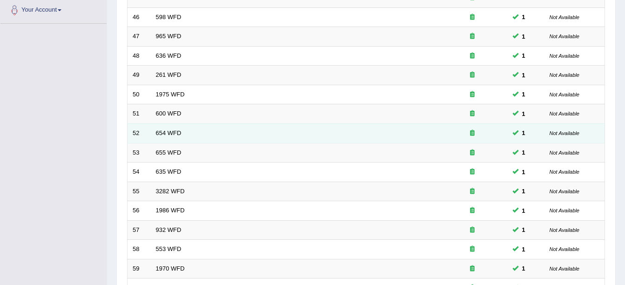
scroll to position [331, 0]
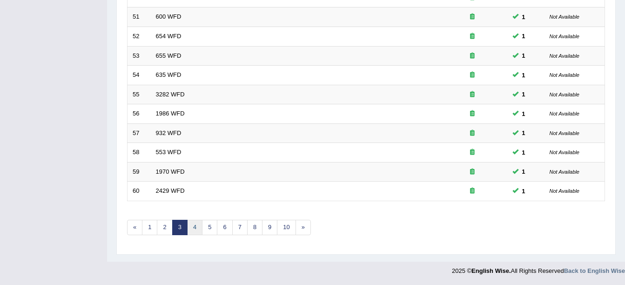
click at [201, 229] on link "4" at bounding box center [194, 227] width 15 height 15
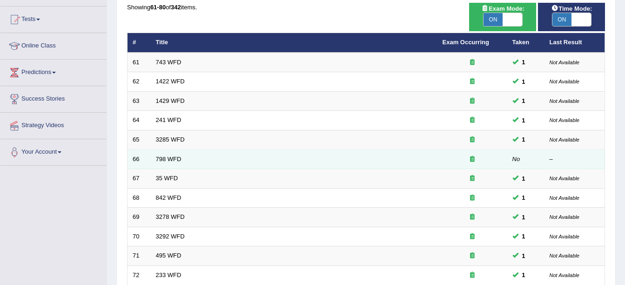
scroll to position [93, 0]
click at [175, 163] on td "798 WFD" at bounding box center [294, 159] width 287 height 20
drag, startPoint x: 175, startPoint y: 163, endPoint x: 159, endPoint y: 158, distance: 16.0
click at [159, 158] on link "798 WFD" at bounding box center [169, 158] width 26 height 7
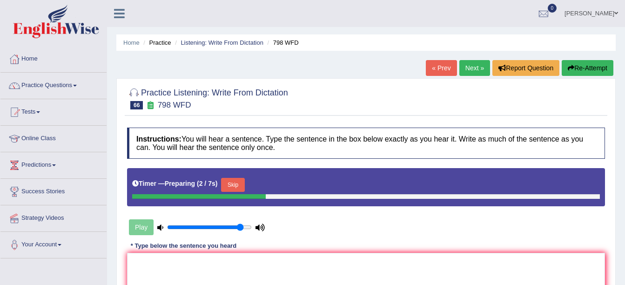
click at [235, 183] on button "Skip" at bounding box center [232, 185] width 23 height 14
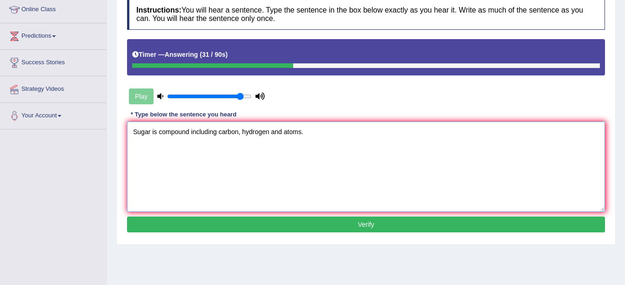
scroll to position [140, 0]
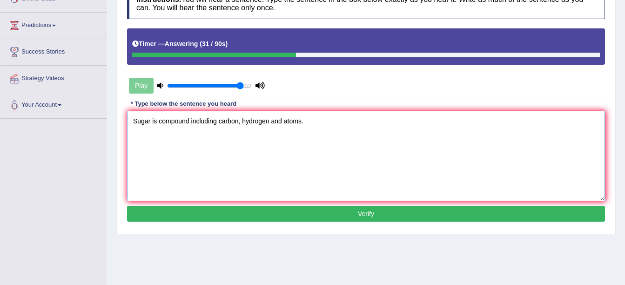
type textarea "Sugar is compound including carbon, hydrogen and atoms."
click at [196, 217] on button "Verify" at bounding box center [366, 214] width 478 height 16
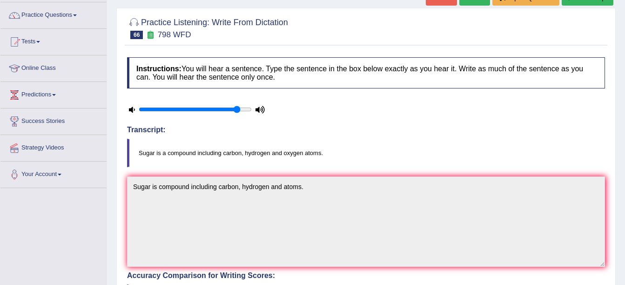
scroll to position [0, 0]
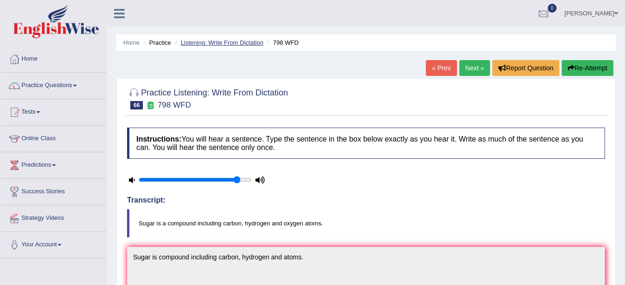
click at [217, 45] on link "Listening: Write From Dictation" at bounding box center [222, 42] width 83 height 7
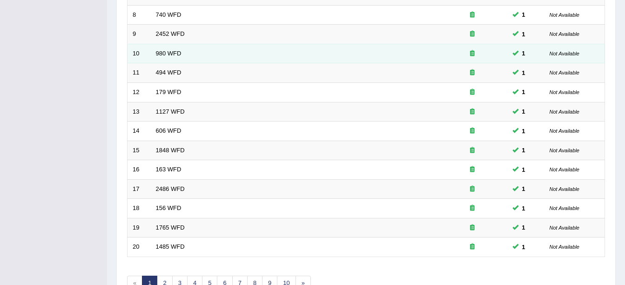
scroll to position [331, 0]
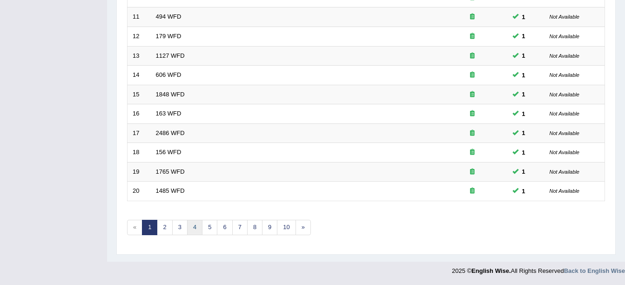
click at [195, 229] on link "4" at bounding box center [194, 227] width 15 height 15
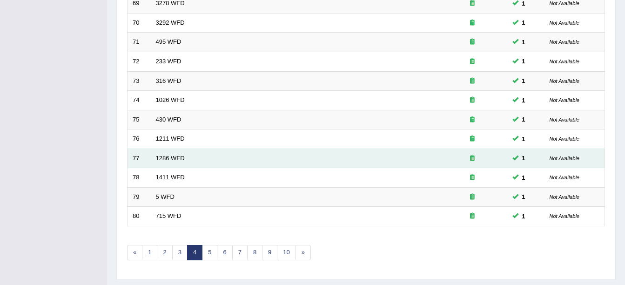
scroll to position [331, 0]
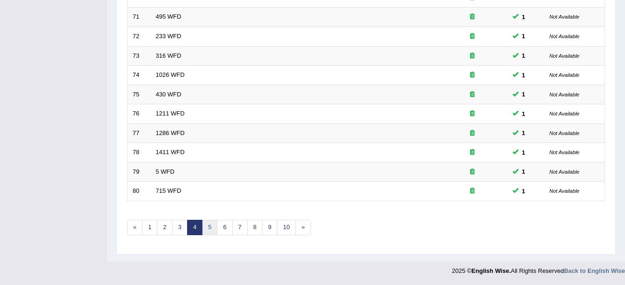
click at [211, 230] on link "5" at bounding box center [209, 227] width 15 height 15
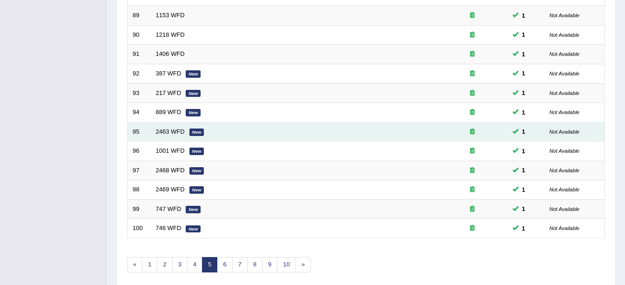
scroll to position [331, 0]
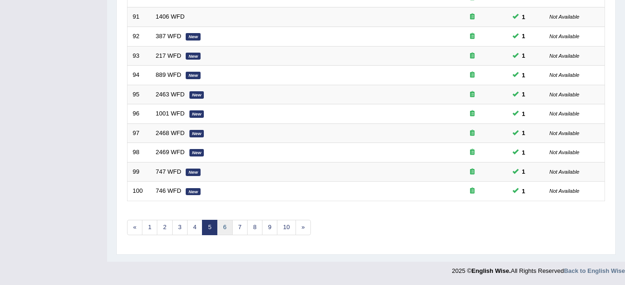
click at [229, 225] on link "6" at bounding box center [224, 227] width 15 height 15
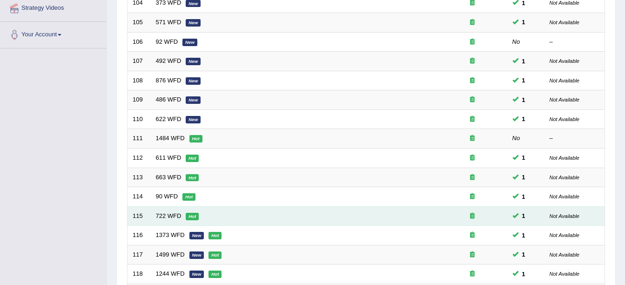
scroll to position [186, 0]
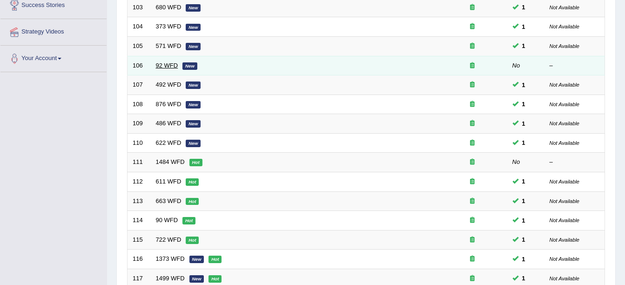
click at [170, 65] on link "92 WFD" at bounding box center [167, 65] width 22 height 7
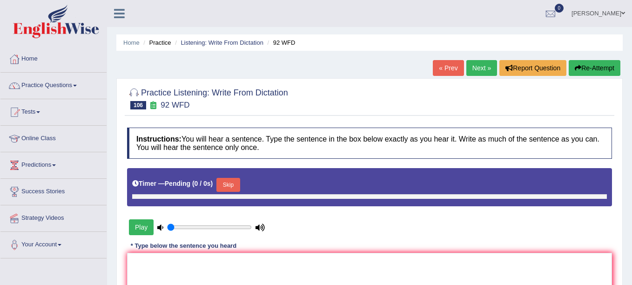
type input "0.9"
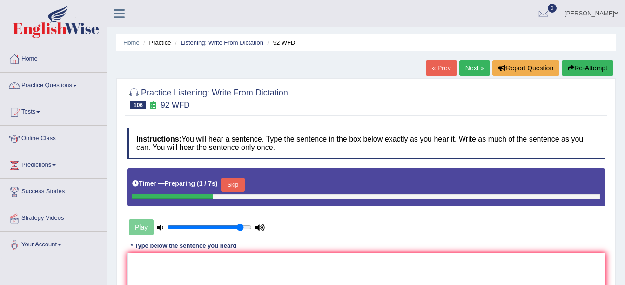
click at [229, 185] on button "Skip" at bounding box center [232, 185] width 23 height 14
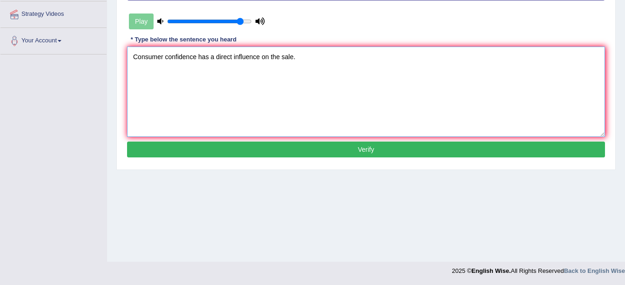
type textarea "Consumer confidence has a direct influence on the sale."
click at [219, 154] on button "Verify" at bounding box center [366, 149] width 478 height 16
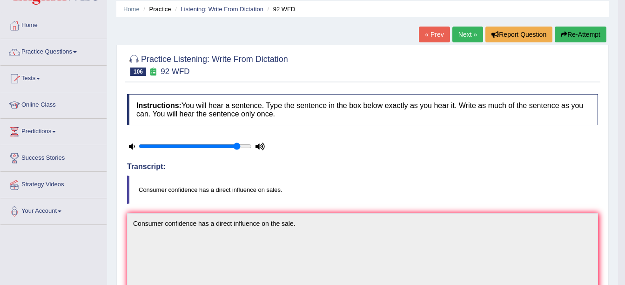
scroll to position [18, 0]
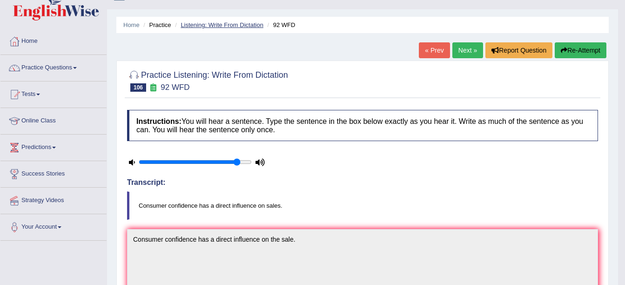
click at [201, 22] on link "Listening: Write From Dictation" at bounding box center [222, 24] width 83 height 7
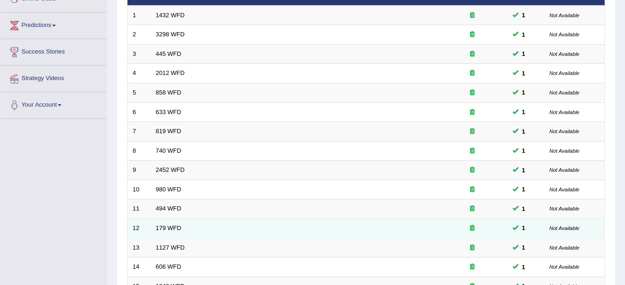
scroll to position [331, 0]
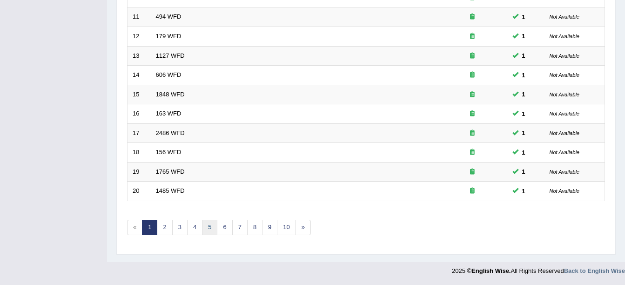
click at [214, 230] on link "5" at bounding box center [209, 227] width 15 height 15
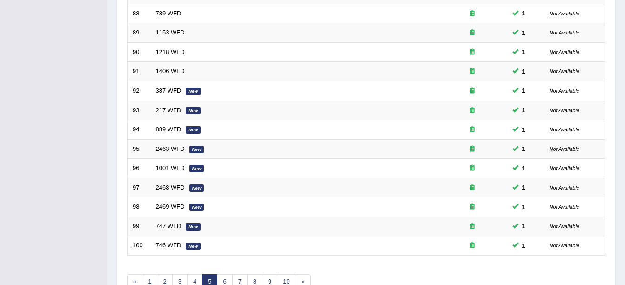
scroll to position [331, 0]
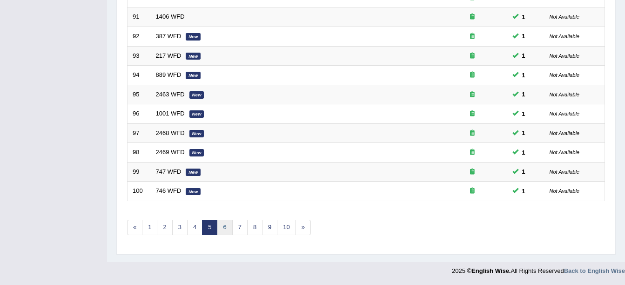
click at [229, 231] on link "6" at bounding box center [224, 227] width 15 height 15
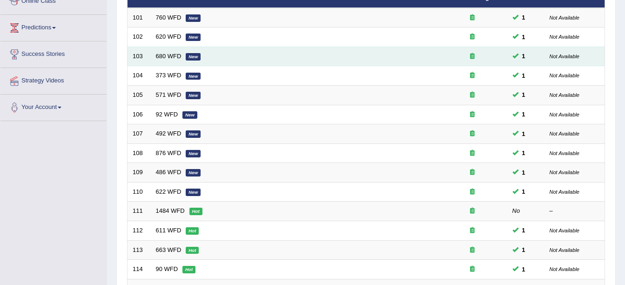
scroll to position [233, 0]
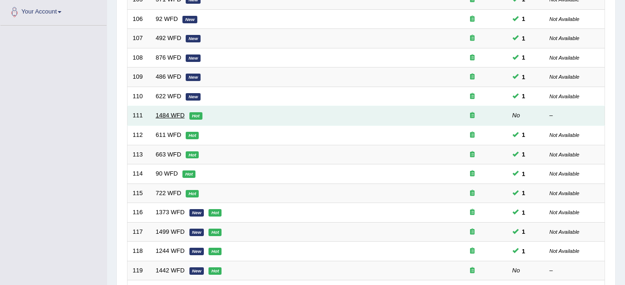
click at [183, 113] on link "1484 WFD" at bounding box center [170, 115] width 29 height 7
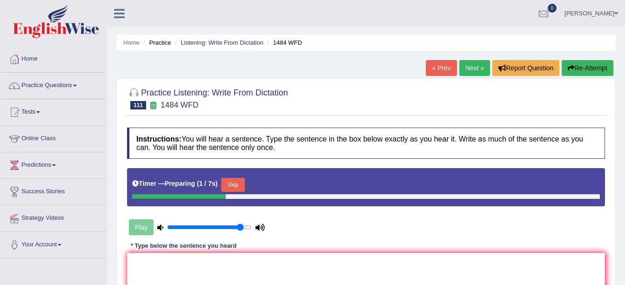
click at [233, 182] on button "Skip" at bounding box center [232, 185] width 23 height 14
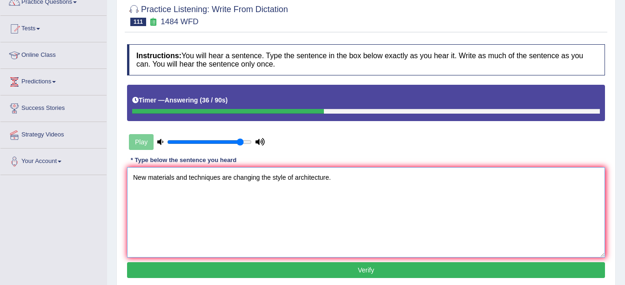
scroll to position [186, 0]
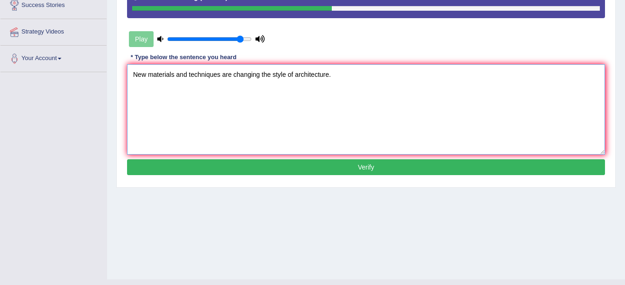
type textarea "New materials and techniques are changing the style of architecture."
click at [227, 162] on button "Verify" at bounding box center [366, 167] width 478 height 16
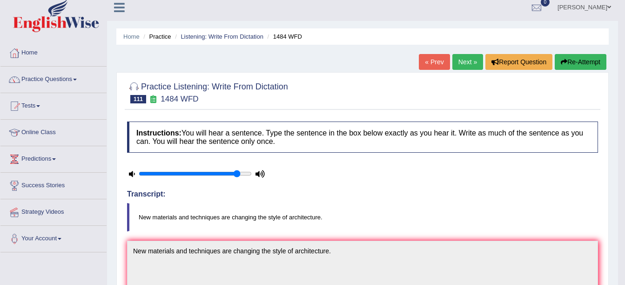
scroll to position [0, 0]
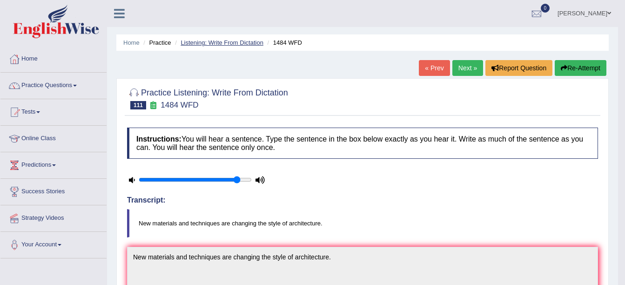
click at [215, 42] on link "Listening: Write From Dictation" at bounding box center [222, 42] width 83 height 7
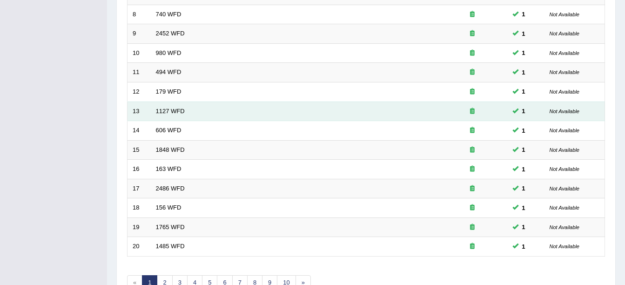
scroll to position [331, 0]
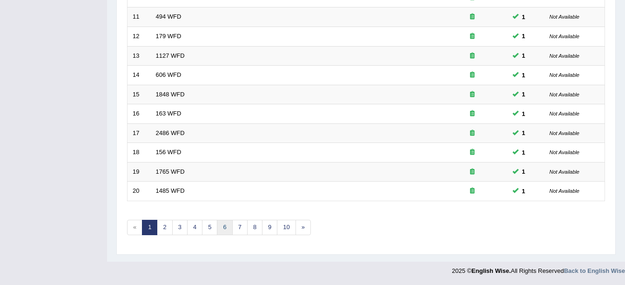
click at [219, 223] on link "6" at bounding box center [224, 227] width 15 height 15
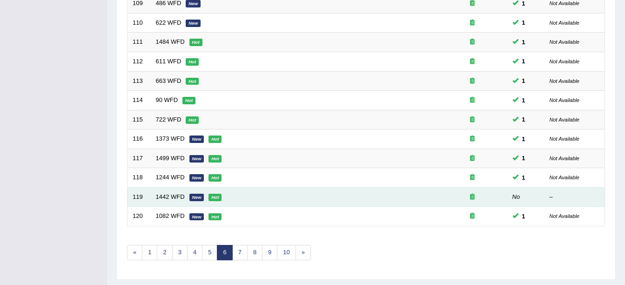
scroll to position [331, 0]
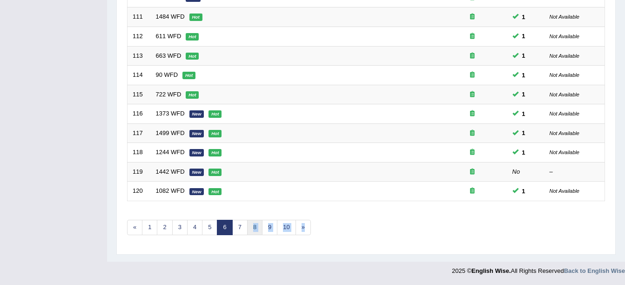
drag, startPoint x: 247, startPoint y: 238, endPoint x: 250, endPoint y: 234, distance: 5.3
click at [250, 234] on div "Showing 101-120 of 342 items. # Title Exam Occurring Taken Last Result 101 760 …" at bounding box center [366, 5] width 478 height 483
click at [244, 227] on link "7" at bounding box center [239, 227] width 15 height 15
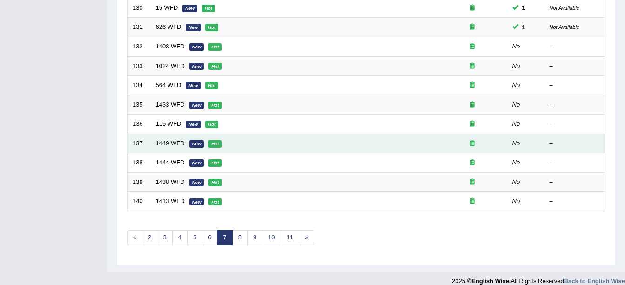
scroll to position [331, 0]
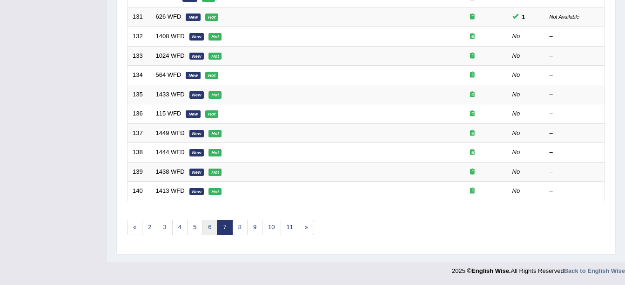
click at [209, 230] on link "6" at bounding box center [209, 227] width 15 height 15
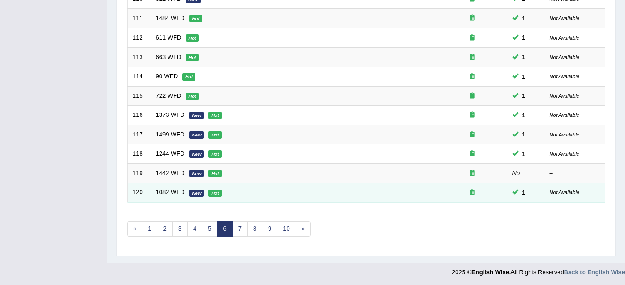
scroll to position [331, 0]
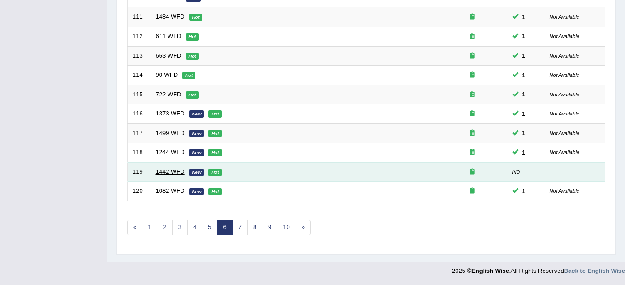
click at [169, 172] on link "1442 WFD" at bounding box center [170, 171] width 29 height 7
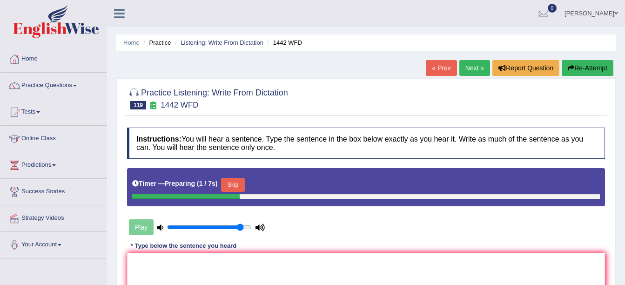
click at [235, 183] on button "Skip" at bounding box center [232, 185] width 23 height 14
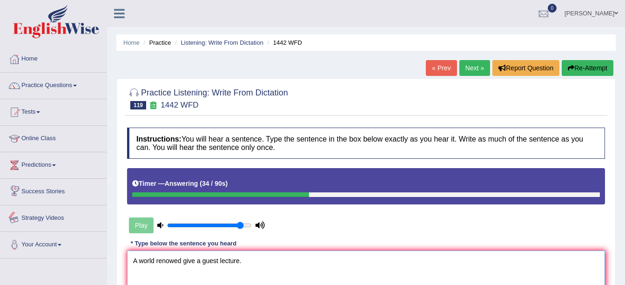
scroll to position [186, 0]
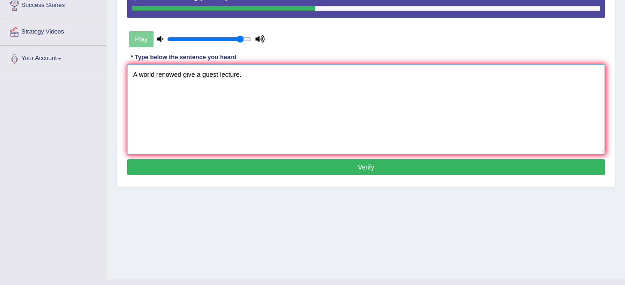
type textarea "A world renowed give a guest lecture."
click at [260, 163] on button "Verify" at bounding box center [366, 167] width 478 height 16
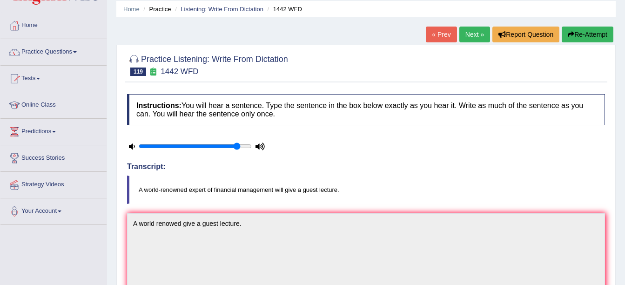
scroll to position [0, 0]
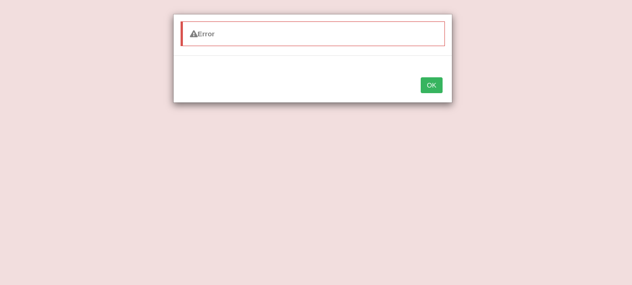
click at [608, 78] on div "Error OK" at bounding box center [316, 142] width 632 height 285
click at [436, 90] on button "OK" at bounding box center [431, 85] width 21 height 16
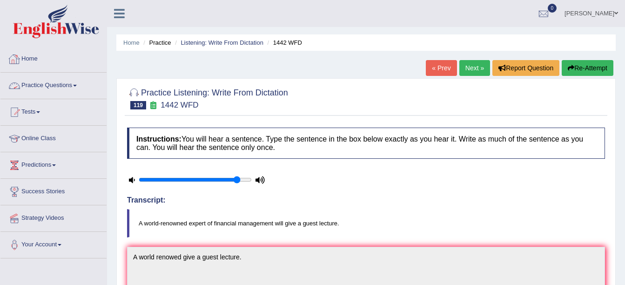
click at [50, 86] on link "Practice Questions" at bounding box center [53, 84] width 106 height 23
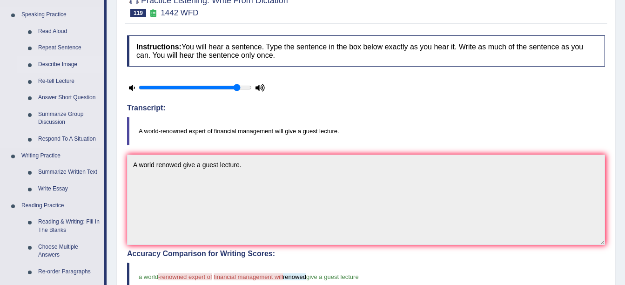
scroll to position [93, 0]
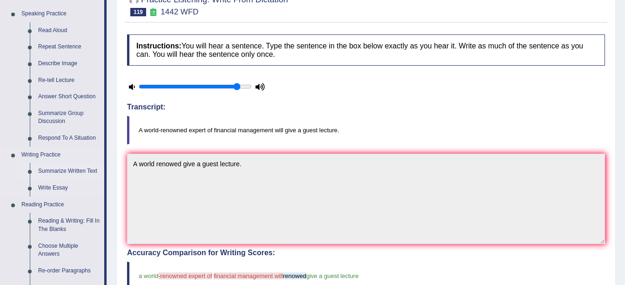
click at [70, 172] on link "Summarize Written Text" at bounding box center [69, 171] width 70 height 17
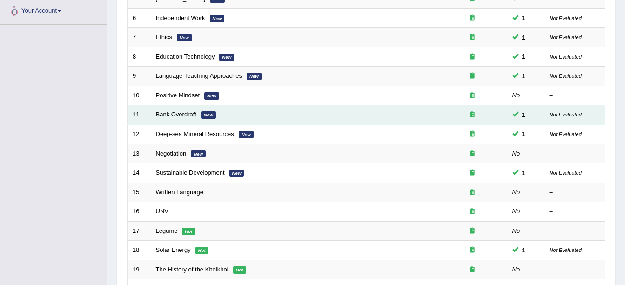
scroll to position [233, 0]
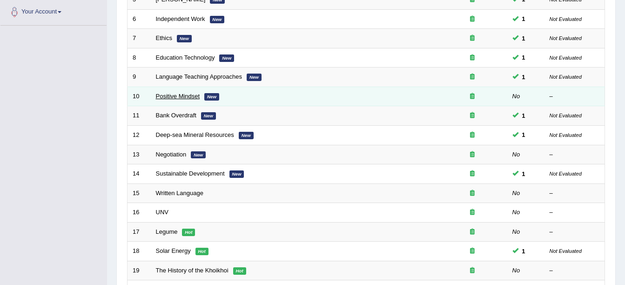
click at [165, 99] on link "Positive Mindset" at bounding box center [178, 96] width 44 height 7
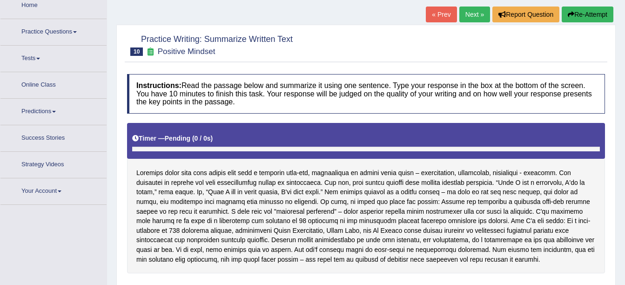
scroll to position [155, 0]
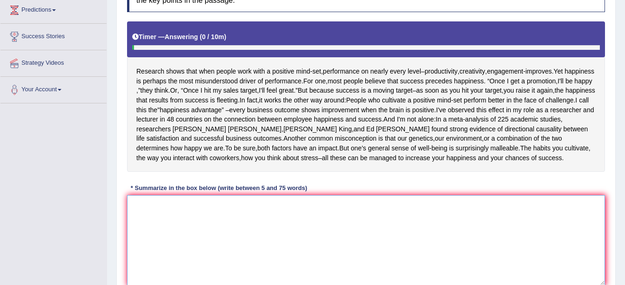
click at [194, 227] on textarea at bounding box center [366, 240] width 478 height 90
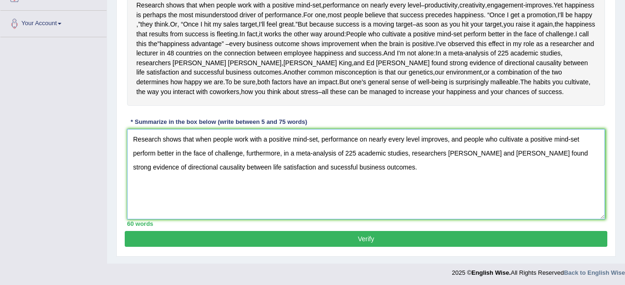
scroll to position [223, 0]
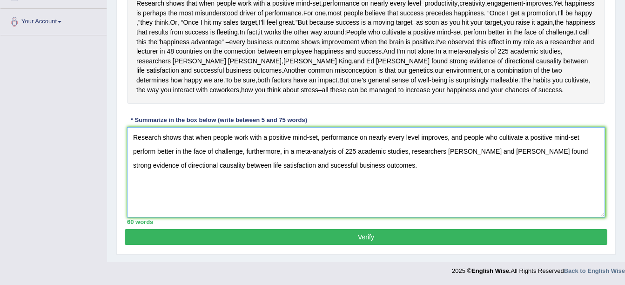
type textarea "Research shows that when people work with a positive mind-set, performance on n…"
click at [329, 238] on button "Verify" at bounding box center [366, 237] width 483 height 16
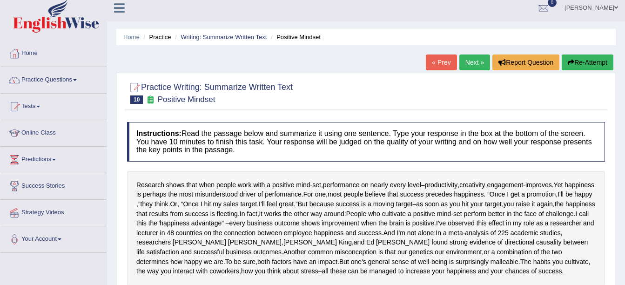
scroll to position [0, 0]
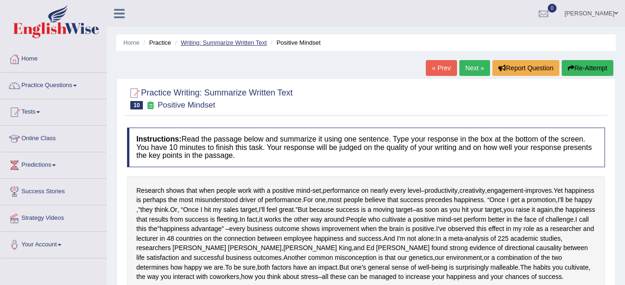
click at [241, 45] on link "Writing: Summarize Written Text" at bounding box center [224, 42] width 86 height 7
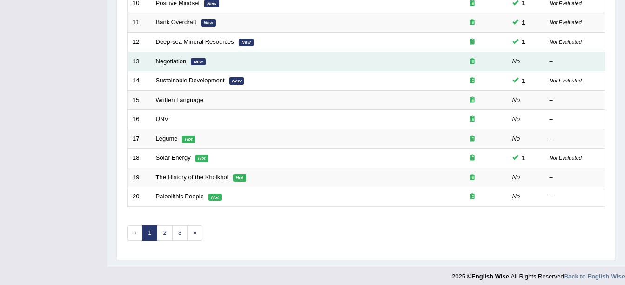
click at [174, 61] on link "Negotiation" at bounding box center [171, 61] width 31 height 7
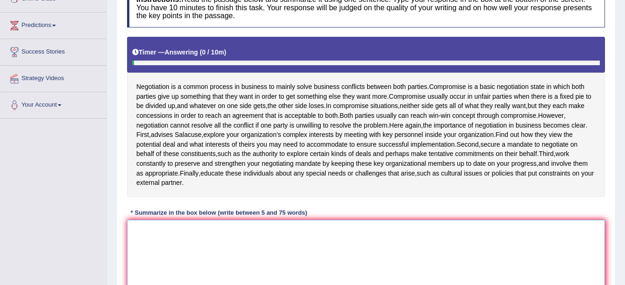
click at [204, 264] on textarea at bounding box center [366, 265] width 478 height 90
type textarea "z"
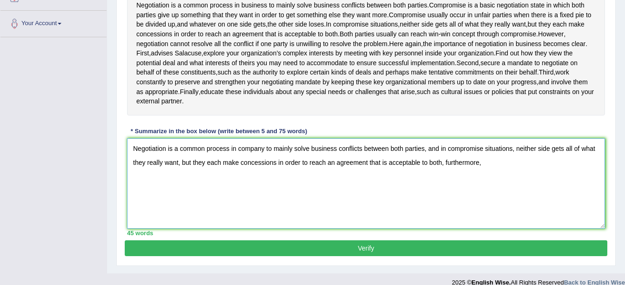
scroll to position [233, 0]
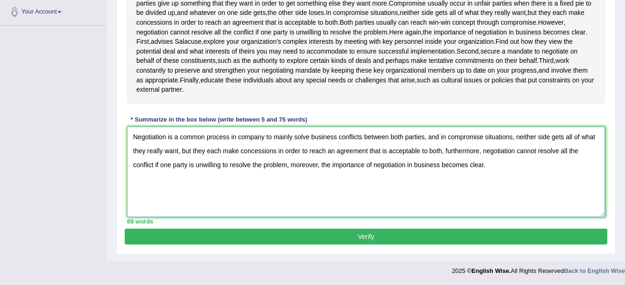
type textarea "Negotiation is a common process in company to mainly solve business conflicts b…"
click at [391, 226] on div "69 words" at bounding box center [366, 221] width 478 height 9
click at [375, 244] on button "Verify" at bounding box center [366, 237] width 483 height 16
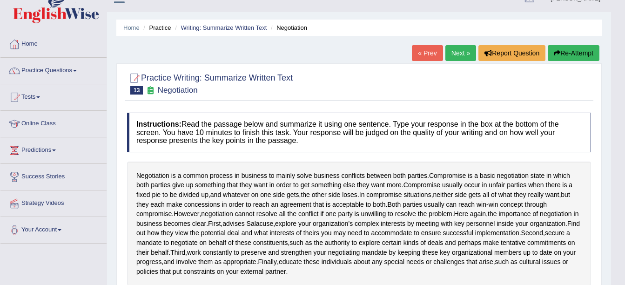
scroll to position [0, 0]
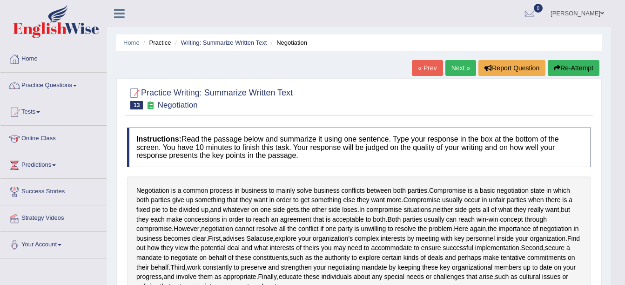
click at [47, 82] on link "Practice Questions" at bounding box center [53, 84] width 106 height 23
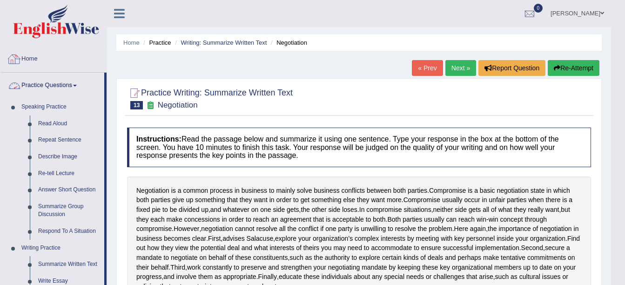
click at [90, 54] on link "Home" at bounding box center [53, 57] width 106 height 23
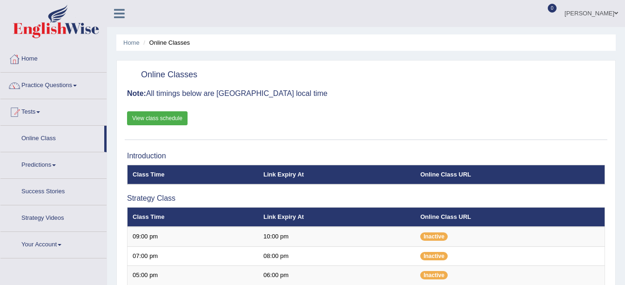
click at [155, 115] on link "View class schedule" at bounding box center [157, 118] width 61 height 14
